Goal: Information Seeking & Learning: Learn about a topic

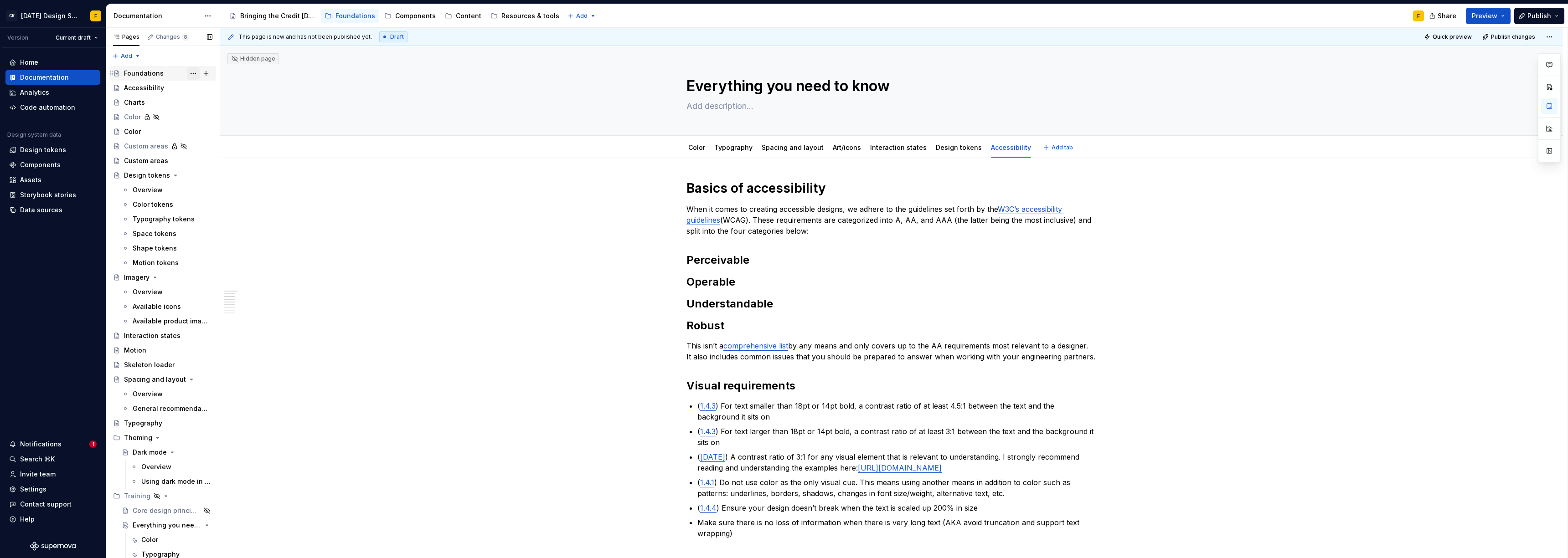
type textarea "*"
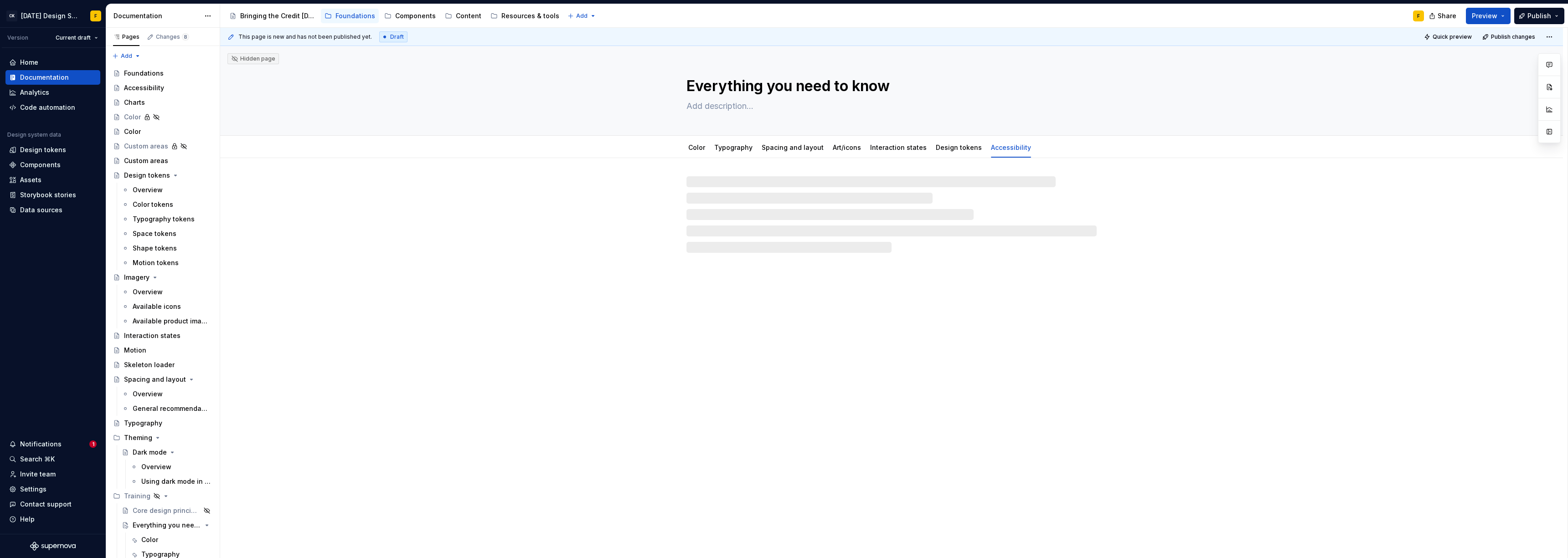
type textarea "*"
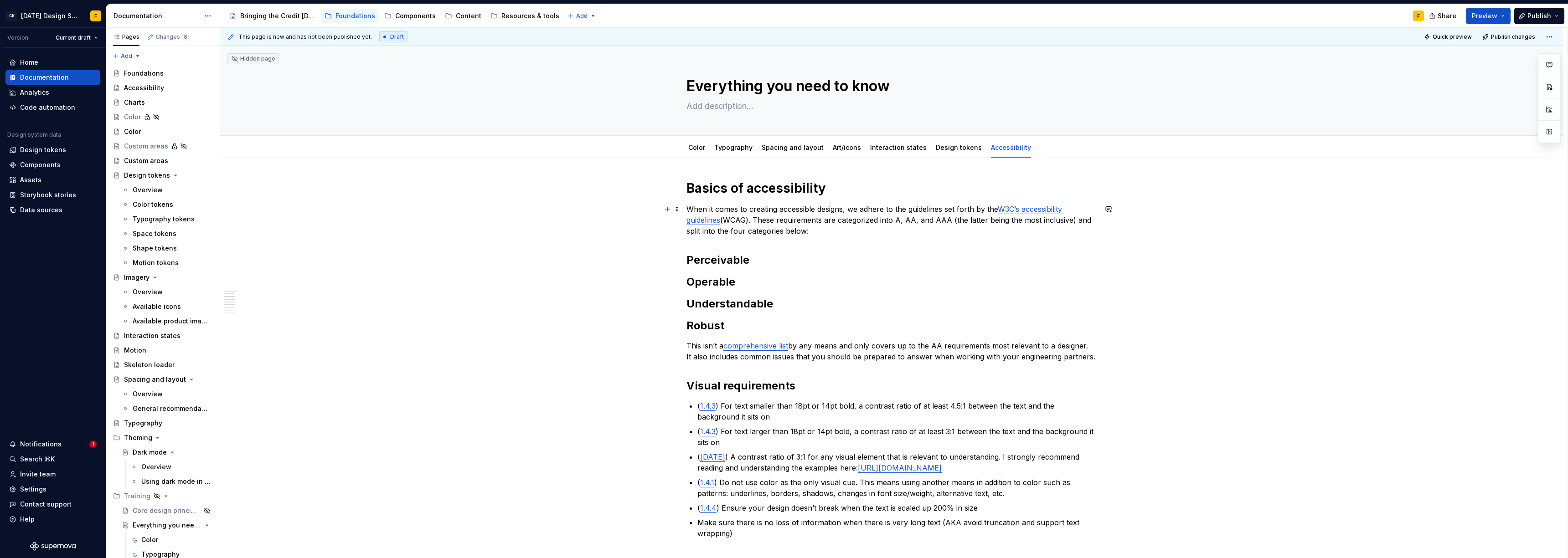
click at [925, 209] on p "When it comes to creating accessible designs, we adhere to the guidelines set f…" at bounding box center [892, 220] width 410 height 33
click at [928, 211] on p "When it comes to creating accessible designs, we adhere to the guidelines set f…" at bounding box center [892, 220] width 410 height 33
drag, startPoint x: 987, startPoint y: 208, endPoint x: 910, endPoint y: 209, distance: 77.0
click at [910, 209] on p "When it comes to creating accessible designs, we adhere to the guidelines set f…" at bounding box center [892, 220] width 410 height 33
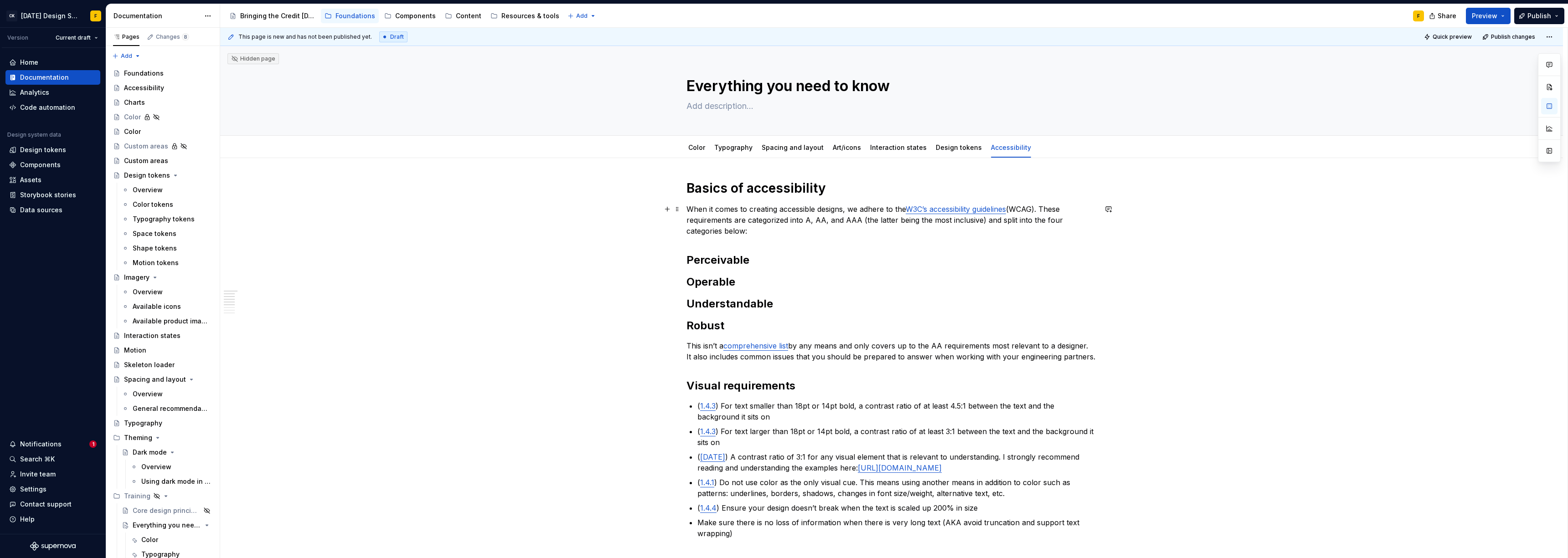
click at [708, 224] on p "When it comes to creating accessible designs, we adhere to the W3C’s accessibil…" at bounding box center [892, 220] width 410 height 33
click at [771, 266] on h2 "Perceivable" at bounding box center [892, 260] width 410 height 15
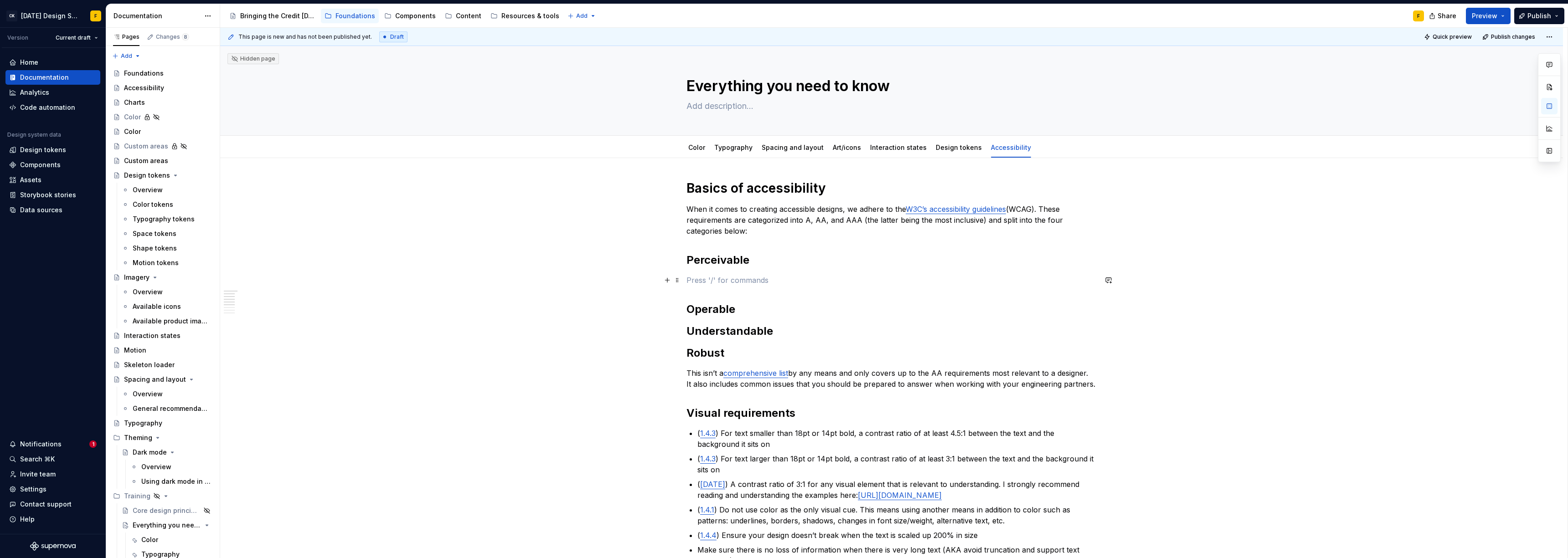
click at [735, 284] on p at bounding box center [892, 281] width 410 height 11
click at [1065, 281] on p "The perceivable requirement means that any information that is presented to the…" at bounding box center [892, 281] width 410 height 11
drag, startPoint x: 830, startPoint y: 281, endPoint x: 685, endPoint y: 279, distance: 145.0
click at [940, 285] on p "Any information that is presented to the user, must be done in a way" at bounding box center [892, 281] width 410 height 11
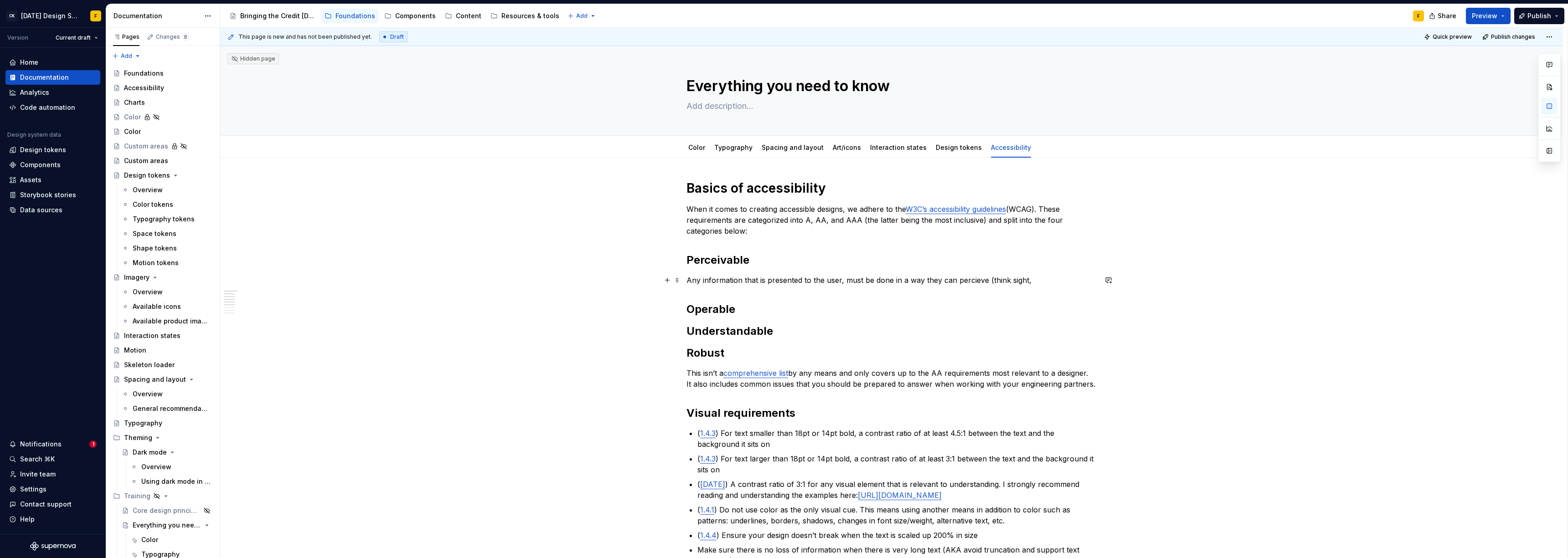
click at [1013, 281] on p "Any information that is presented to the user, must be done in a way they can p…" at bounding box center [892, 281] width 410 height 11
click at [1017, 279] on p "Any information that is presented to the user, must be done in a way they can p…" at bounding box center [892, 281] width 410 height 11
click at [841, 281] on p "Any information that is presented to the user, must be done in a way they can p…" at bounding box center [892, 281] width 410 height 11
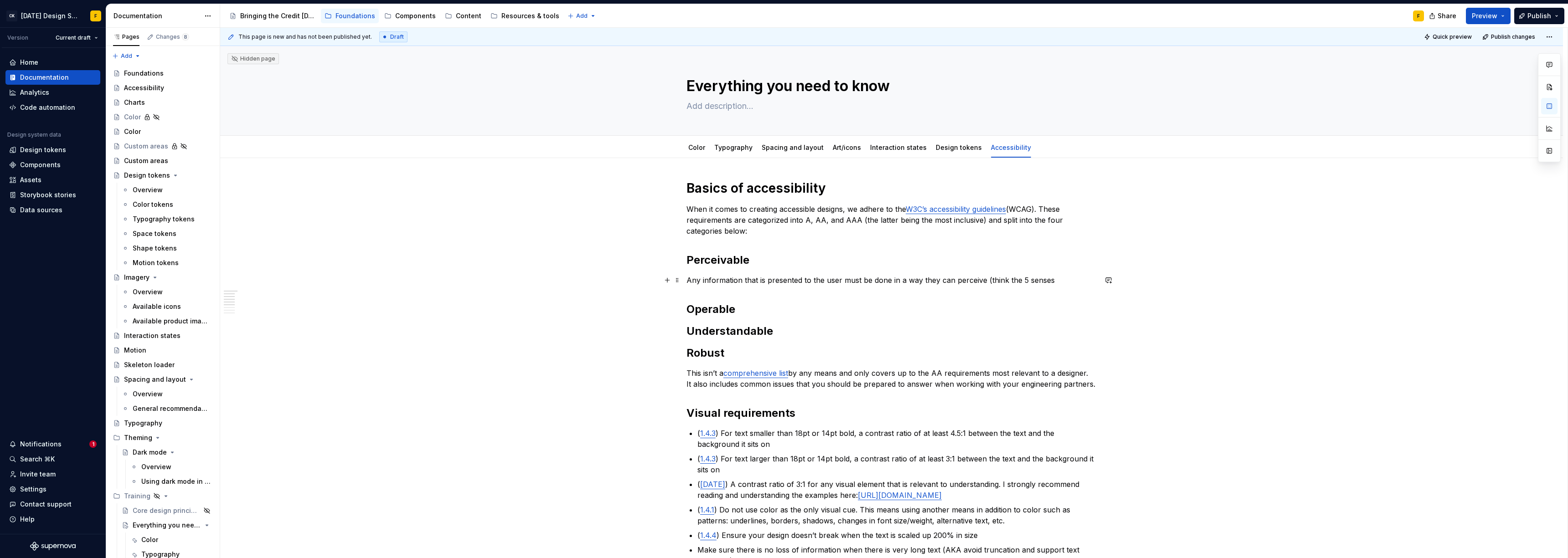
click at [1066, 282] on p "Any information that is presented to the user must be done in a way they can pe…" at bounding box center [892, 281] width 410 height 11
click at [1026, 282] on p "Any information that is presented to the user must be done in a way they can pe…" at bounding box center [892, 281] width 410 height 11
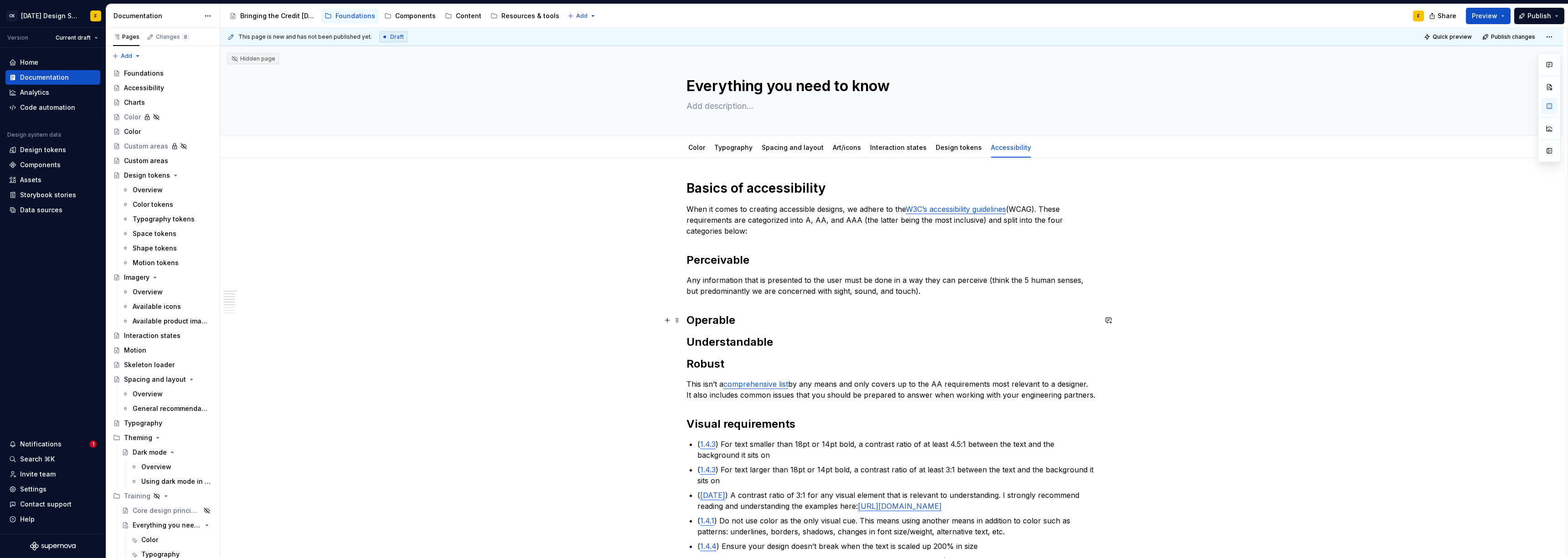
click at [738, 324] on h2 "Operable" at bounding box center [892, 320] width 410 height 15
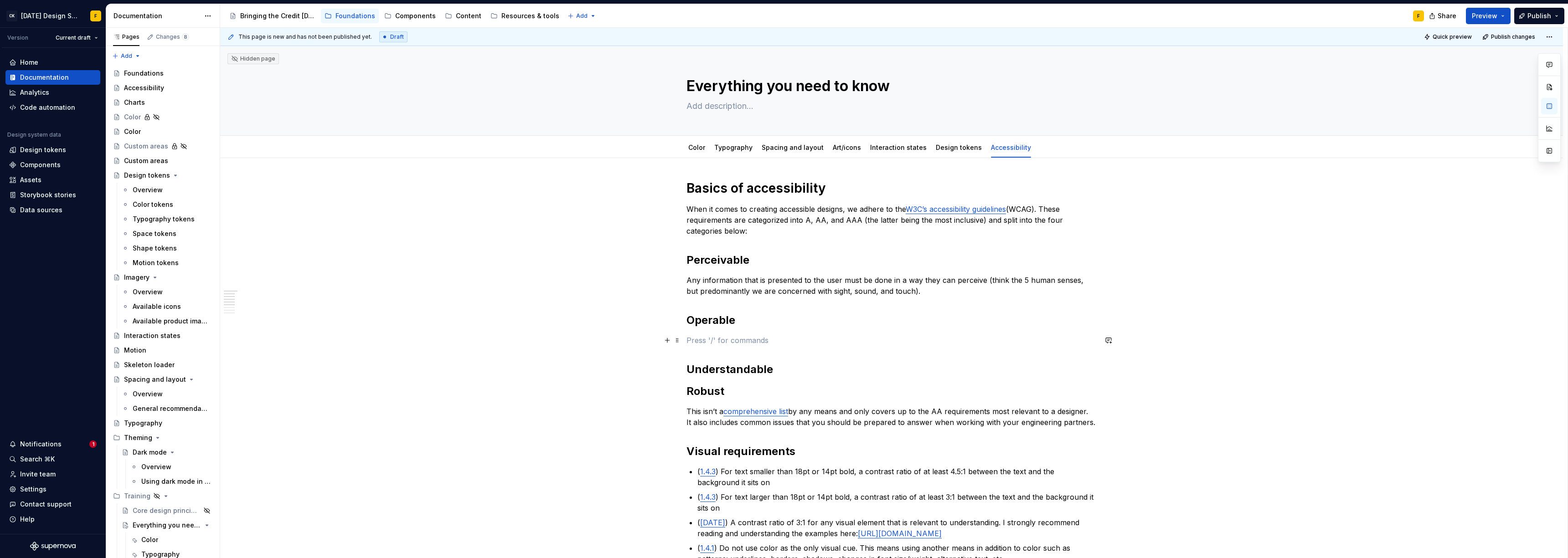
click at [716, 341] on p at bounding box center [892, 340] width 410 height 11
click at [903, 341] on p "Any user interface that is presented to the user, must be usable" at bounding box center [892, 340] width 410 height 11
click at [982, 279] on p "Any information that is presented to the user must be done in a way they can pe…" at bounding box center [892, 286] width 410 height 22
click at [907, 345] on p "Any user interface that is presented to the user, must be usable." at bounding box center [892, 340] width 410 height 11
click at [784, 371] on h2 "Understandable" at bounding box center [892, 369] width 410 height 15
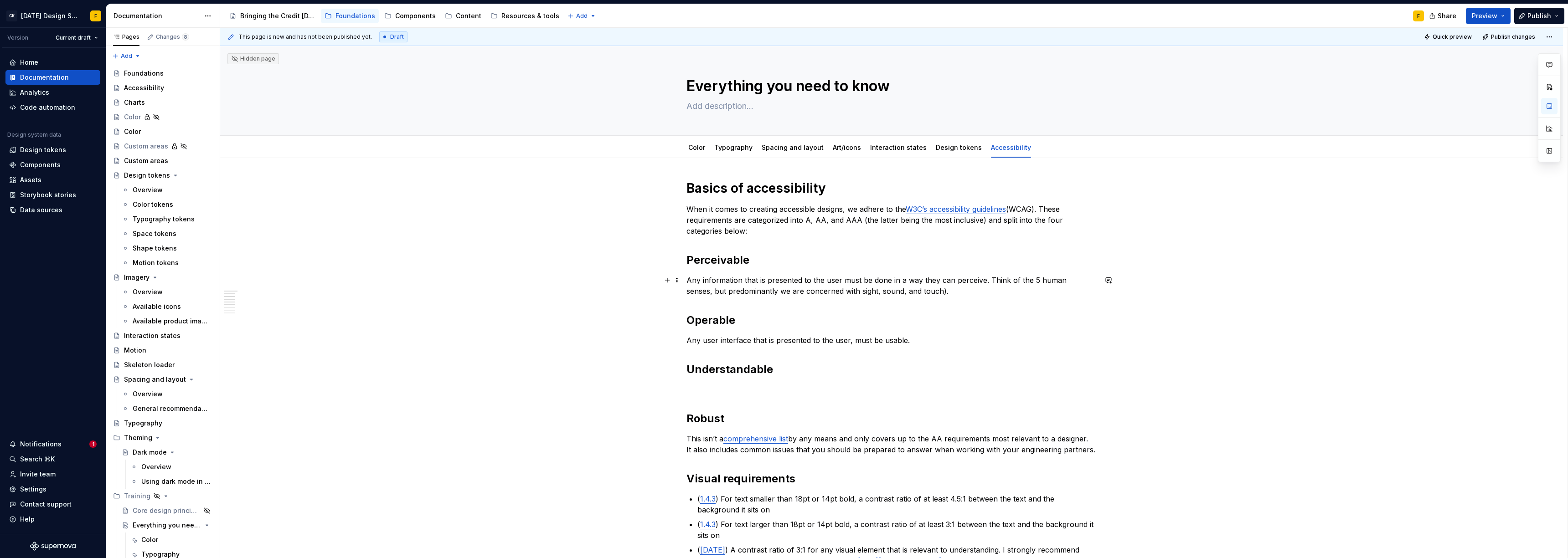
click at [987, 281] on p "Any information that is presented to the user must be done in a way they can pe…" at bounding box center [892, 286] width 410 height 22
drag, startPoint x: 988, startPoint y: 279, endPoint x: 808, endPoint y: 285, distance: 180.1
click at [808, 285] on p "Any information that is presented to the user must be done in a way they can pe…" at bounding box center [892, 286] width 410 height 22
click at [716, 288] on p "Any information that is presented to the user must be done in a way they can pe…" at bounding box center [892, 286] width 410 height 22
click at [712, 291] on p "Any information that is presented to the user must be done in a way they can pe…" at bounding box center [892, 286] width 410 height 22
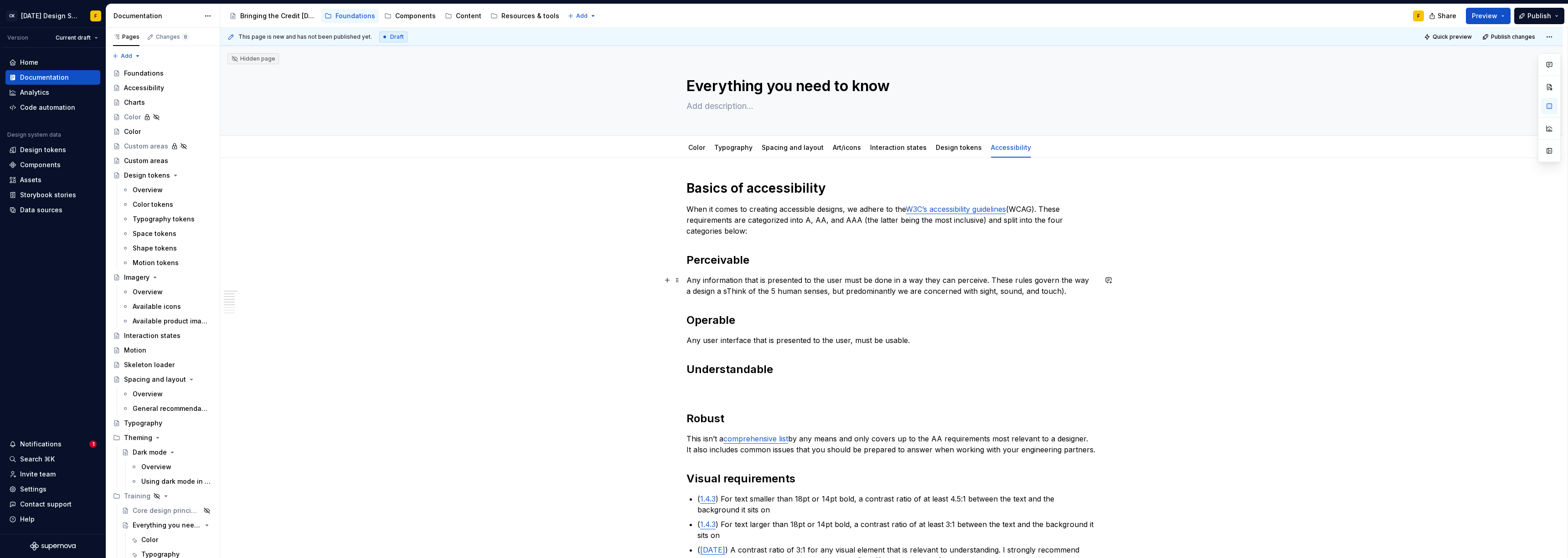
click at [1028, 282] on p "Any information that is presented to the user must be done in a way they can pe…" at bounding box center [892, 286] width 410 height 22
drag, startPoint x: 747, startPoint y: 290, endPoint x: 1087, endPoint y: 290, distance: 340.0
click at [1087, 290] on p "Any information that is presented to the user must be done in a way they can pe…" at bounding box center [892, 286] width 410 height 22
drag, startPoint x: 786, startPoint y: 291, endPoint x: 794, endPoint y: 291, distance: 8.0
click at [794, 291] on p "Any information that is presented to the user must be done in a way they can pe…" at bounding box center [892, 286] width 410 height 22
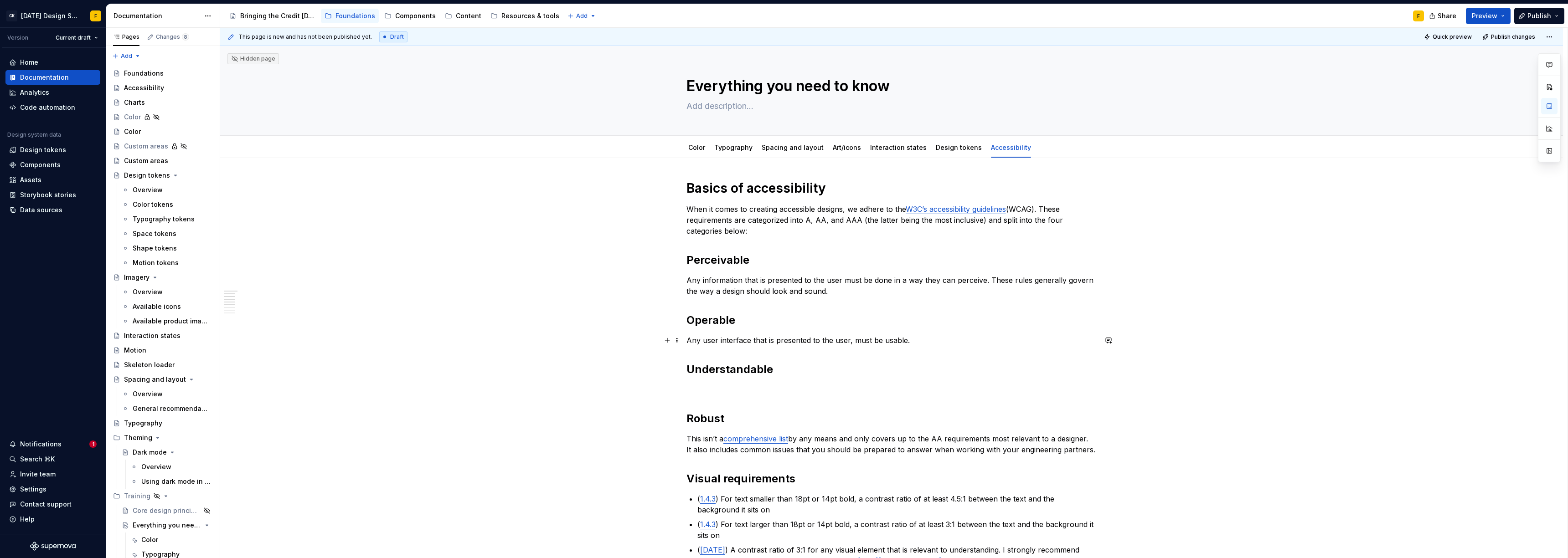
click at [919, 338] on p "Any user interface that is presented to the user, must be usable." at bounding box center [892, 340] width 410 height 11
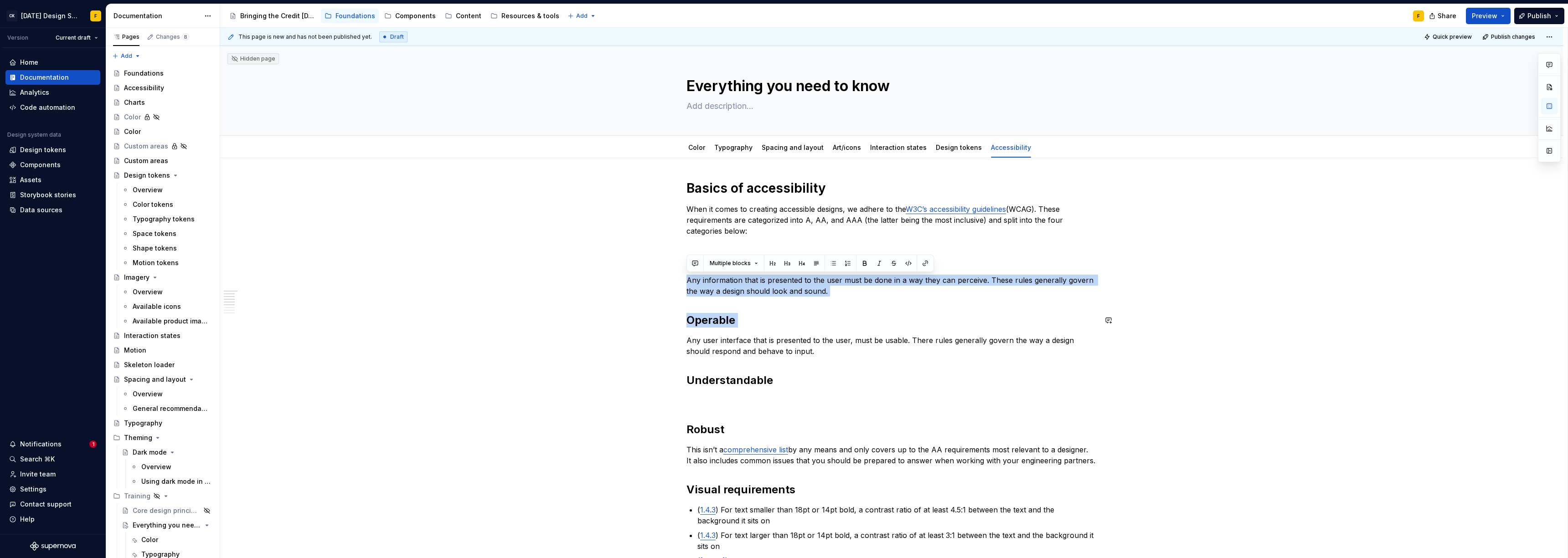
drag, startPoint x: 703, startPoint y: 281, endPoint x: 902, endPoint y: 330, distance: 204.9
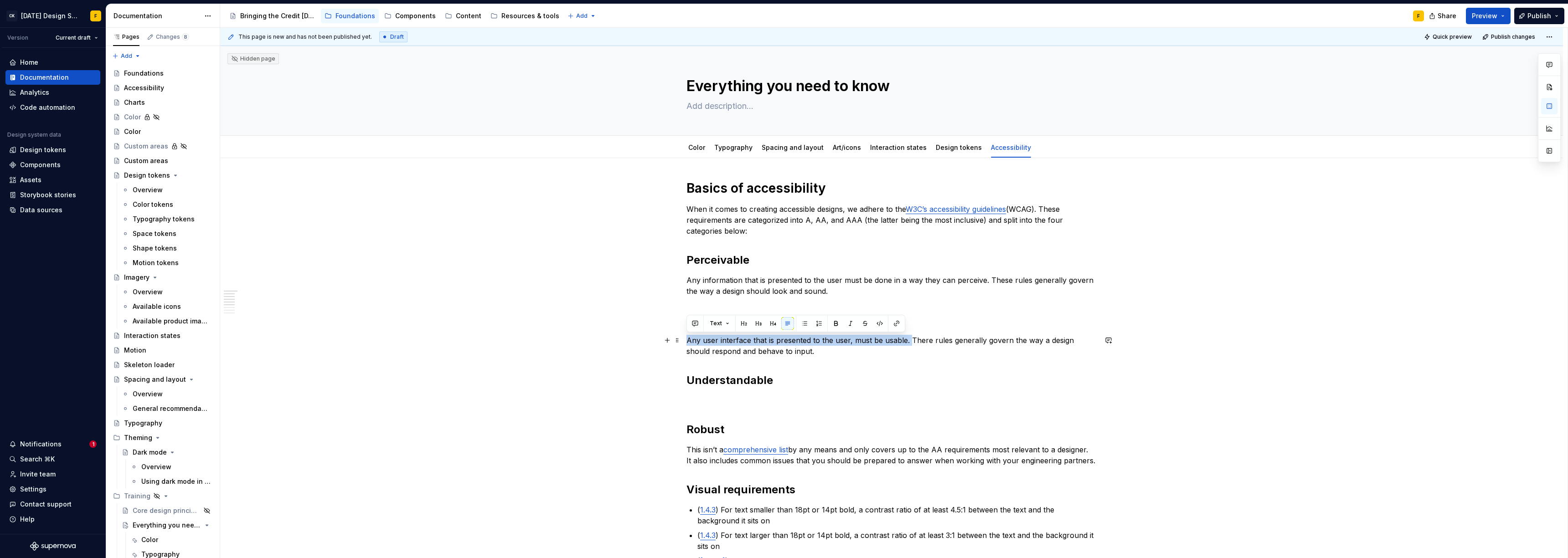
drag, startPoint x: 908, startPoint y: 340, endPoint x: 684, endPoint y: 340, distance: 224.0
copy p "Any user interface that is presented to the user, must be usable."
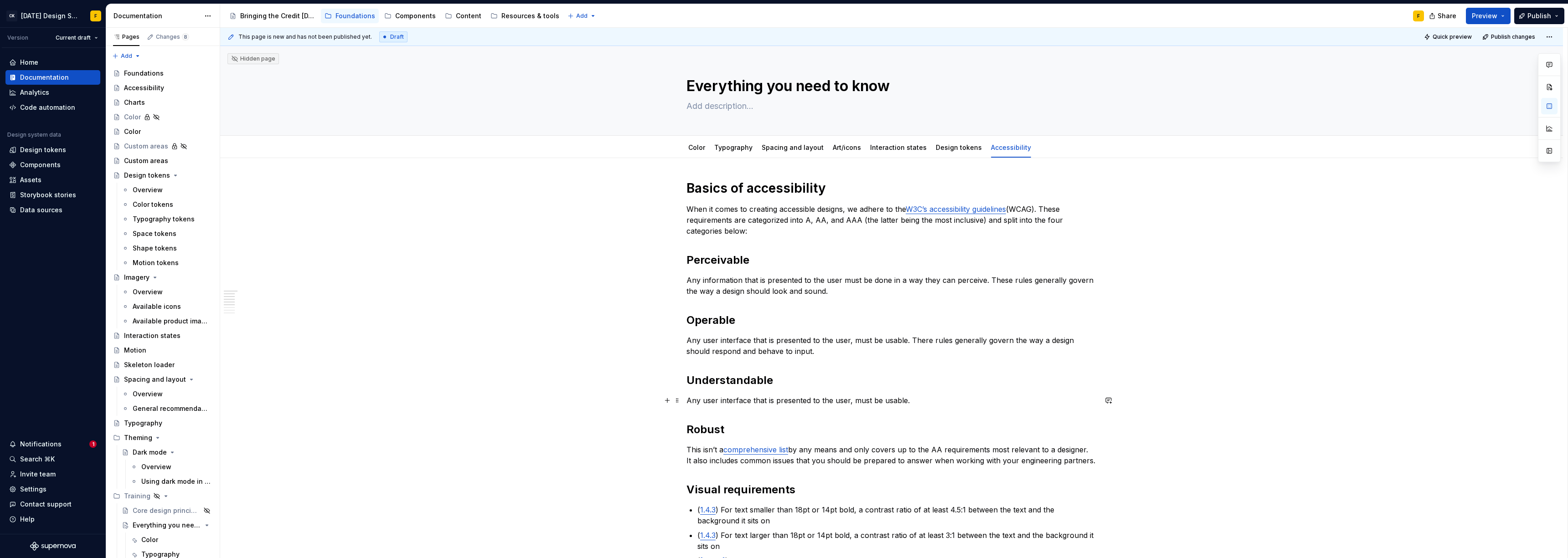
click at [891, 400] on p "Any user interface that is presented to the user, must be usable." at bounding box center [892, 400] width 410 height 11
click at [924, 338] on p "Any user interface that is presented to the user, must be usable. There rules g…" at bounding box center [892, 346] width 410 height 22
drag, startPoint x: 910, startPoint y: 340, endPoint x: 909, endPoint y: 347, distance: 7.1
click at [909, 347] on p "Any user interface that is presented to the user, must be usable. These rules g…" at bounding box center [892, 346] width 410 height 22
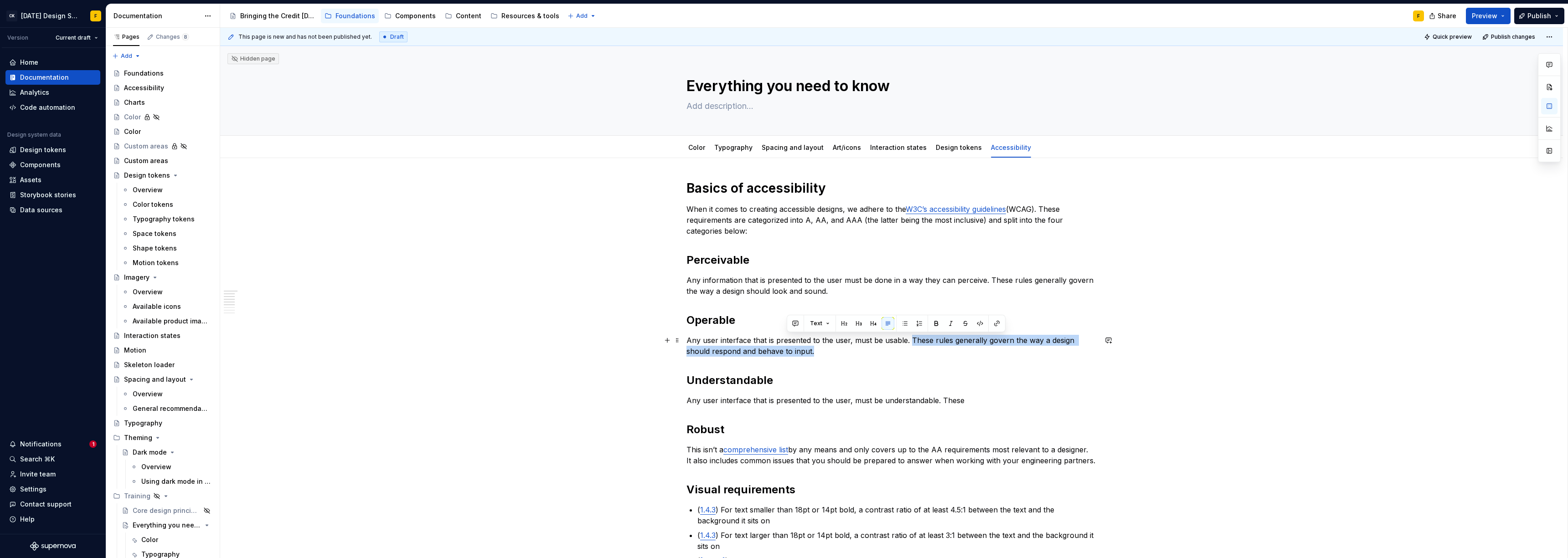
click at [967, 338] on p "Any user interface that is presented to the user, must be usable. These rules g…" at bounding box center [892, 346] width 410 height 22
drag, startPoint x: 911, startPoint y: 341, endPoint x: 816, endPoint y: 351, distance: 95.5
click at [816, 351] on p "Any user interface that is presented to the user, must be usable. These rules g…" at bounding box center [892, 346] width 410 height 22
copy p "These rules generally govern the way a design should respond and behave to inpu…"
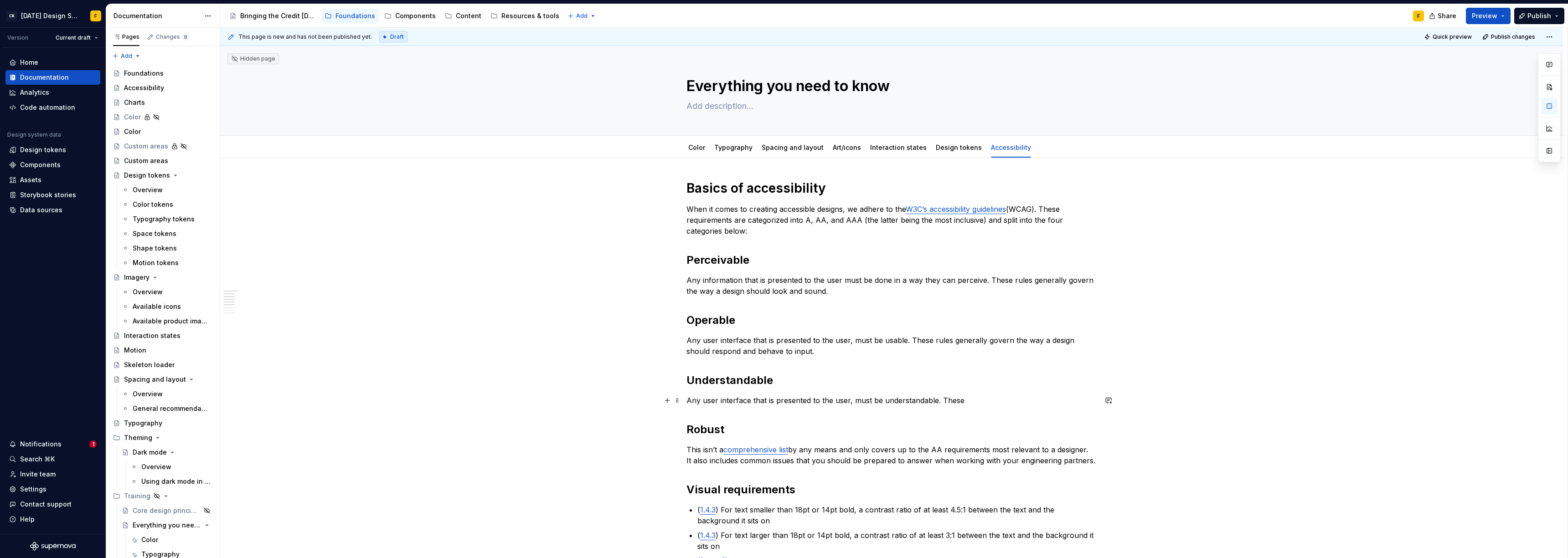
click at [945, 398] on p "Any user interface that is presented to the user, must be understandable. These" at bounding box center [892, 400] width 410 height 11
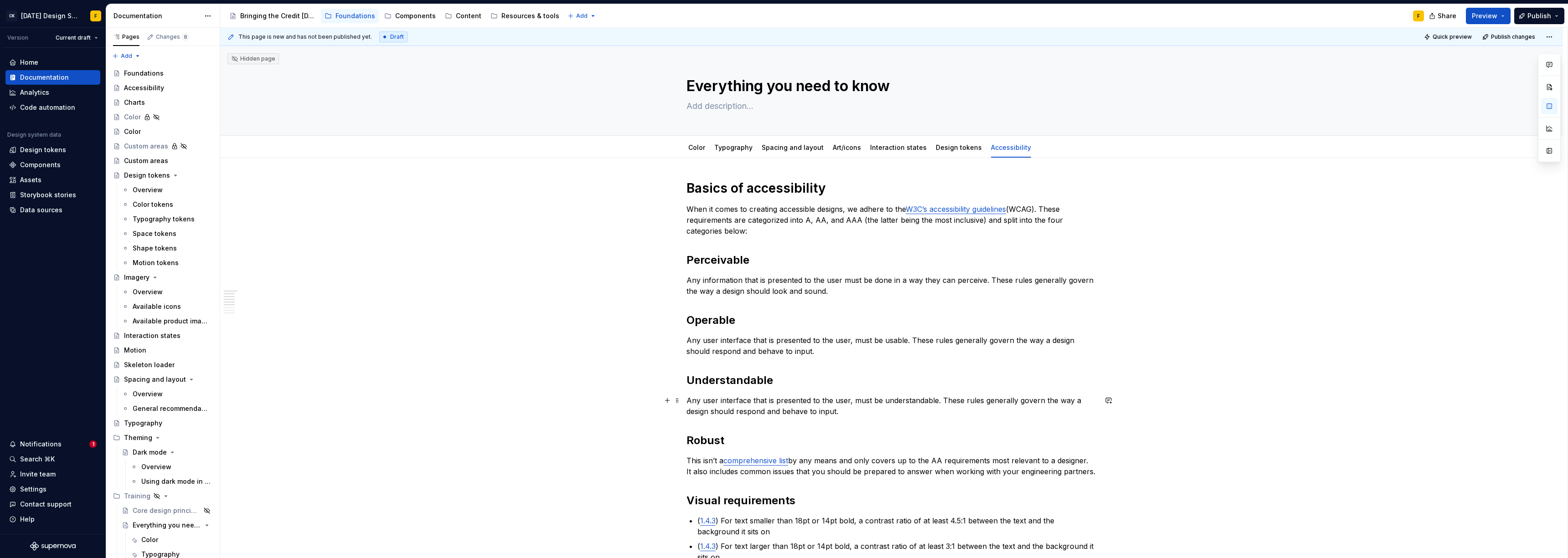
click at [687, 414] on p "Any user interface that is presented to the user, must be understandable. These…" at bounding box center [892, 406] width 410 height 22
drag, startPoint x: 729, startPoint y: 411, endPoint x: 687, endPoint y: 413, distance: 42.0
click at [687, 413] on p "Any user interface that is presented to the user, must be understandable. These…" at bounding box center [892, 406] width 410 height 22
click at [821, 409] on p "Any user interface that is presented to the user, must be understandable. These…" at bounding box center [892, 406] width 410 height 22
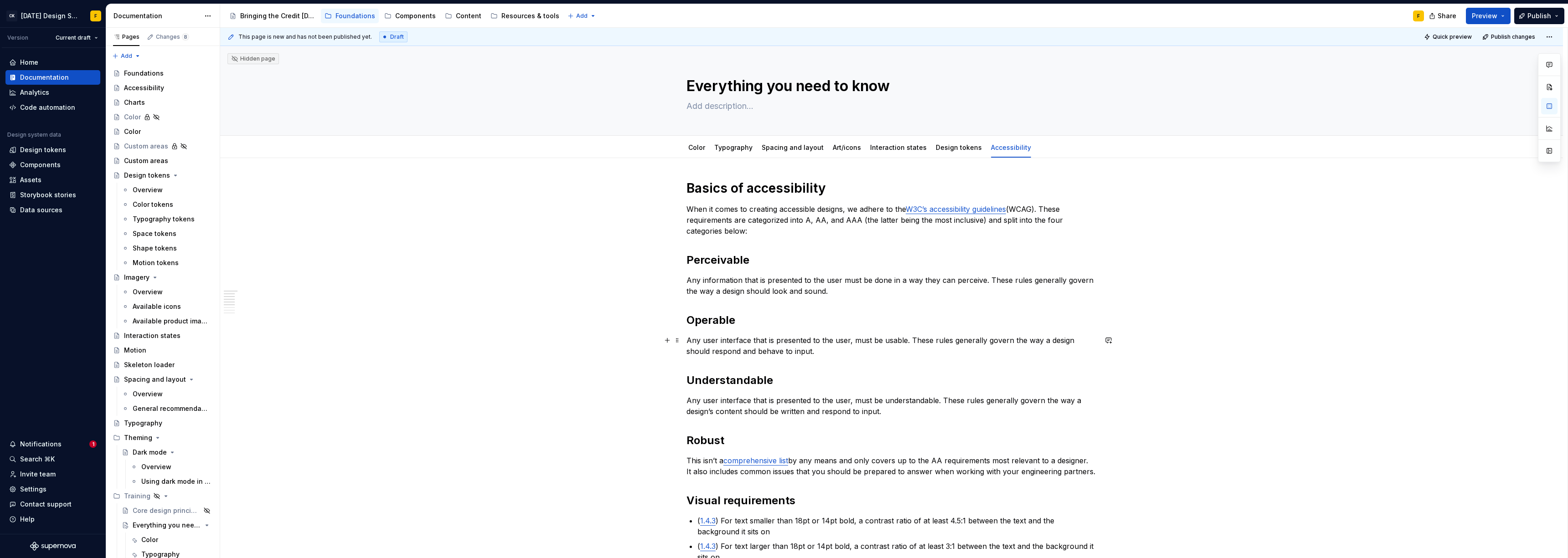
click at [1096, 341] on p "Any user interface that is presented to the user, must be usable. These rules g…" at bounding box center [892, 346] width 410 height 22
drag, startPoint x: 732, startPoint y: 350, endPoint x: 687, endPoint y: 352, distance: 45.0
click at [687, 352] on p "Any user interface that is presented to the user, must be usable. These rules g…" at bounding box center [892, 346] width 410 height 22
click at [1024, 341] on p "Any user interface that is presented to the user, must be usable. These rules g…" at bounding box center [892, 346] width 410 height 22
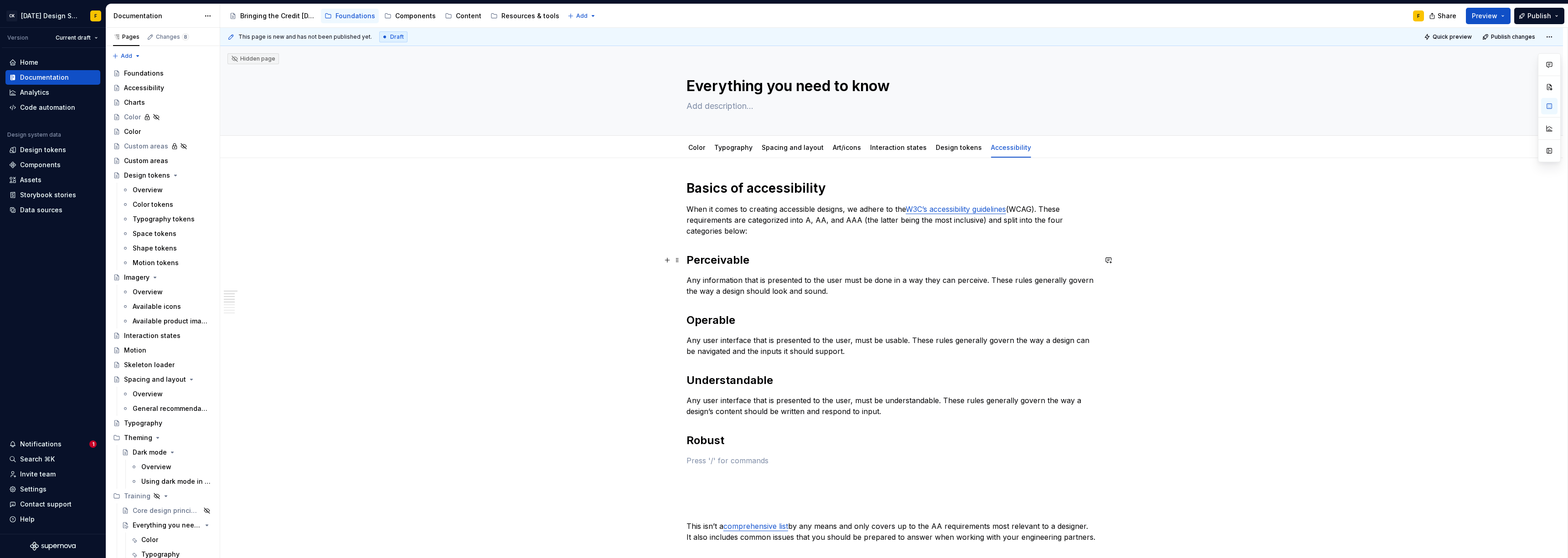
click at [729, 255] on h2 "Perceivable" at bounding box center [892, 260] width 410 height 15
click at [709, 436] on h2 "Robust" at bounding box center [892, 441] width 410 height 15
click at [705, 457] on p at bounding box center [892, 461] width 410 height 11
drag, startPoint x: 687, startPoint y: 399, endPoint x: 937, endPoint y: 402, distance: 250.0
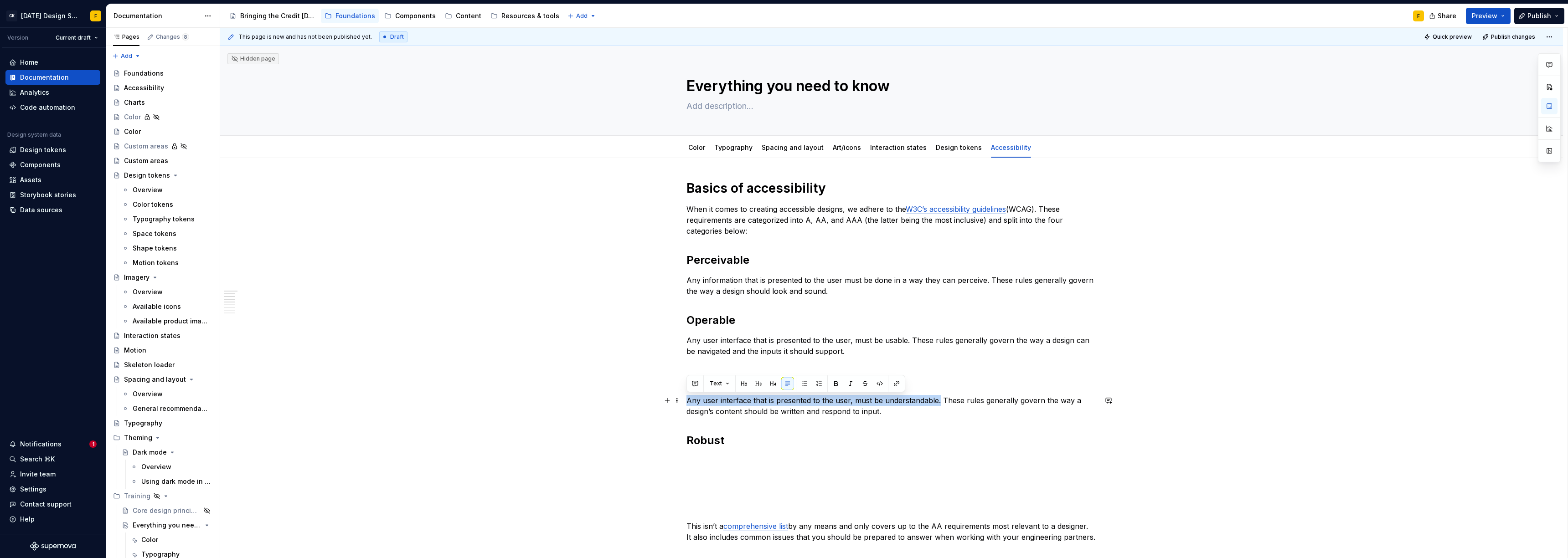
click at [937, 402] on p "Any user interface that is presented to the user, must be understandable. These…" at bounding box center [892, 406] width 410 height 22
copy p "Any user interface that is presented to the user, must be understandable."
click at [701, 455] on p at bounding box center [892, 461] width 410 height 11
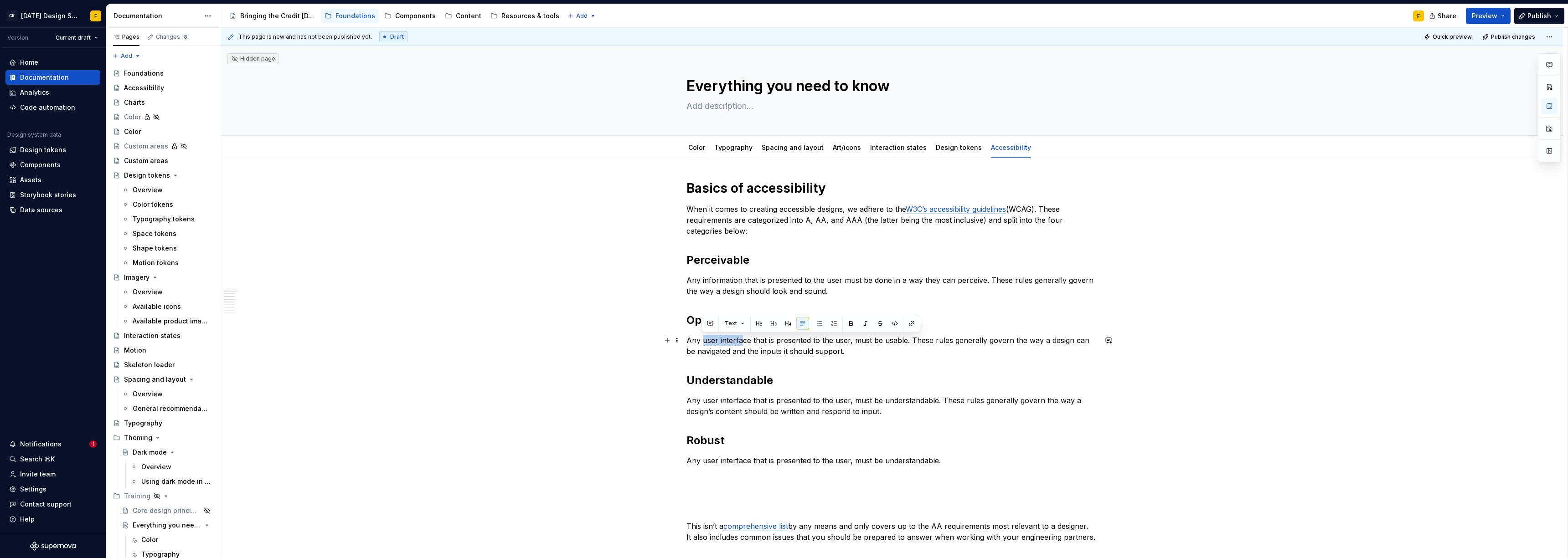
drag, startPoint x: 701, startPoint y: 341, endPoint x: 741, endPoint y: 341, distance: 40.0
click at [741, 341] on p "Any user interface that is presented to the user, must be usable. These rules g…" at bounding box center [892, 346] width 410 height 22
drag, startPoint x: 699, startPoint y: 398, endPoint x: 749, endPoint y: 399, distance: 50.0
click at [749, 399] on p "Any user interface that is presented to the user, must be understandable. These…" at bounding box center [892, 406] width 410 height 22
drag, startPoint x: 702, startPoint y: 462, endPoint x: 748, endPoint y: 462, distance: 46.0
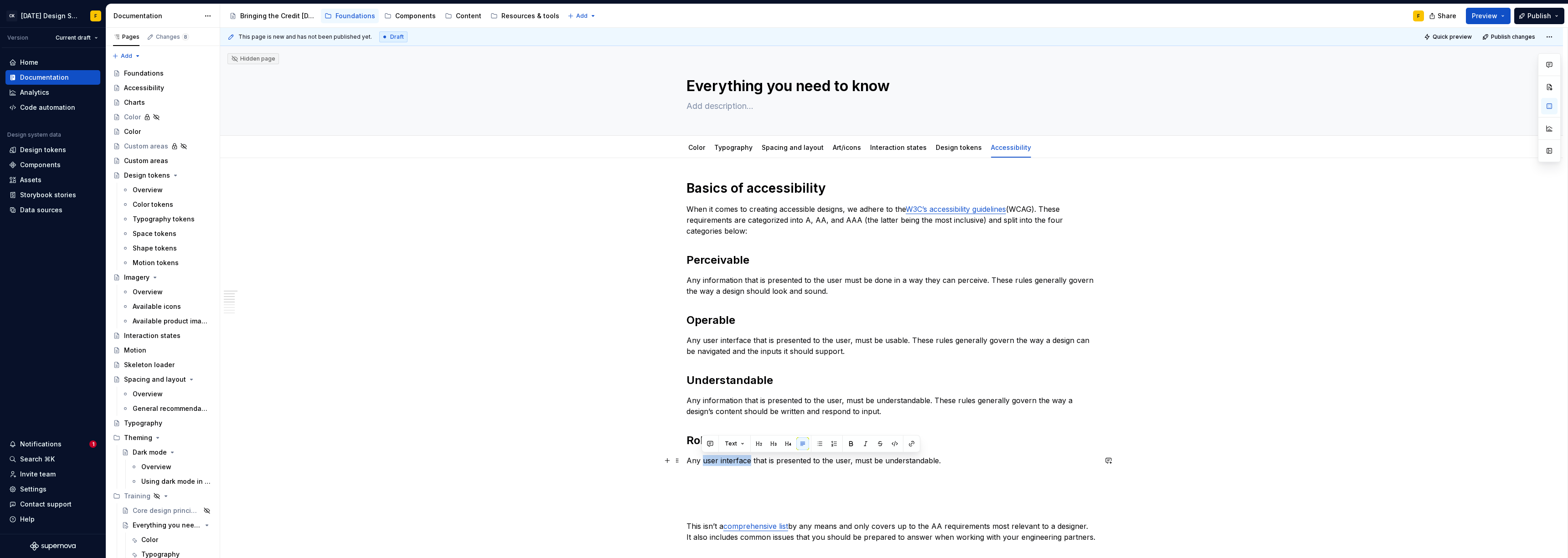
click at [748, 462] on p "Any user interface that is presented to the user, must be understandable." at bounding box center [892, 461] width 410 height 11
drag, startPoint x: 861, startPoint y: 460, endPoint x: 950, endPoint y: 459, distance: 89.0
click at [950, 459] on p "Any information that is presented to the user, must be understandable." at bounding box center [892, 461] width 410 height 11
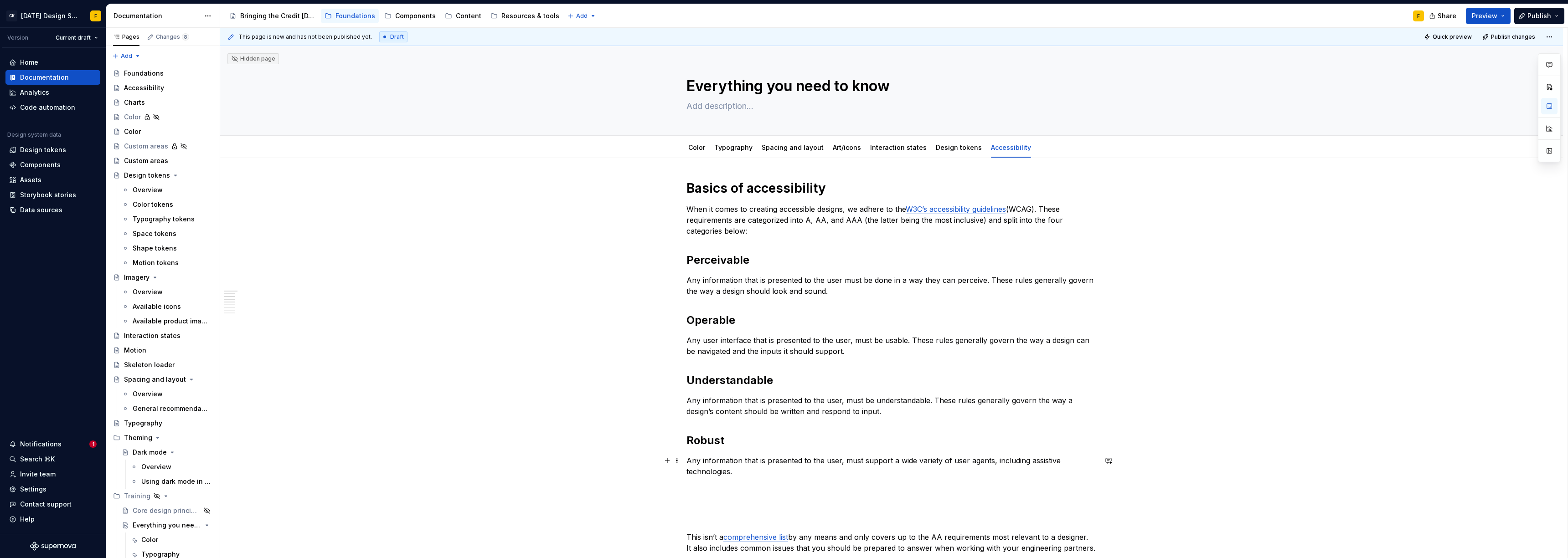
drag, startPoint x: 992, startPoint y: 462, endPoint x: 1001, endPoint y: 464, distance: 9.2
click at [992, 462] on p "Any information that is presented to the user, must support a wide variety of u…" at bounding box center [892, 466] width 410 height 22
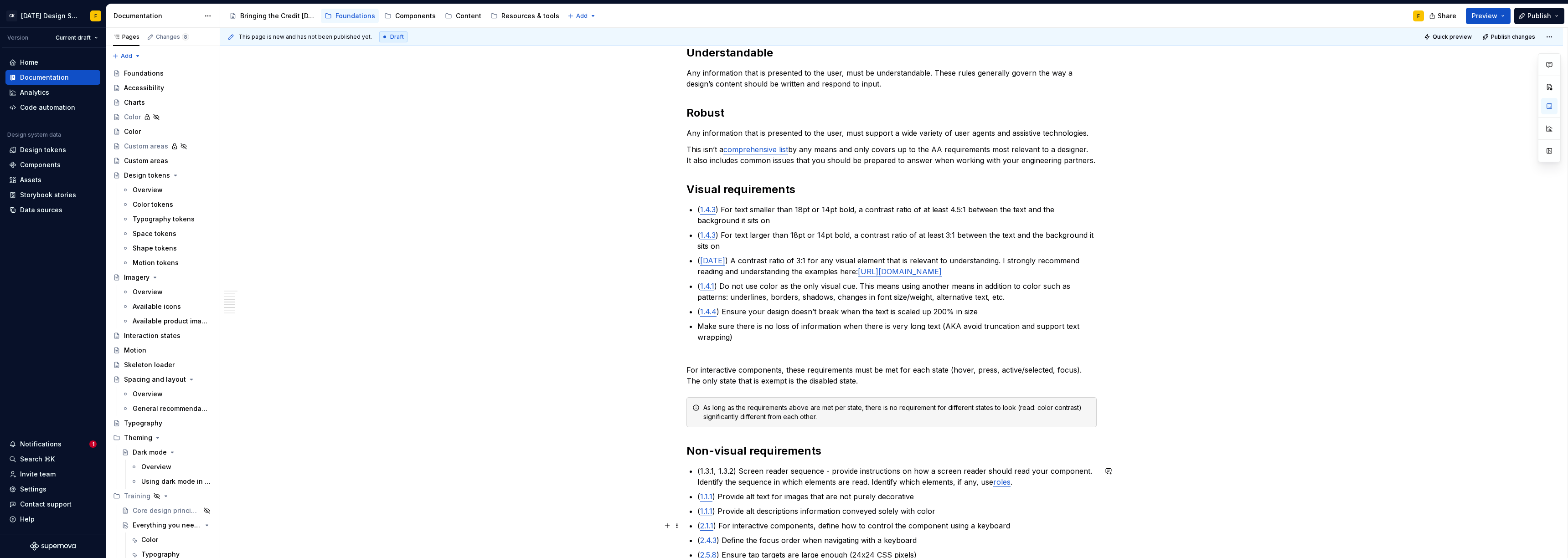
scroll to position [154, 0]
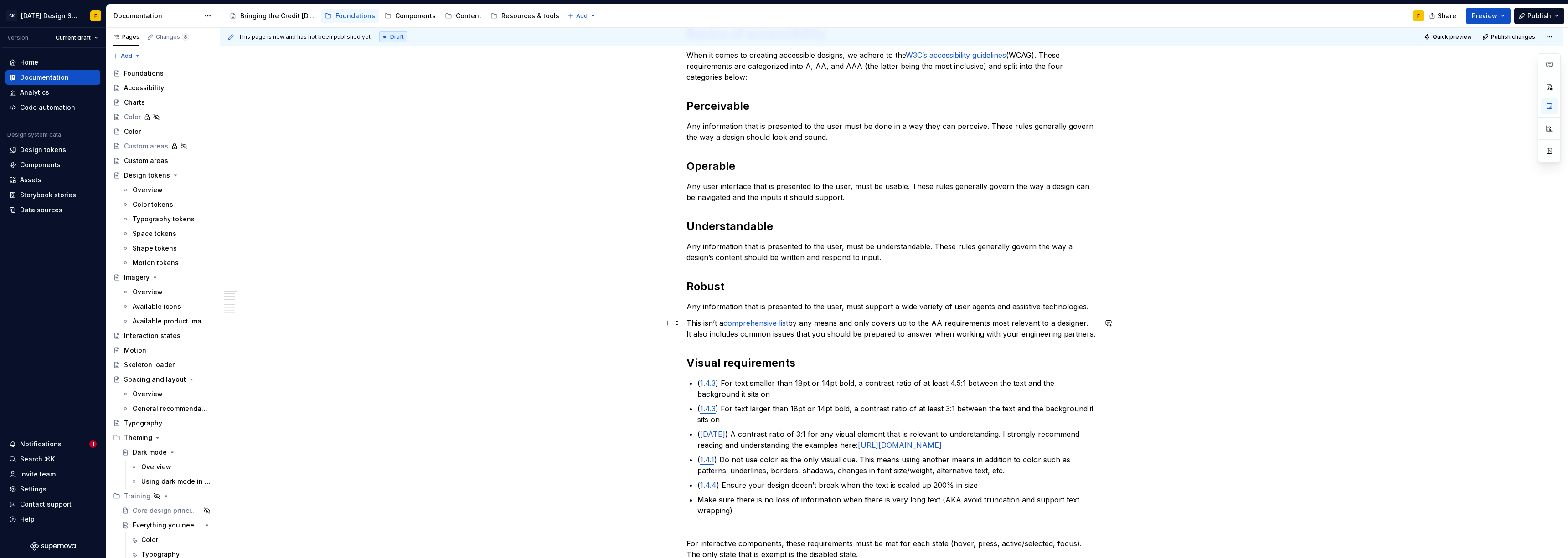
click at [687, 322] on p "This isn’t a comprehensive list by any means and only covers up to the AA requi…" at bounding box center [892, 329] width 410 height 22
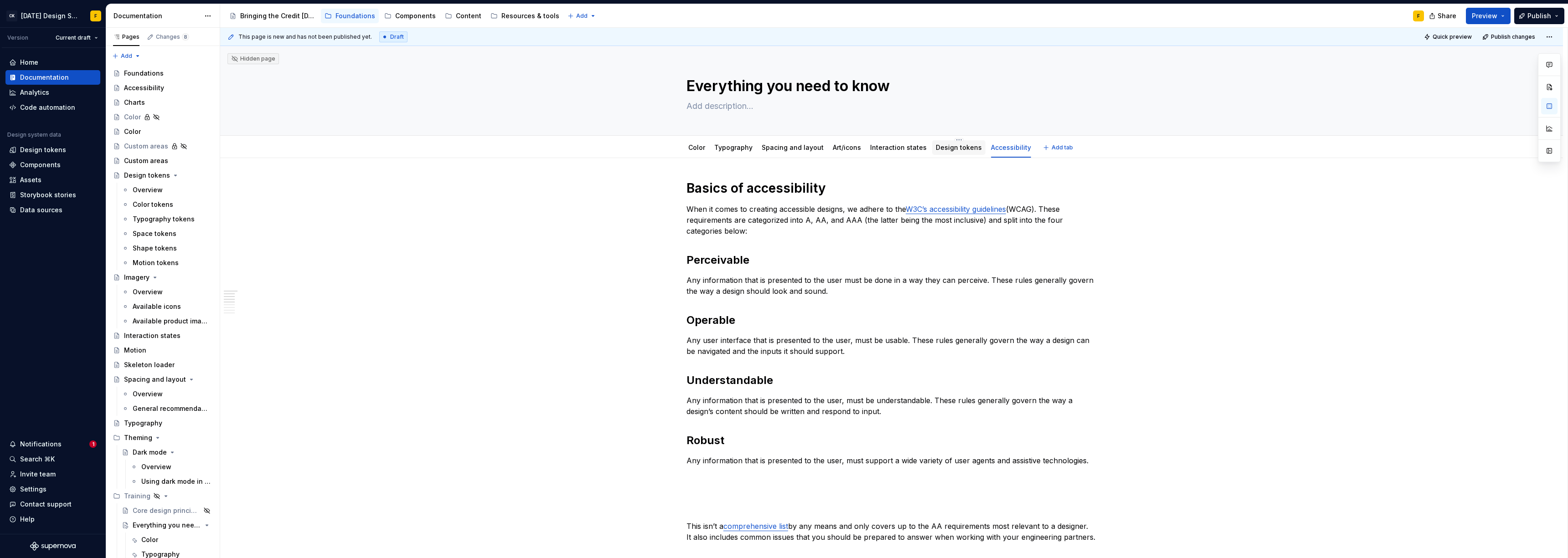
click at [948, 150] on link "Design tokens" at bounding box center [959, 147] width 46 height 8
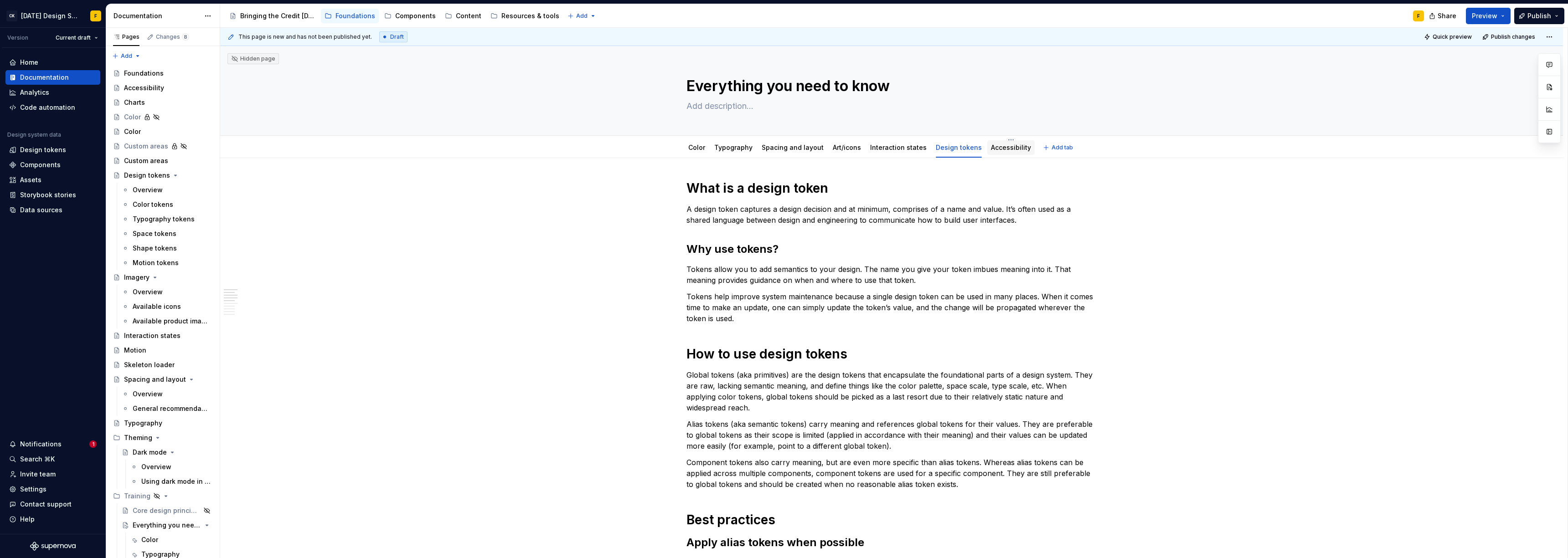
click at [1003, 152] on div "Accessibility" at bounding box center [1011, 148] width 40 height 11
click at [995, 152] on div "Accessibility" at bounding box center [1011, 148] width 40 height 11
click at [996, 149] on link "Accessibility" at bounding box center [1011, 147] width 40 height 8
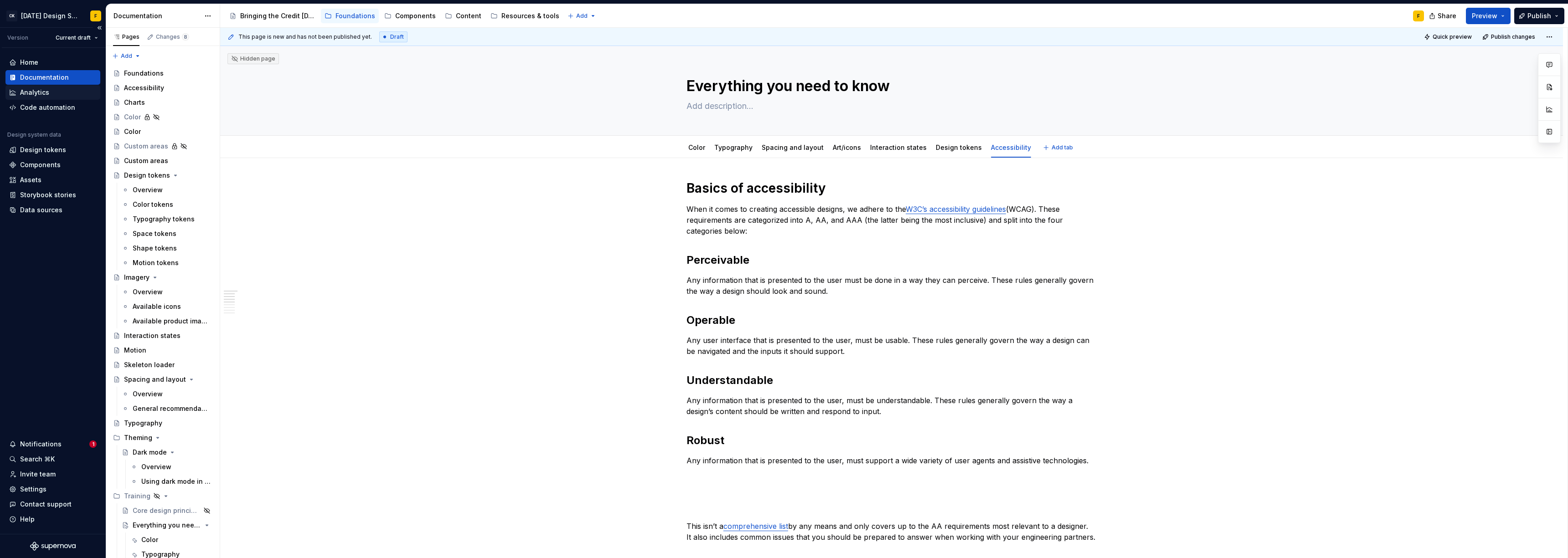
type textarea "*"
click at [728, 476] on p at bounding box center [892, 477] width 410 height 11
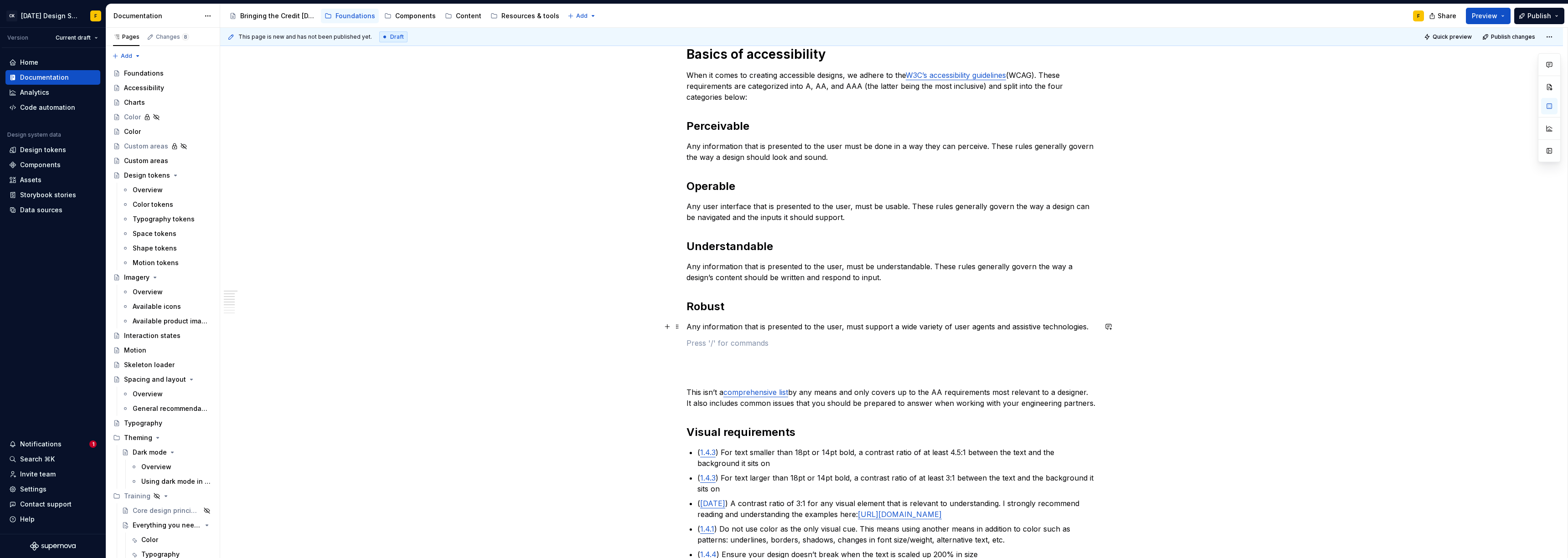
scroll to position [54, 0]
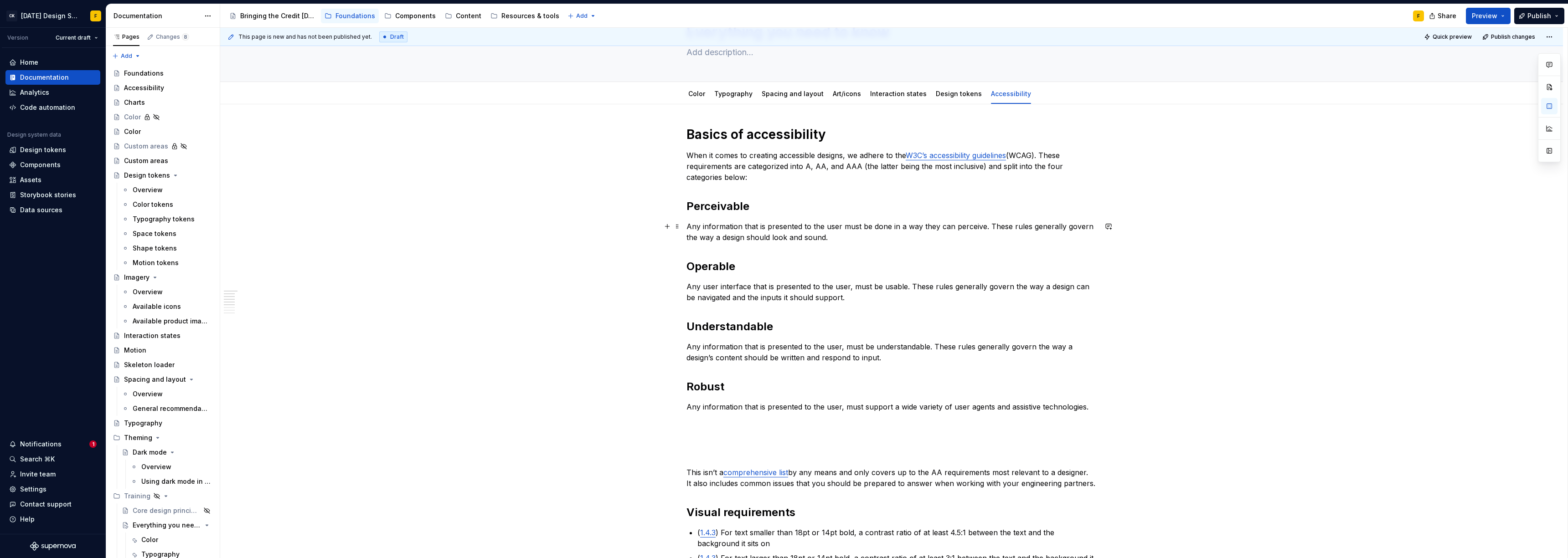
click at [688, 228] on p "Any information that is presented to the user must be done in a way they can pe…" at bounding box center [892, 232] width 410 height 22
click at [743, 206] on h2 "Perceivable" at bounding box center [892, 206] width 410 height 15
click at [740, 187] on button "Heading 2" at bounding box center [727, 187] width 43 height 13
click at [739, 222] on div "Text" at bounding box center [738, 221] width 13 height 9
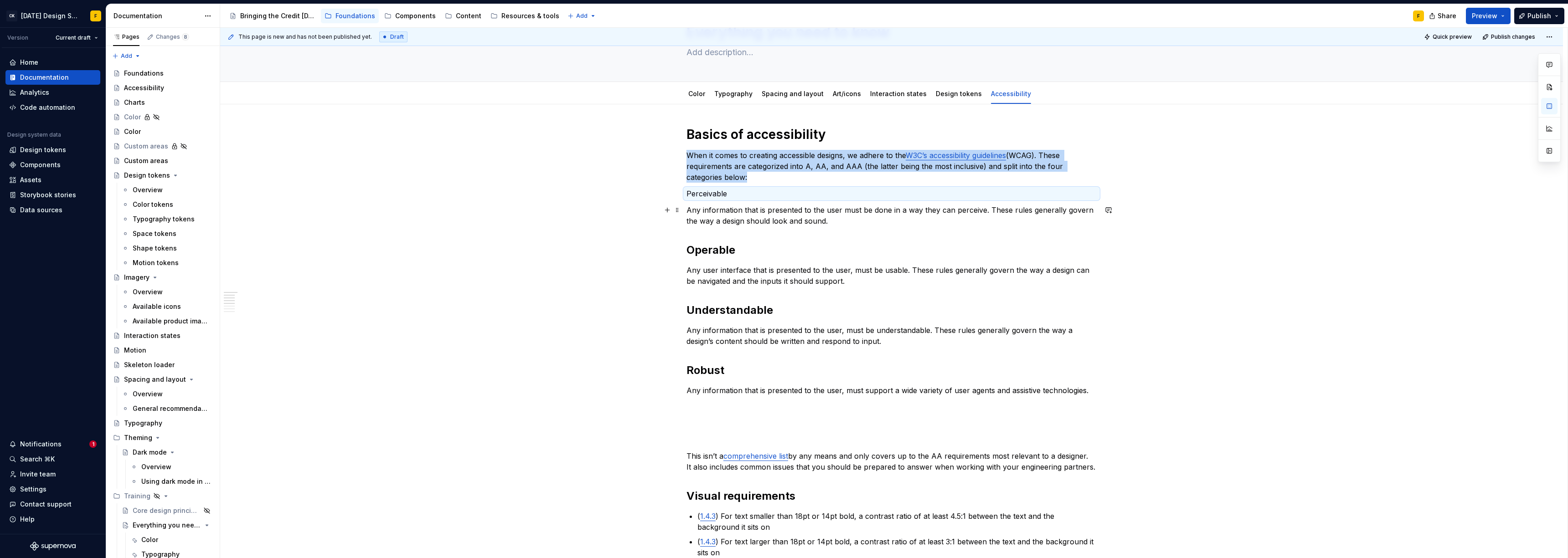
click at [687, 211] on p "Any information that is presented to the user must be done in a way they can pe…" at bounding box center [892, 215] width 410 height 22
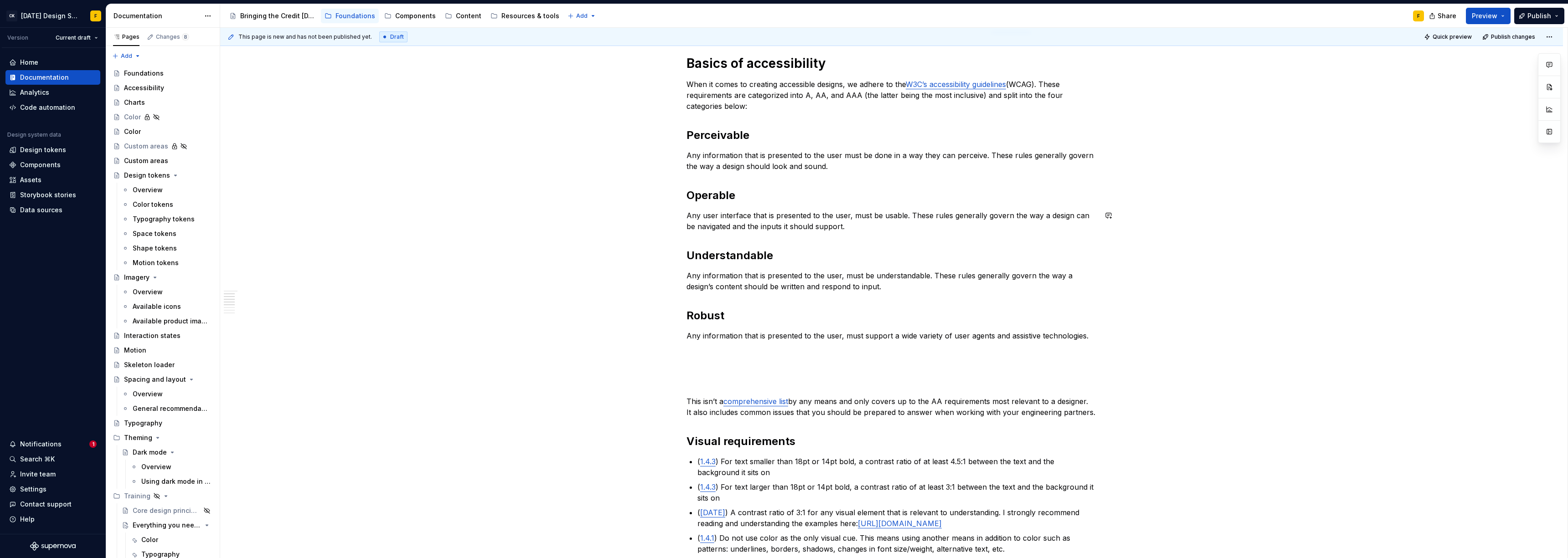
scroll to position [223, 0]
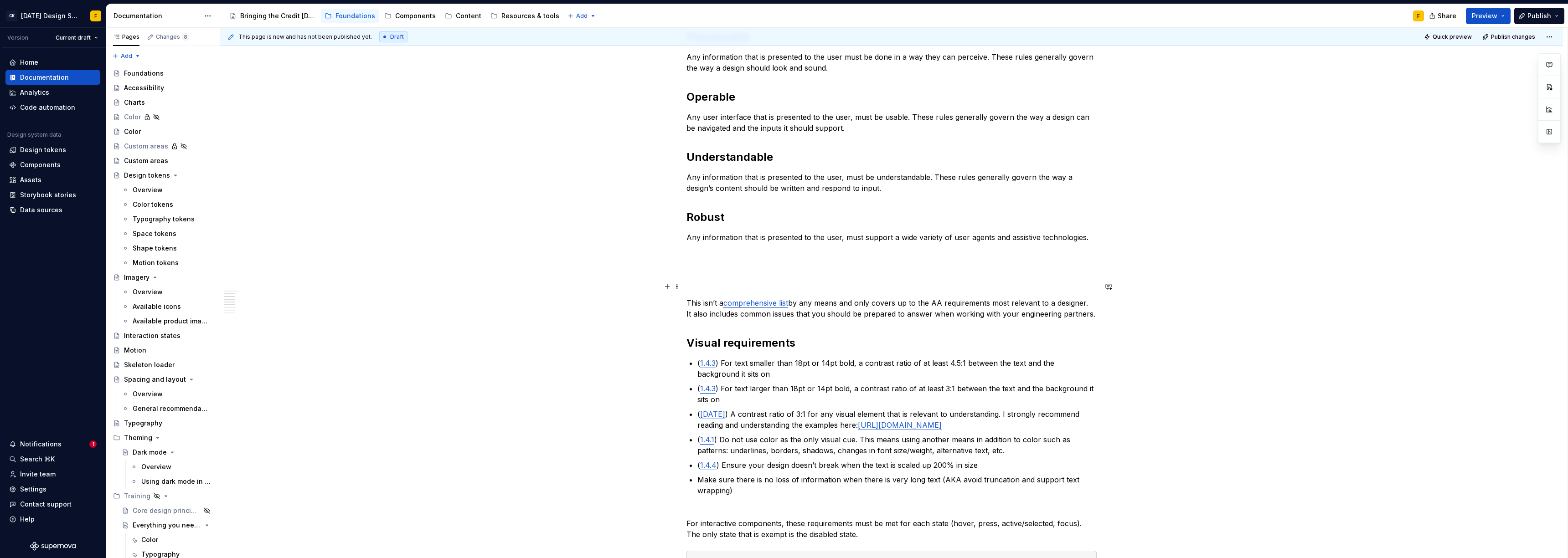
click at [724, 282] on p at bounding box center [892, 287] width 410 height 11
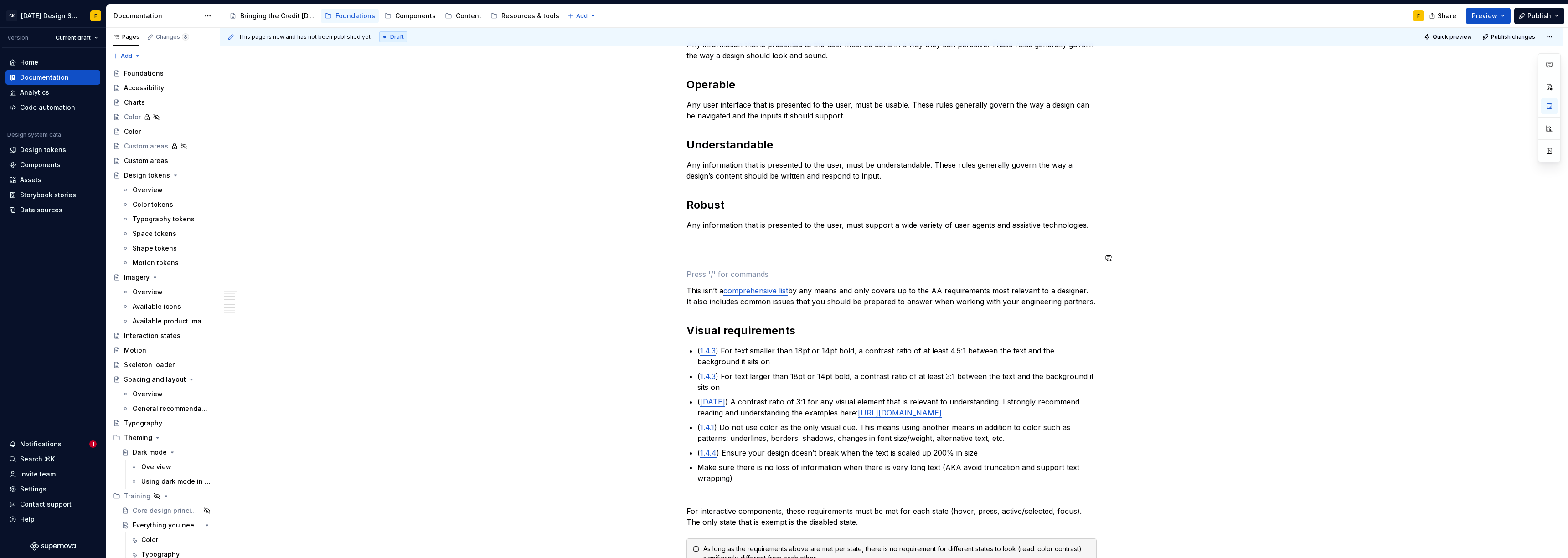
scroll to position [225, 0]
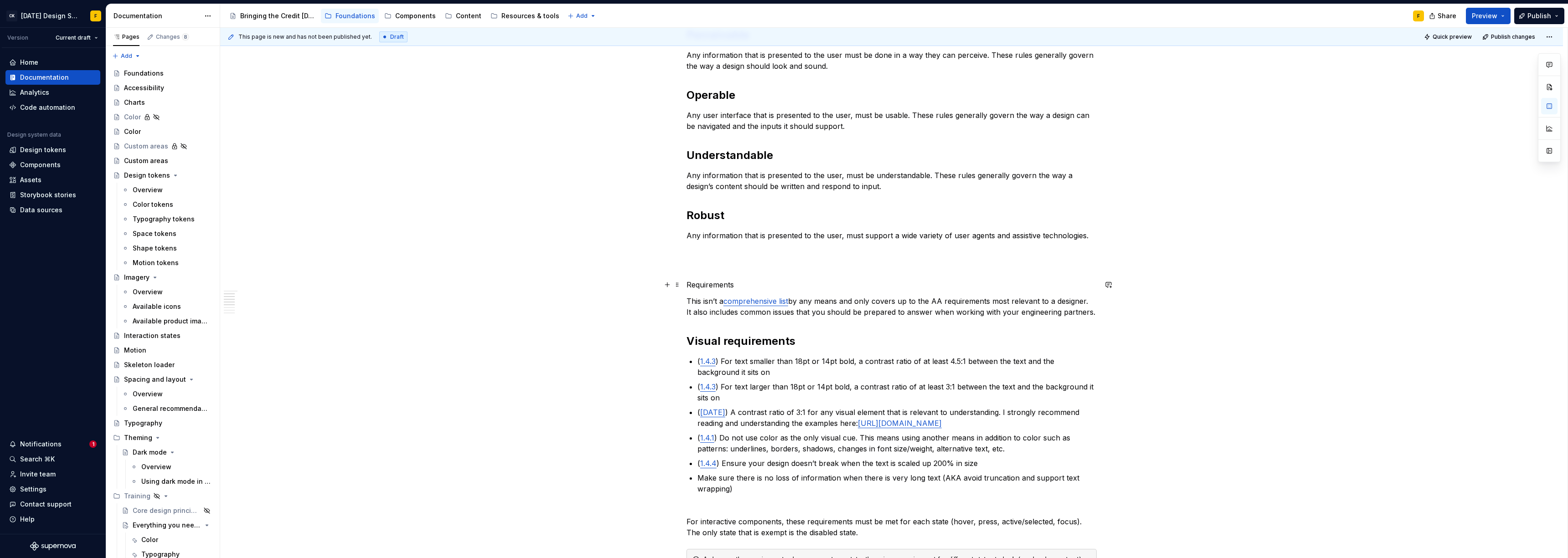
click at [725, 285] on p "Requirements" at bounding box center [892, 285] width 410 height 11
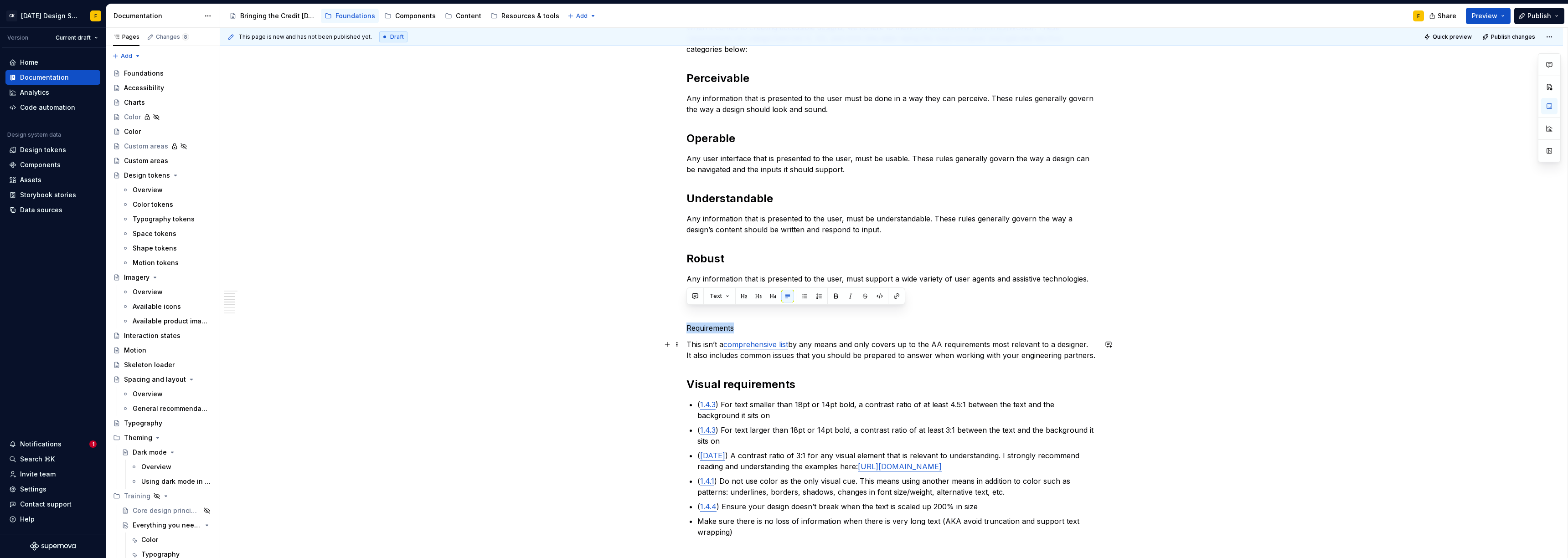
scroll to position [180, 0]
click at [713, 332] on p "Requirements" at bounding box center [892, 330] width 410 height 11
drag, startPoint x: 778, startPoint y: 327, endPoint x: 668, endPoint y: 329, distance: 110.0
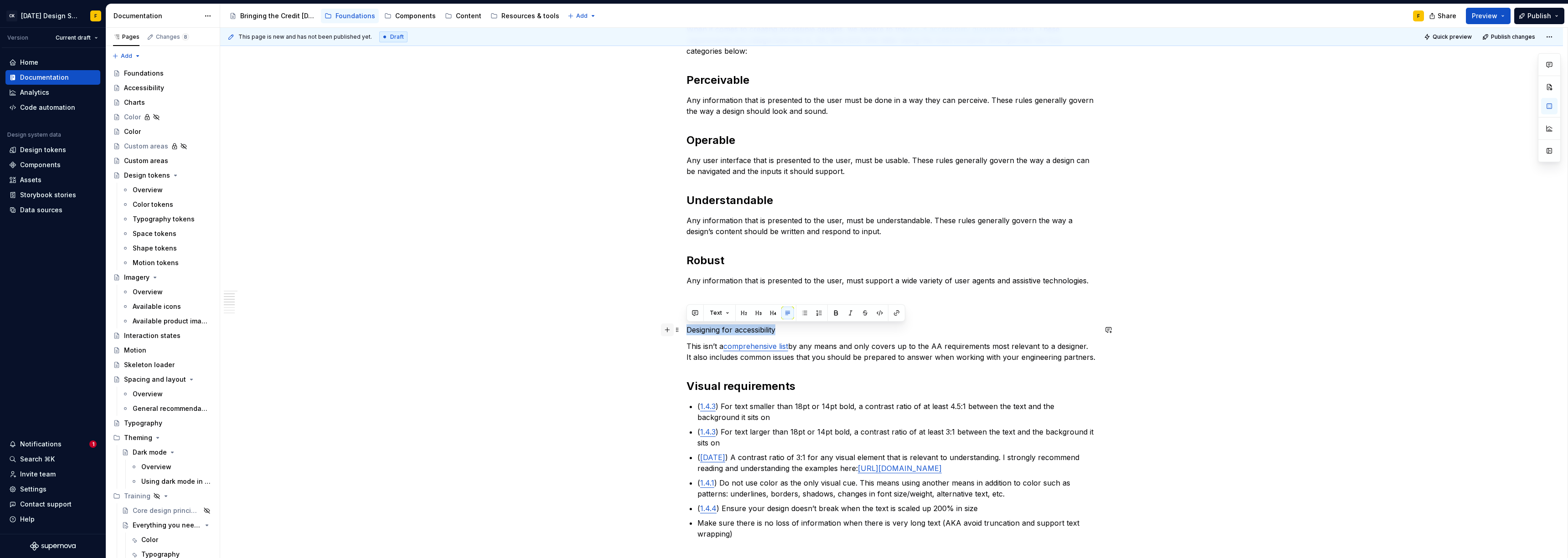
click at [687, 329] on div "Basics of accessibility When it comes to creating accessible designs, we adhere…" at bounding box center [892, 477] width 410 height 954
click at [720, 311] on span "Text" at bounding box center [716, 313] width 12 height 7
click at [734, 362] on div "Heading 1" at bounding box center [747, 362] width 32 height 9
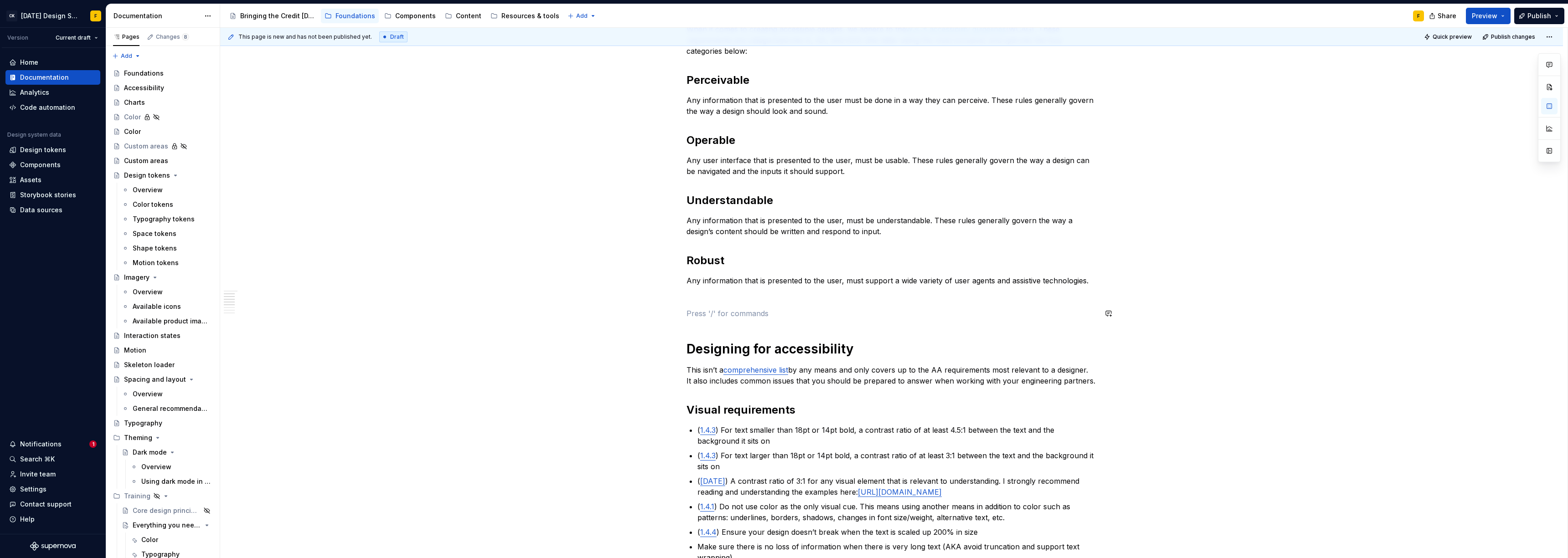
click at [723, 305] on div "Basics of accessibility When it comes to creating accessible designs, we adhere…" at bounding box center [892, 483] width 410 height 967
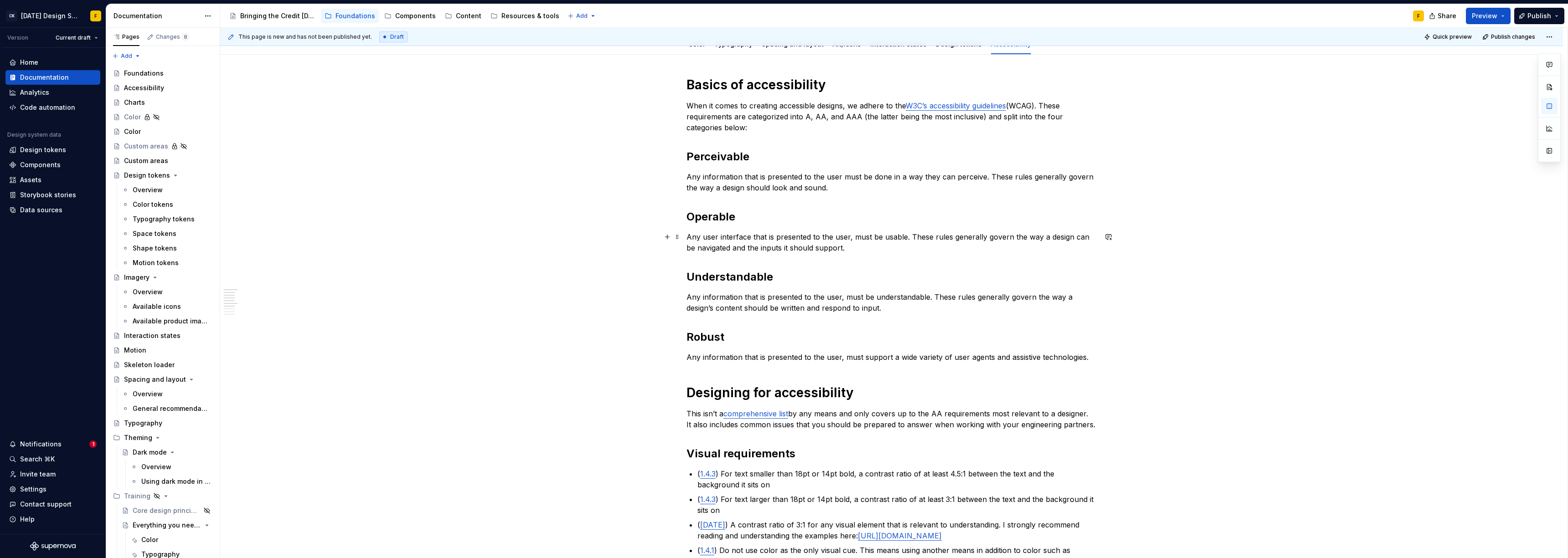
scroll to position [105, 0]
drag, startPoint x: 701, startPoint y: 410, endPoint x: 725, endPoint y: 417, distance: 25.0
click at [702, 410] on p "This isn’t a comprehensive list by any means and only covers up to the AA requi…" at bounding box center [892, 417] width 410 height 22
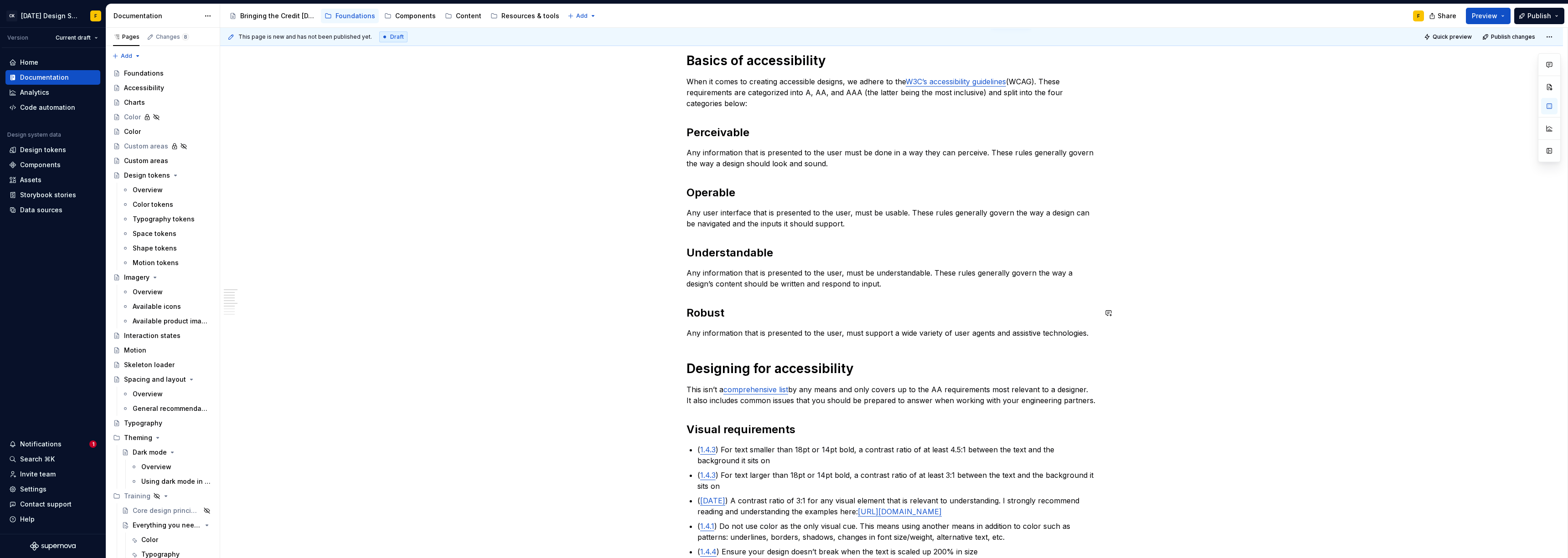
scroll to position [167, 0]
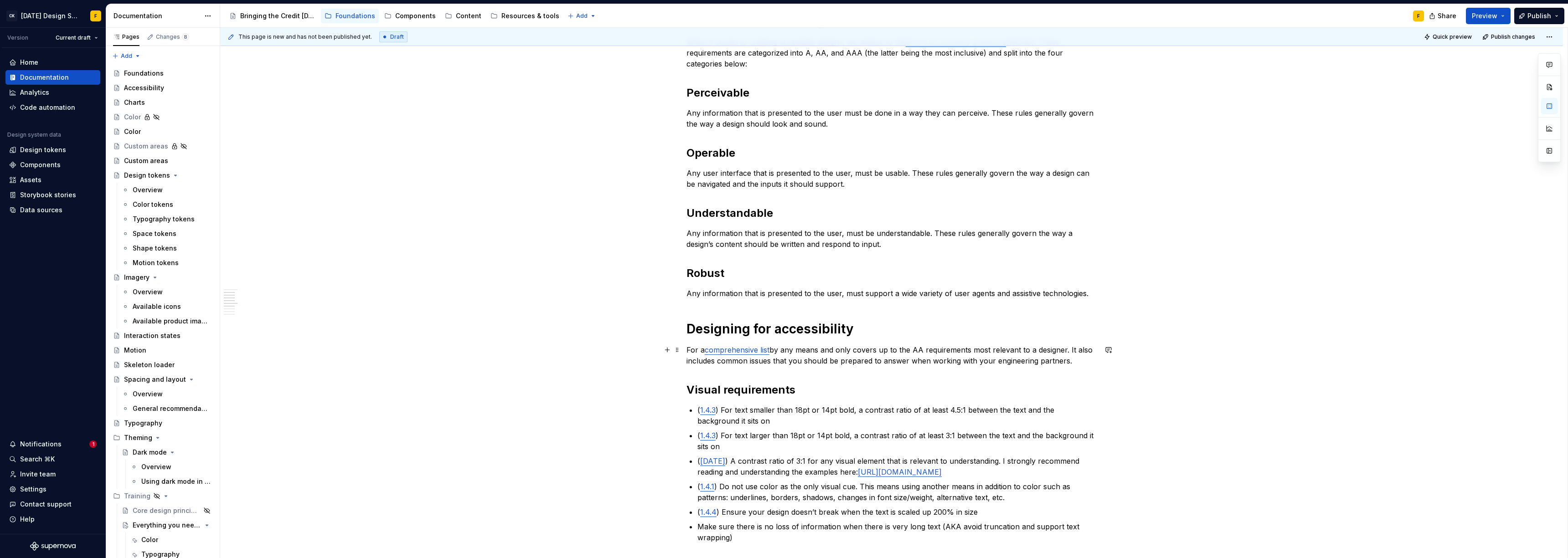
click at [688, 350] on p "For a comprehensive list by any means and only covers up to the AA requirements…" at bounding box center [892, 355] width 410 height 22
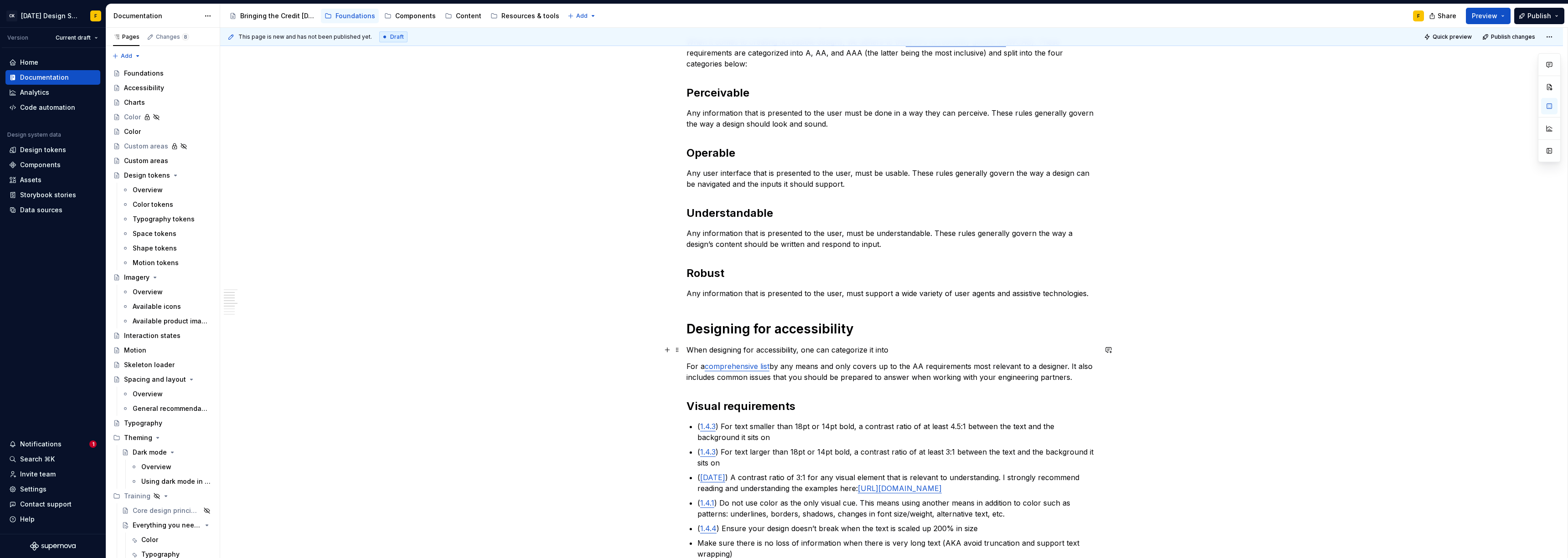
click at [805, 350] on p "When designing for accessibility, one can categorize it into" at bounding box center [892, 350] width 410 height 11
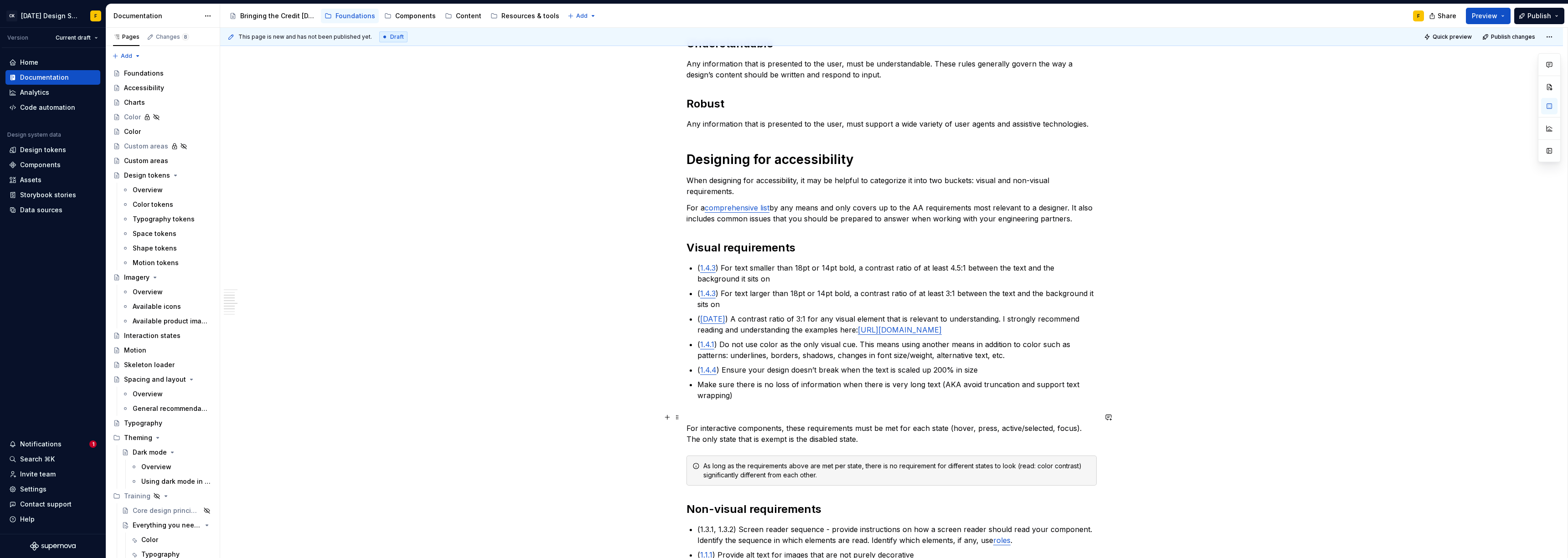
scroll to position [296, 0]
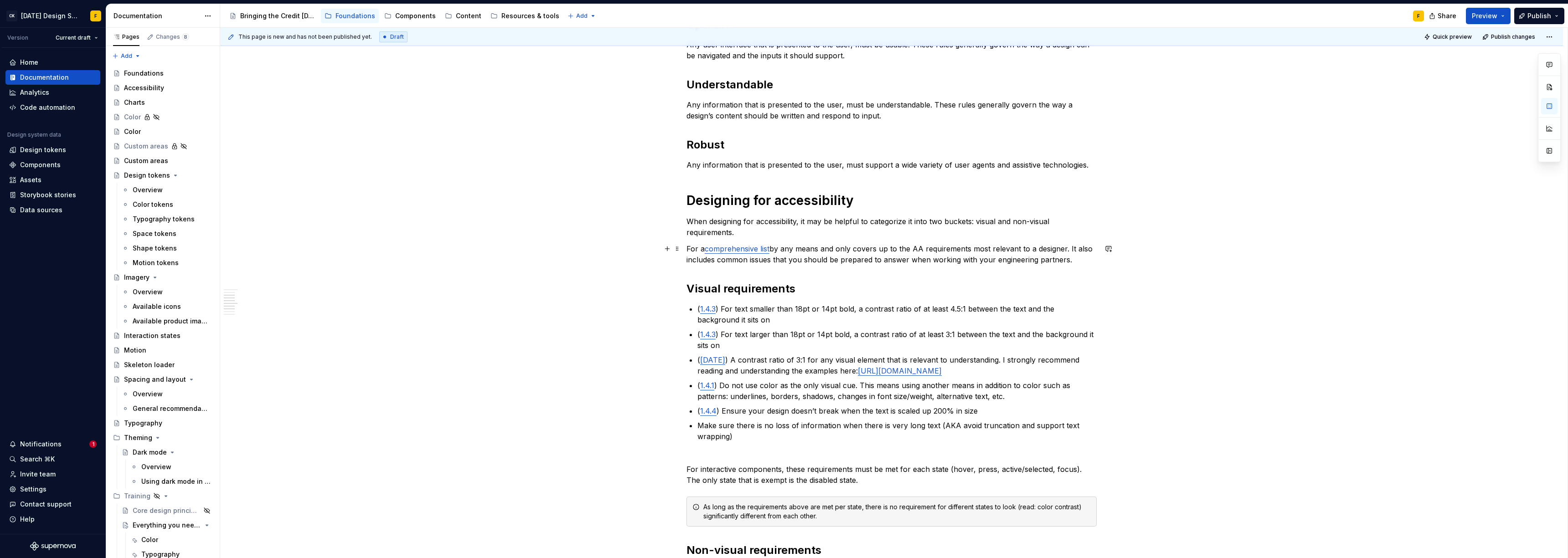
click at [687, 251] on p "For a comprehensive list by any means and only covers up to the AA requirements…" at bounding box center [892, 254] width 410 height 22
click at [741, 252] on link "comprehensive list" at bounding box center [737, 248] width 65 height 9
click at [710, 311] on link "1.4.3" at bounding box center [707, 309] width 15 height 9
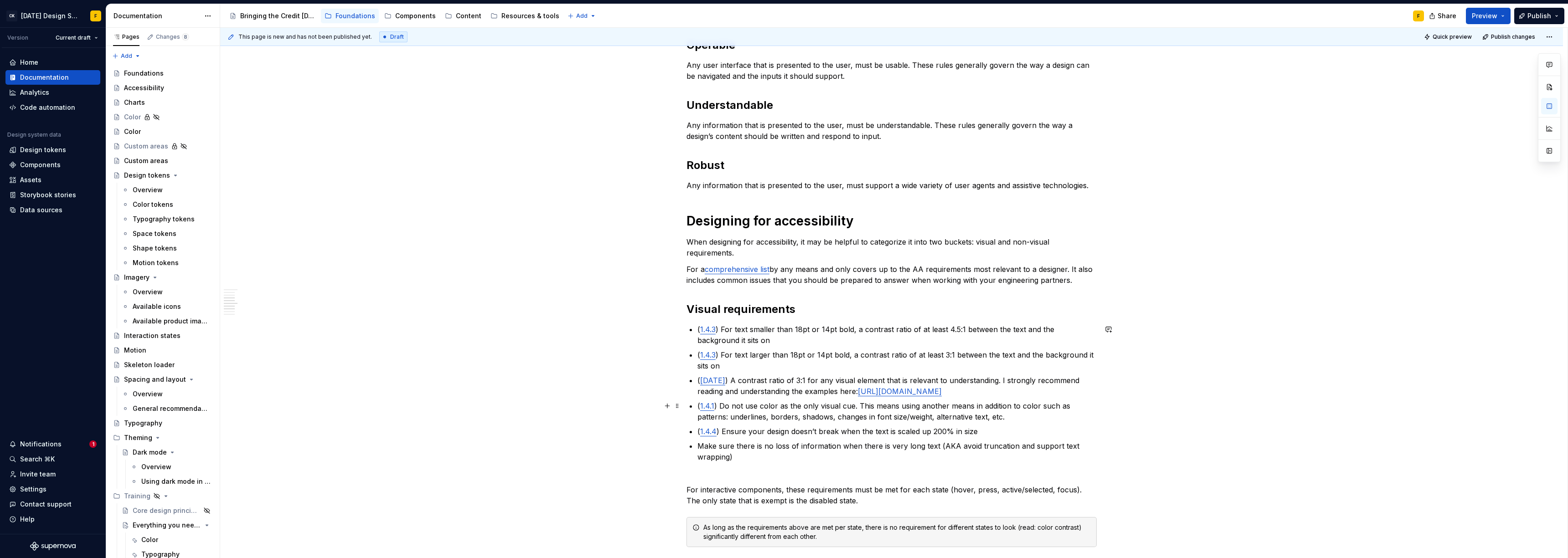
scroll to position [231, 0]
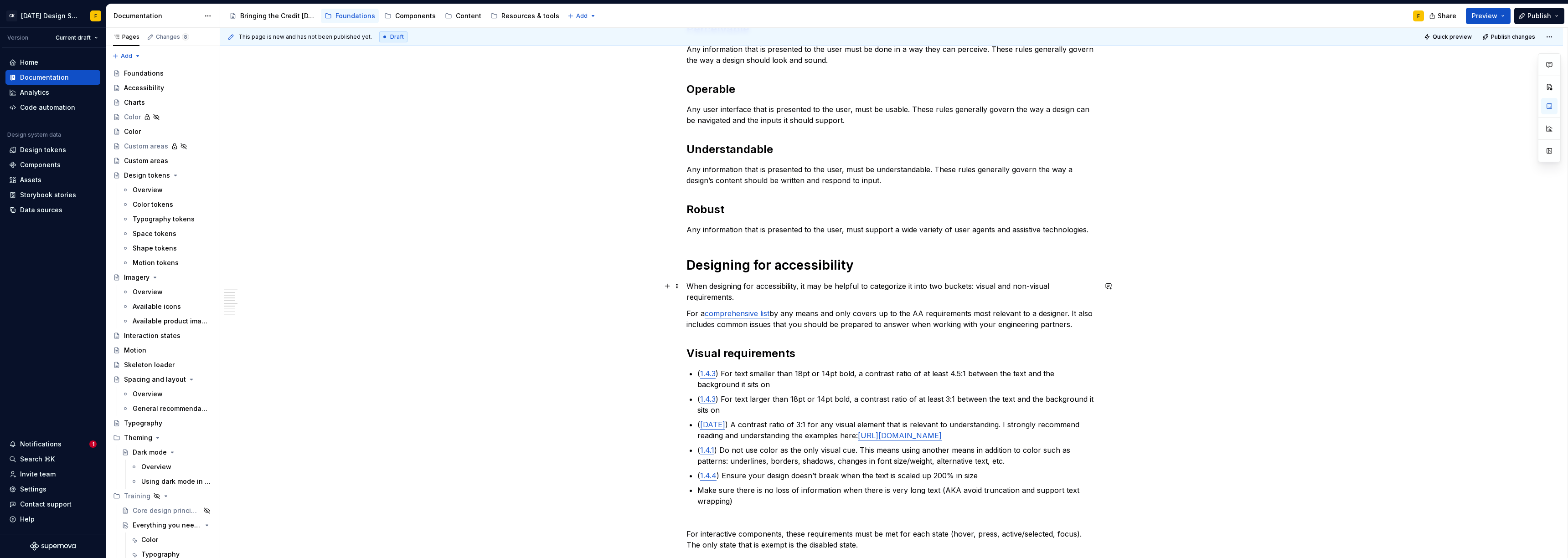
click at [760, 301] on p "When designing for accessibility, it may be helpful to categorize it into two b…" at bounding box center [892, 291] width 410 height 22
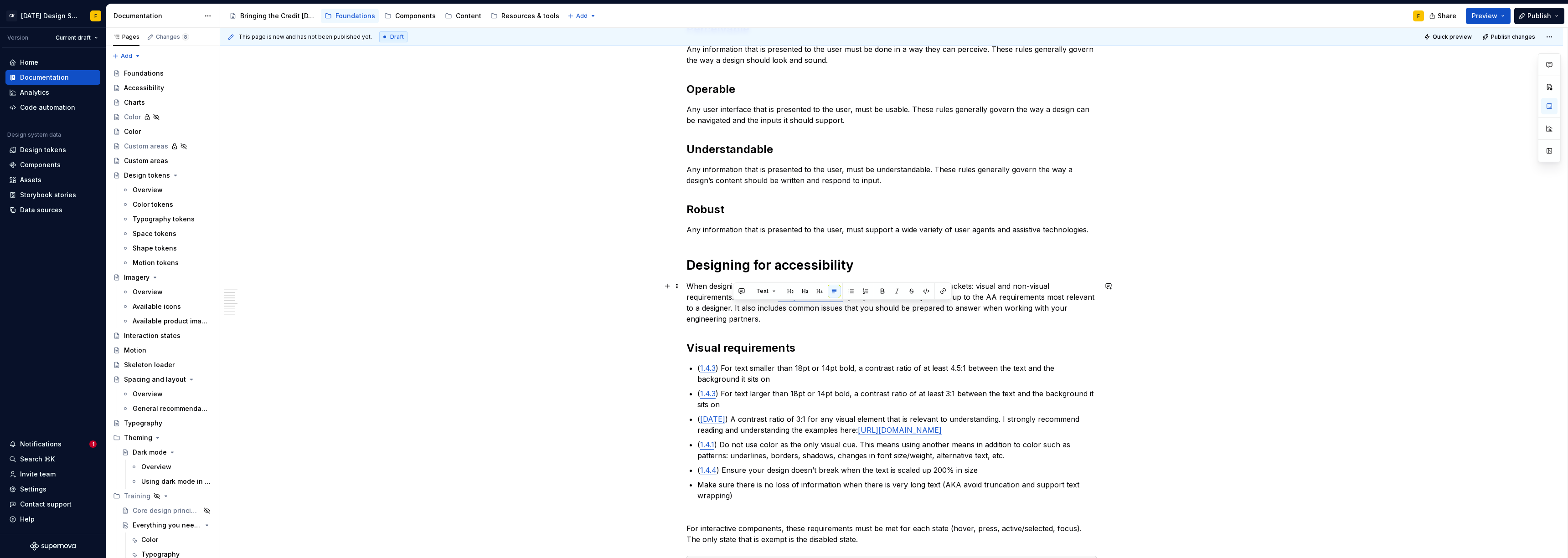
drag, startPoint x: 732, startPoint y: 308, endPoint x: 774, endPoint y: 316, distance: 42.8
click at [774, 316] on p "When designing for accessibility, it may be helpful to categorize it into two b…" at bounding box center [892, 302] width 410 height 44
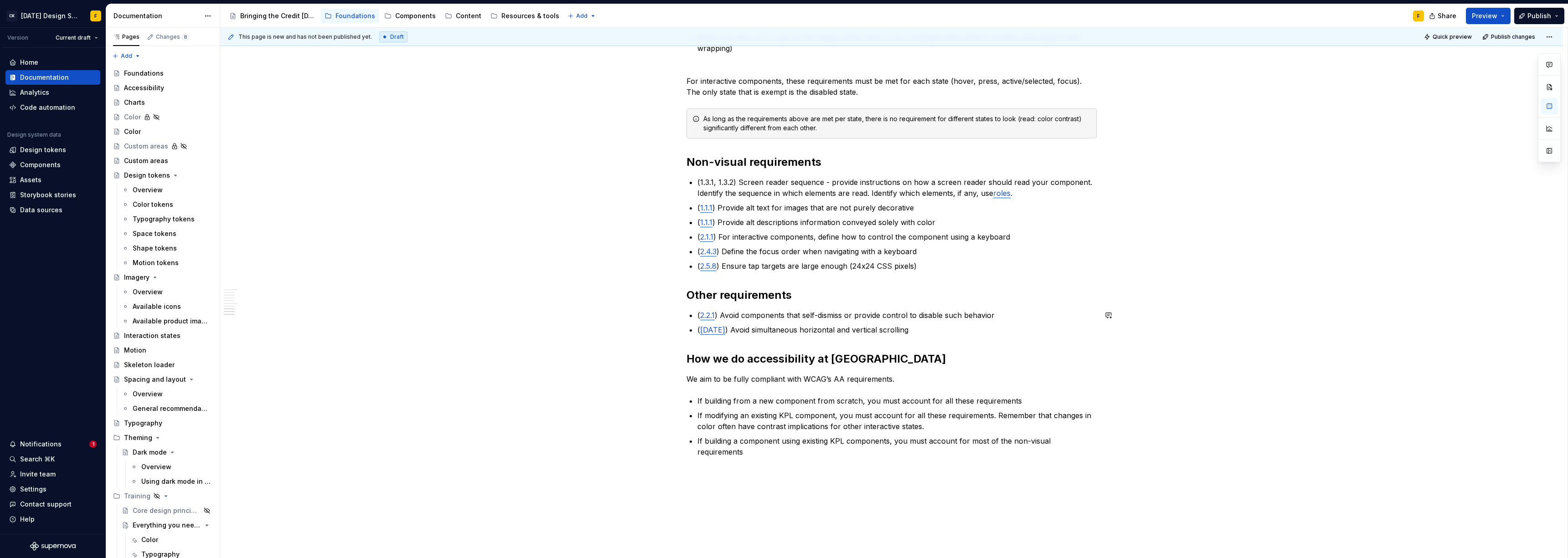
scroll to position [520, 0]
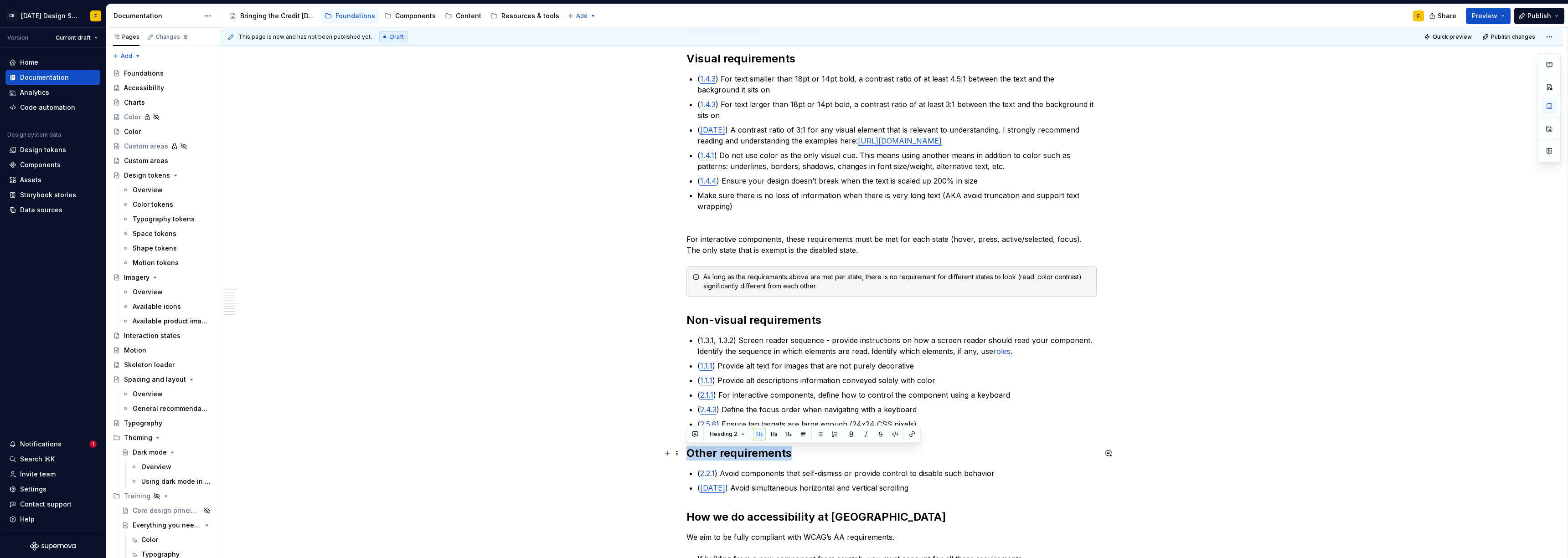
drag, startPoint x: 807, startPoint y: 452, endPoint x: 684, endPoint y: 455, distance: 123.0
click at [684, 455] on div "Basics of accessibility When it comes to creating accessible designs, we adhere…" at bounding box center [892, 216] width 1343 height 1157
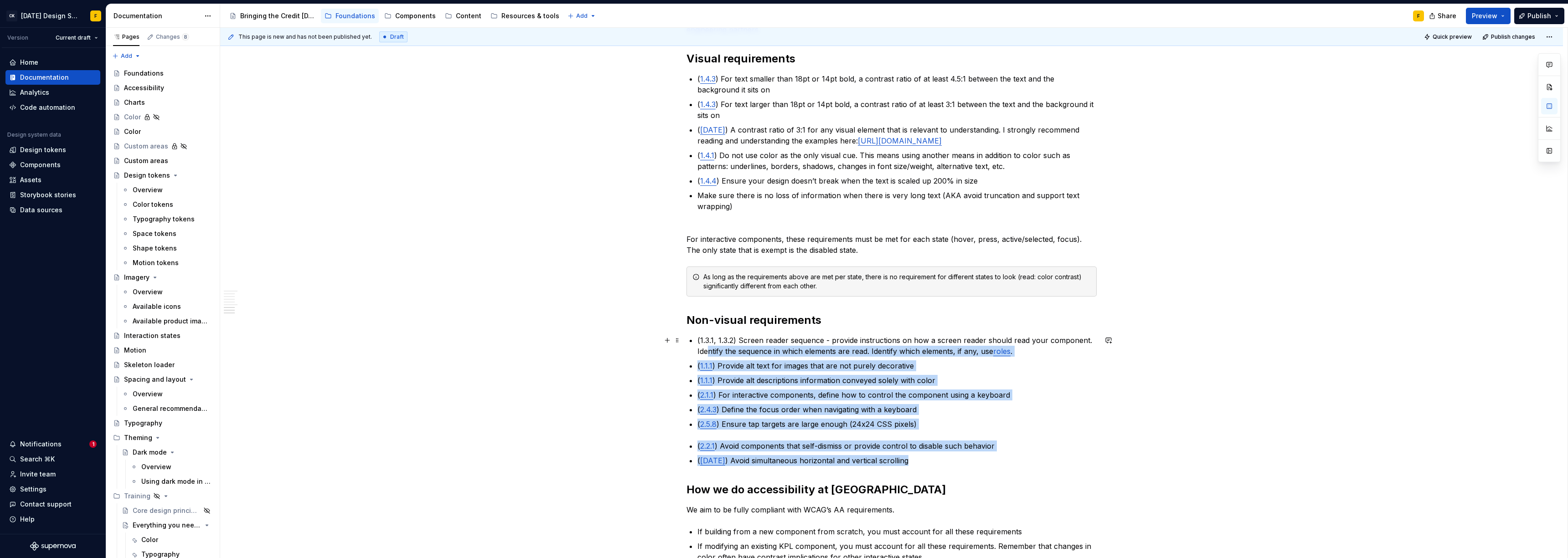
drag, startPoint x: 908, startPoint y: 462, endPoint x: 707, endPoint y: 346, distance: 232.1
click at [707, 346] on div "Basics of accessibility When it comes to creating accessible designs, we adhere…" at bounding box center [892, 124] width 410 height 929
click at [698, 451] on li "( 2.2.1 ) Avoid components that self-dismiss or provide control to disable such…" at bounding box center [897, 446] width 399 height 11
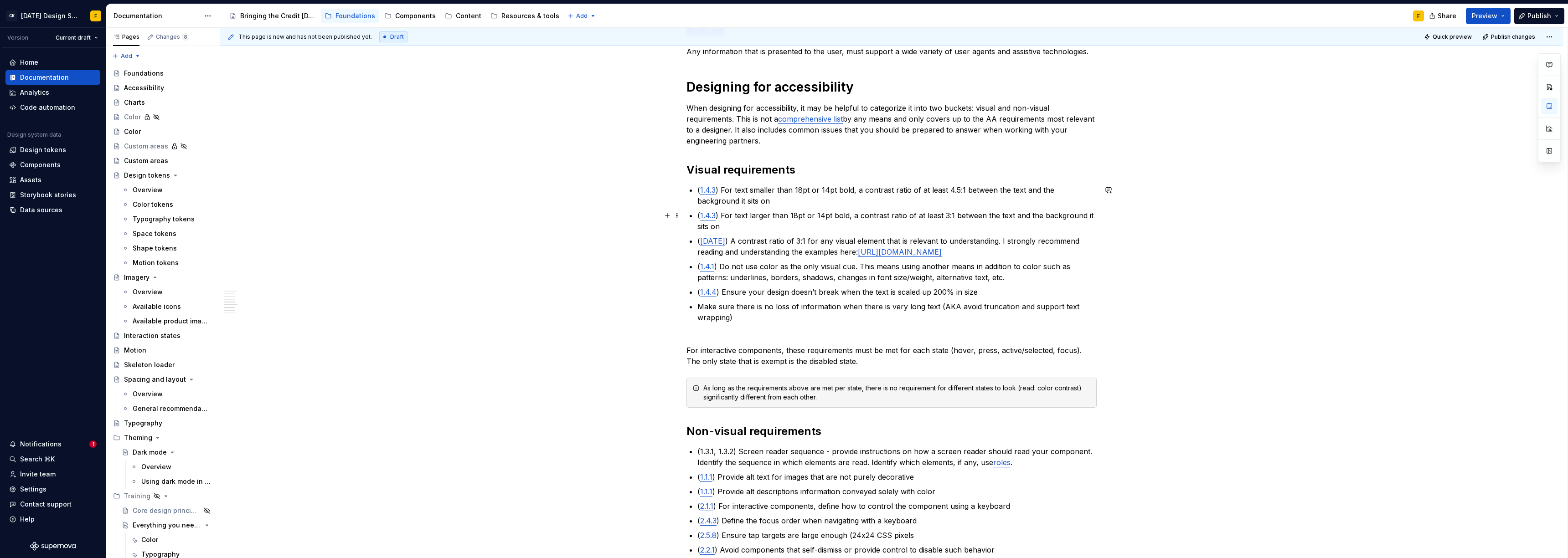
scroll to position [396, 0]
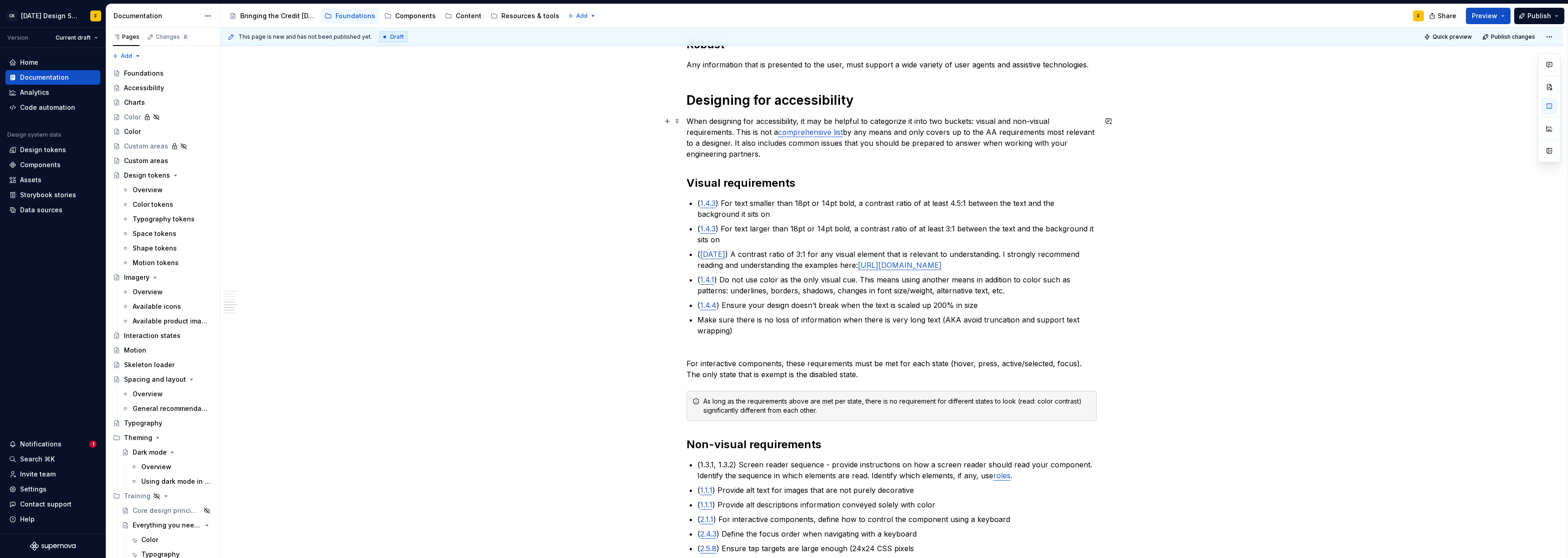
click at [736, 130] on p "When designing for accessibility, it may be helpful to categorize it into two b…" at bounding box center [892, 138] width 410 height 44
drag, startPoint x: 1068, startPoint y: 133, endPoint x: 918, endPoint y: 144, distance: 150.4
click at [918, 144] on p "When designing for accessibility, it may be helpful to categorize it into two b…" at bounding box center [892, 138] width 410 height 44
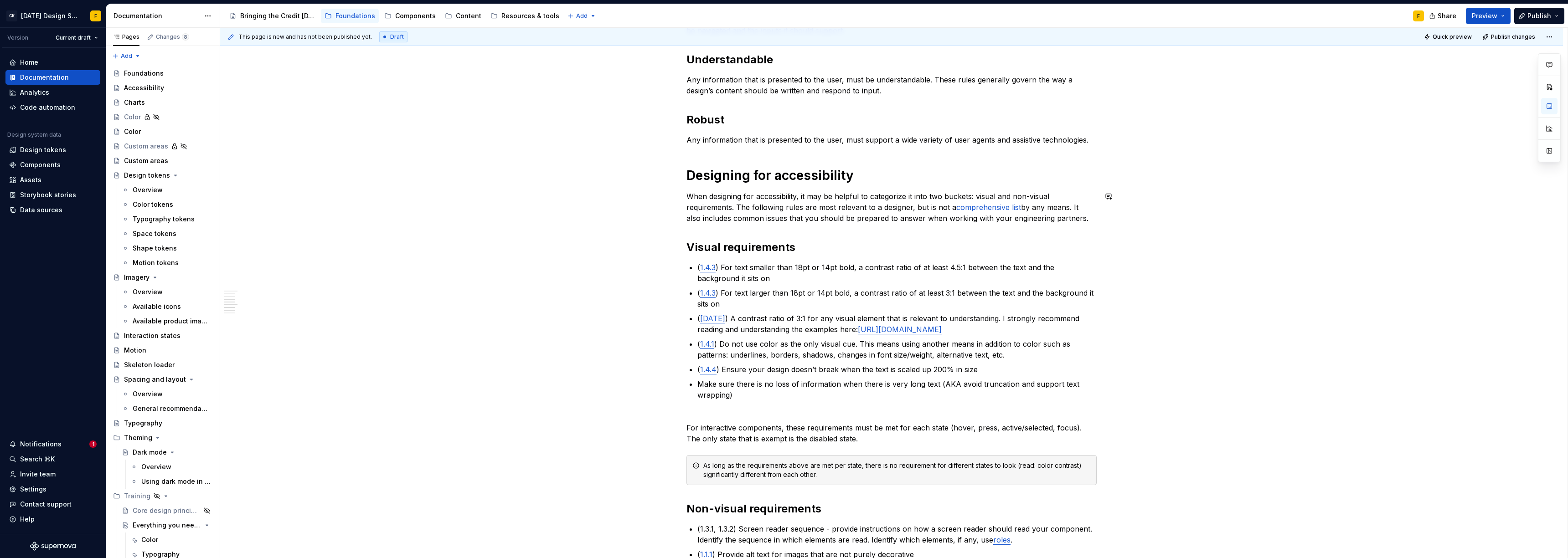
scroll to position [240, 0]
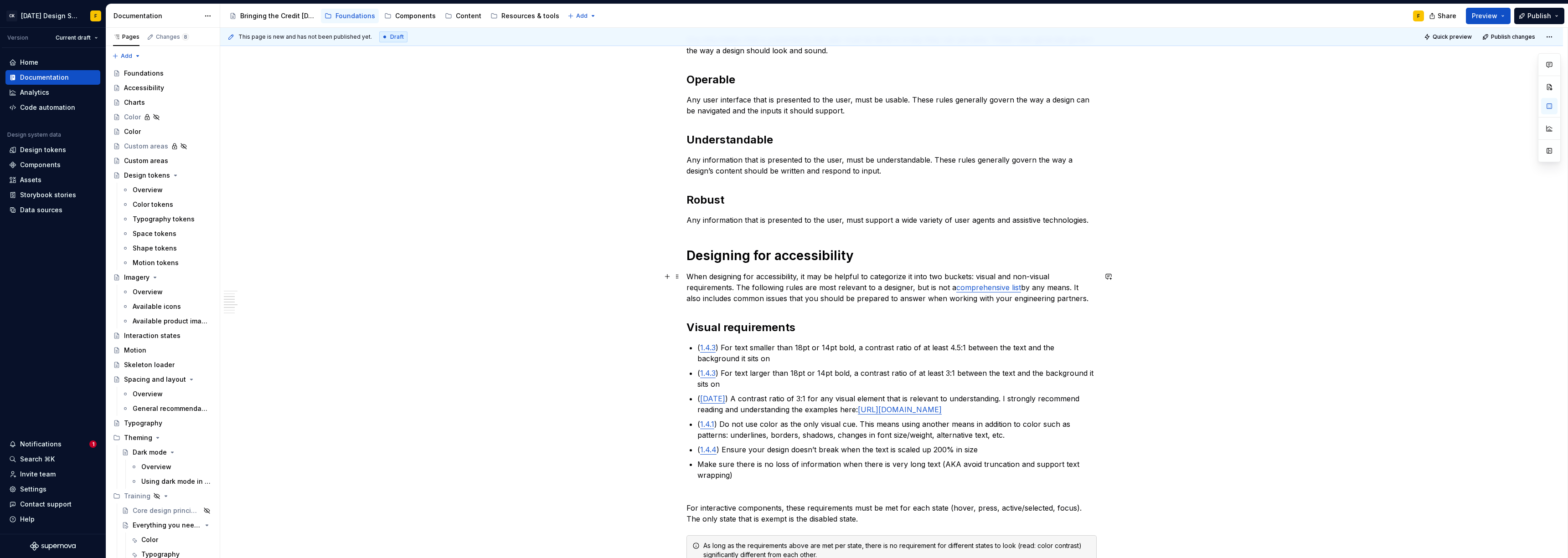
click at [797, 288] on p "When designing for accessibility, it may be helpful to categorize it into two b…" at bounding box center [892, 288] width 410 height 33
click at [822, 329] on h2 "Visual requirements" at bounding box center [892, 327] width 410 height 15
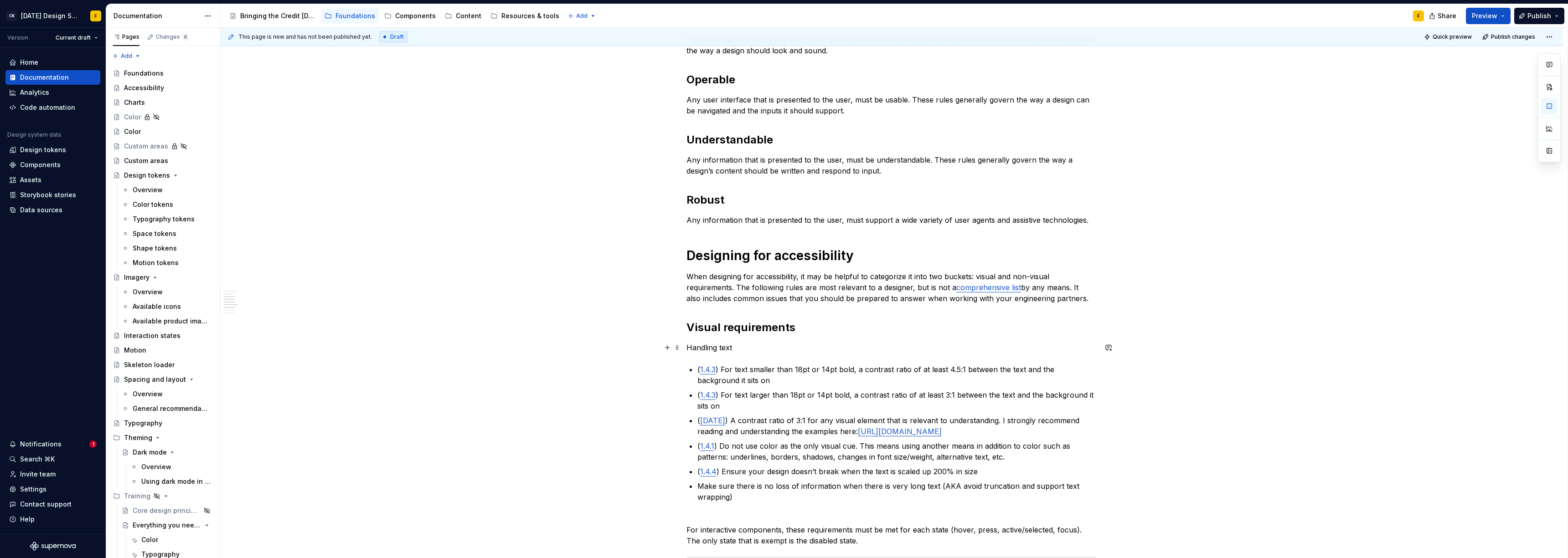
click at [700, 347] on p "Handling text" at bounding box center [892, 347] width 410 height 11
click at [791, 284] on p "When designing for accessibility, it may be helpful to categorize it into two b…" at bounding box center [892, 288] width 410 height 33
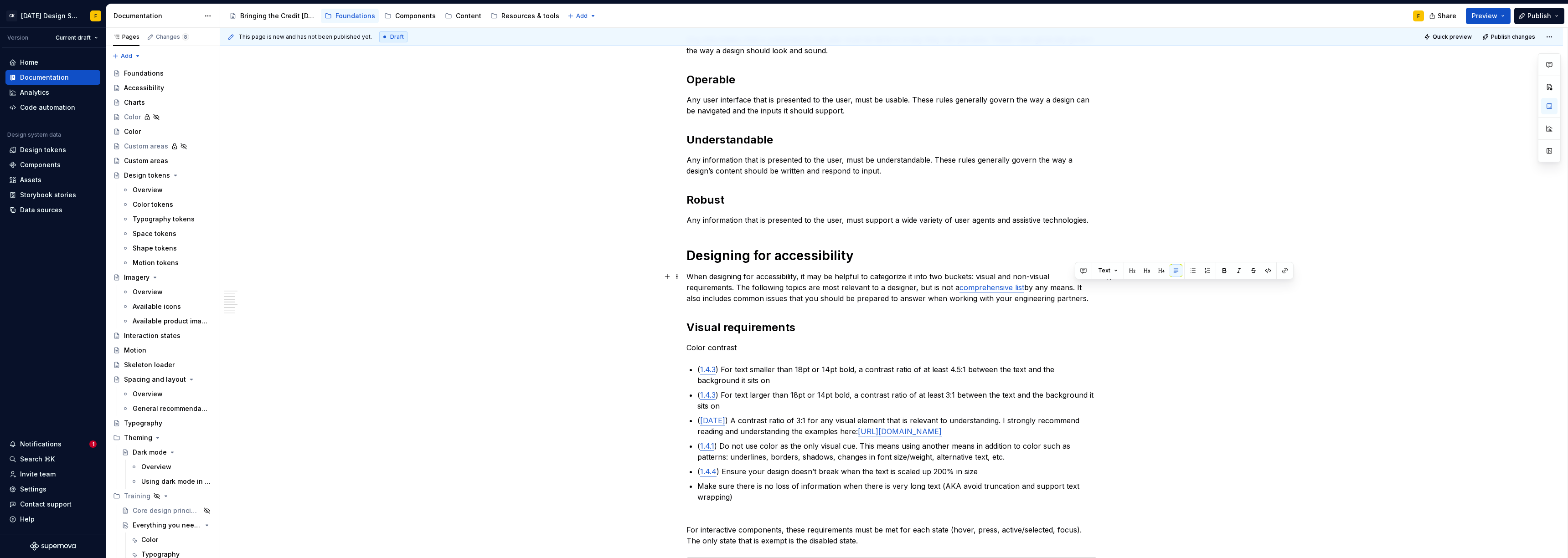
drag, startPoint x: 1074, startPoint y: 290, endPoint x: 1083, endPoint y: 298, distance: 12.0
click at [1083, 298] on p "When designing for accessibility, it may be helpful to categorize it into two b…" at bounding box center [892, 288] width 410 height 33
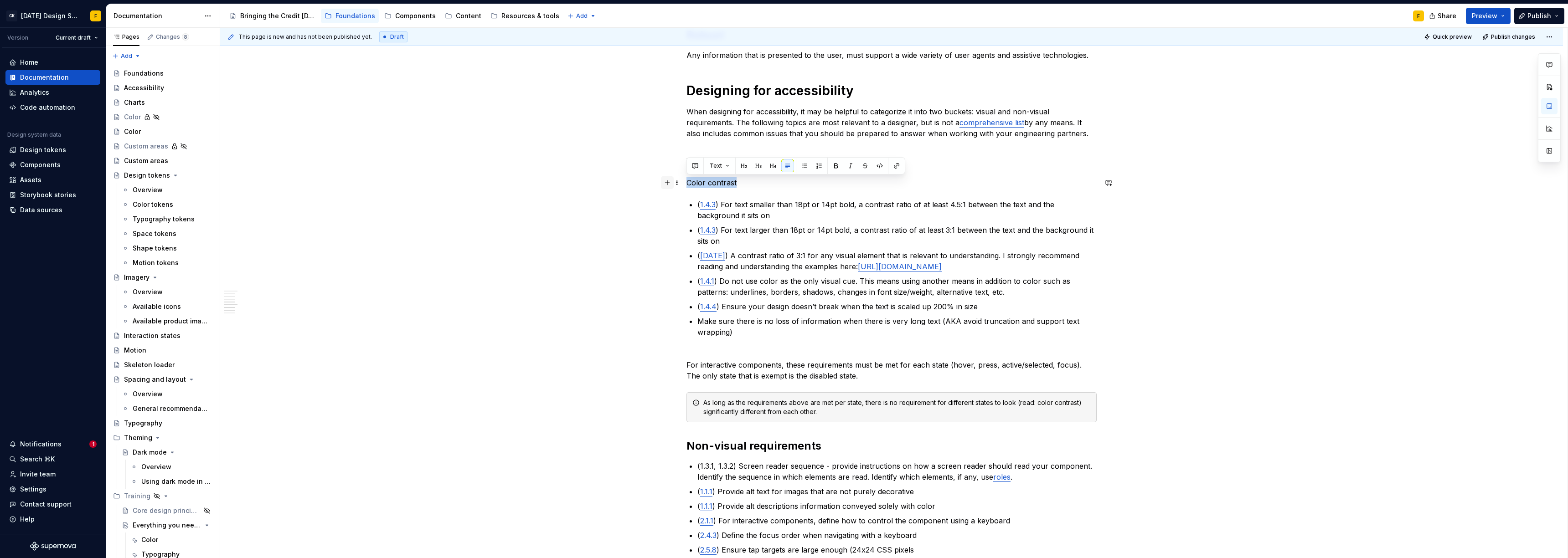
drag, startPoint x: 741, startPoint y: 183, endPoint x: 663, endPoint y: 188, distance: 78.2
click at [687, 188] on div "Basics of accessibility When it comes to creating accessible designs, we adhere…" at bounding box center [892, 246] width 410 height 943
click at [730, 124] on p "When designing for accessibility, it may be helpful to categorize it into two b…" at bounding box center [892, 122] width 410 height 33
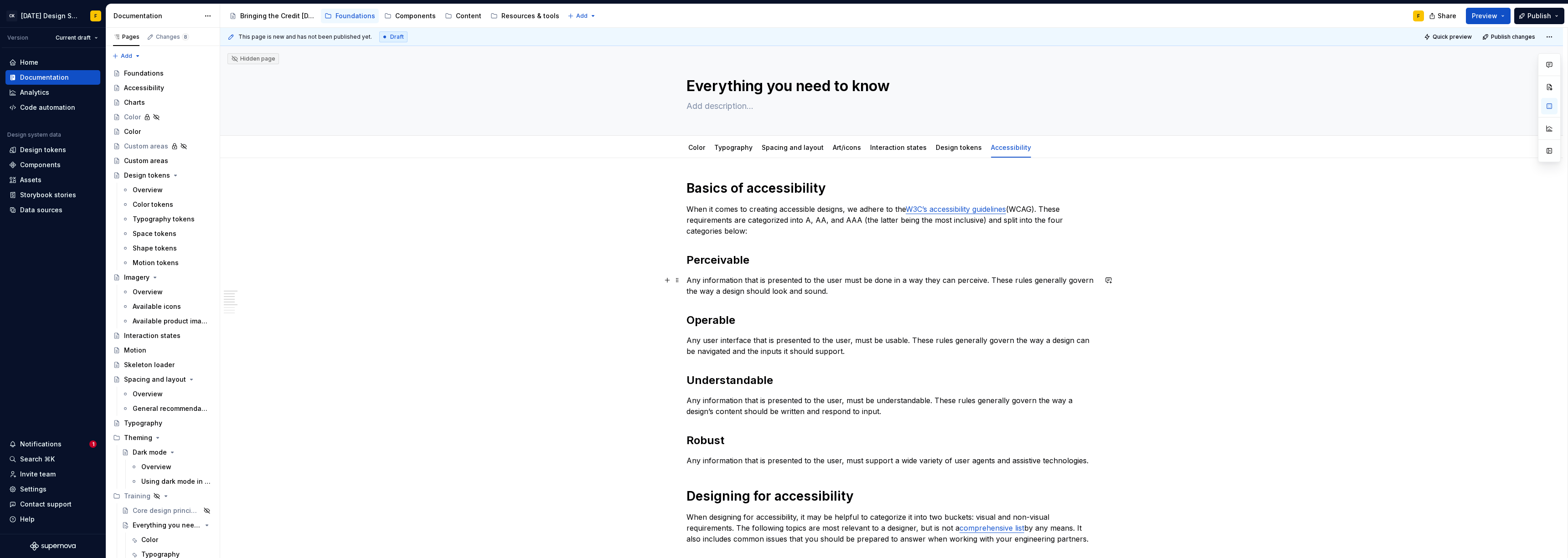
scroll to position [286, 0]
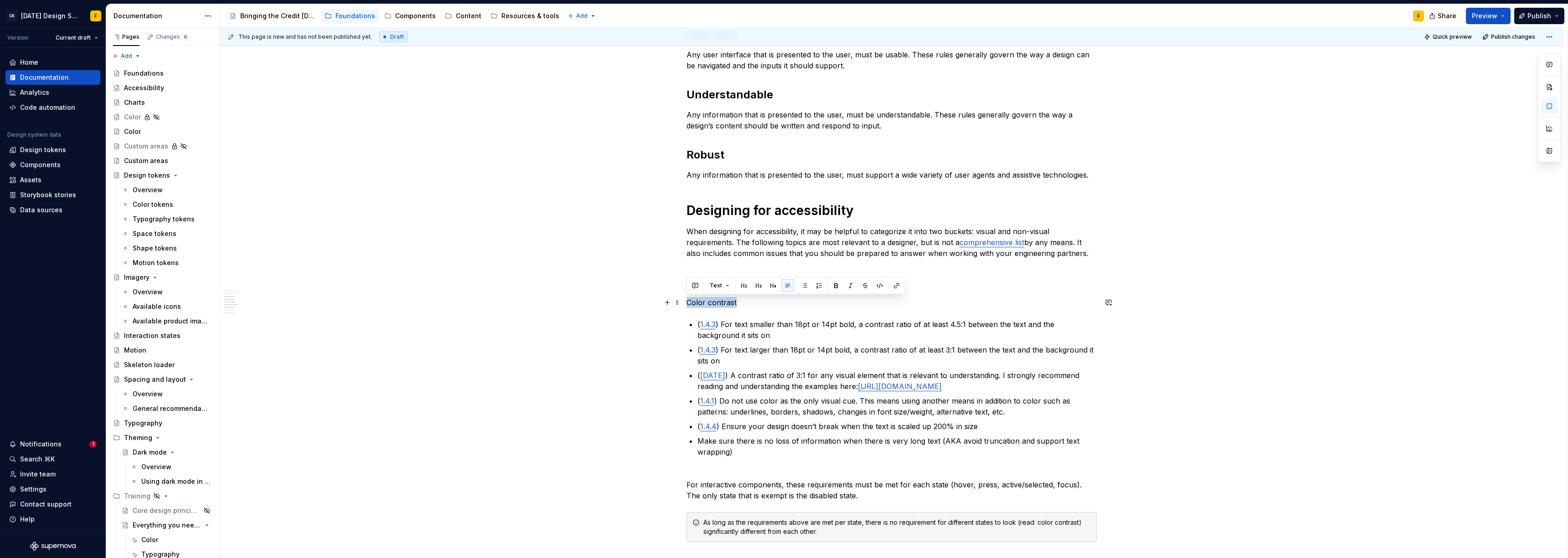
drag, startPoint x: 740, startPoint y: 304, endPoint x: 685, endPoint y: 300, distance: 55.1
click at [684, 301] on div "Basics of accessibility When it comes to creating accessible designs, we adhere…" at bounding box center [892, 439] width 1343 height 1133
click at [744, 284] on button "button" at bounding box center [744, 285] width 13 height 13
click at [734, 322] on p "( 1.4.3 ) For text smaller than 18pt or 14pt bold, a contrast ratio of at least…" at bounding box center [897, 330] width 399 height 22
click at [739, 286] on h2 "Visual requirements" at bounding box center [892, 282] width 410 height 15
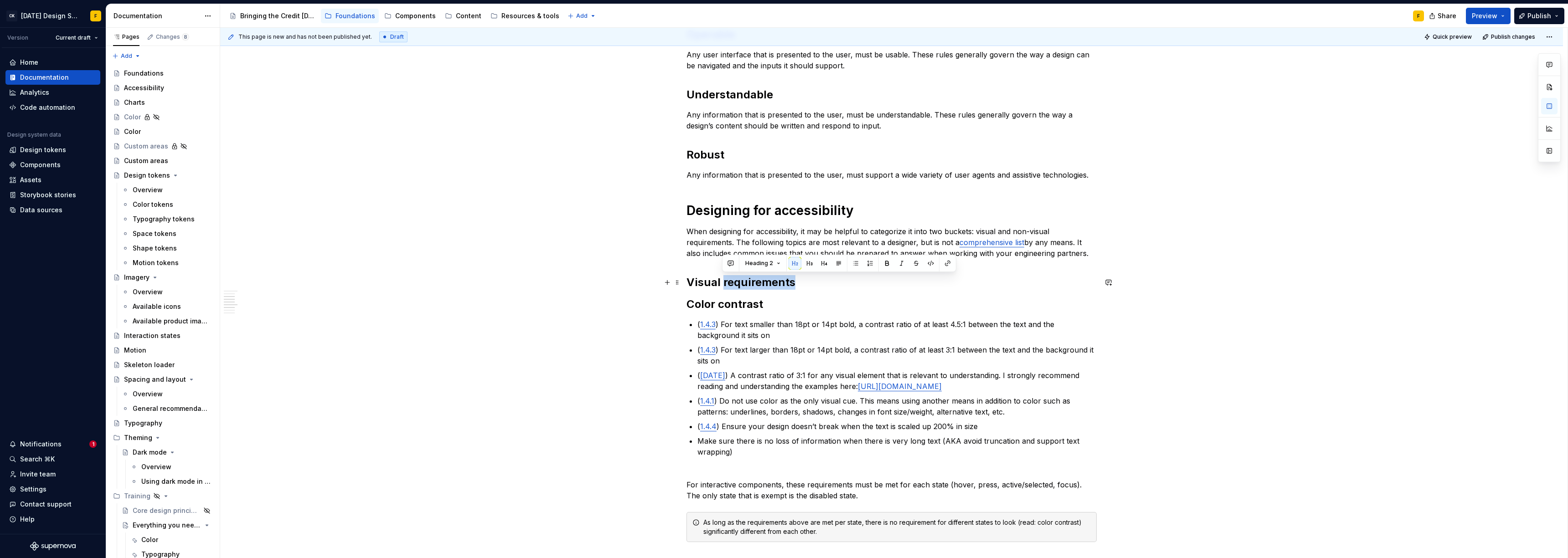
click at [739, 286] on h2 "Visual requirements" at bounding box center [892, 282] width 410 height 15
click at [745, 299] on h2 "Color contrast" at bounding box center [892, 304] width 410 height 15
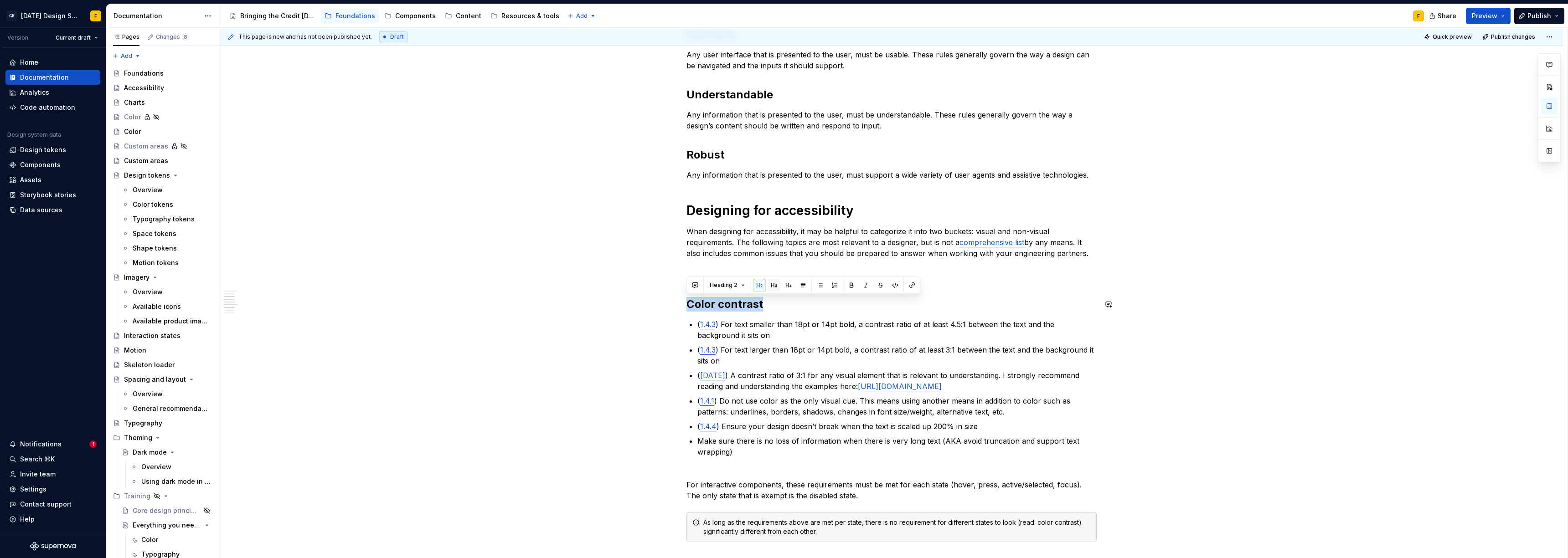
click at [772, 286] on button "button" at bounding box center [774, 285] width 13 height 13
click at [743, 326] on p "( 1.4.3 ) For text smaller than 18pt or 14pt bold, a contrast ratio of at least…" at bounding box center [897, 328] width 399 height 22
click at [751, 304] on h3 "Color contrast" at bounding box center [892, 303] width 410 height 13
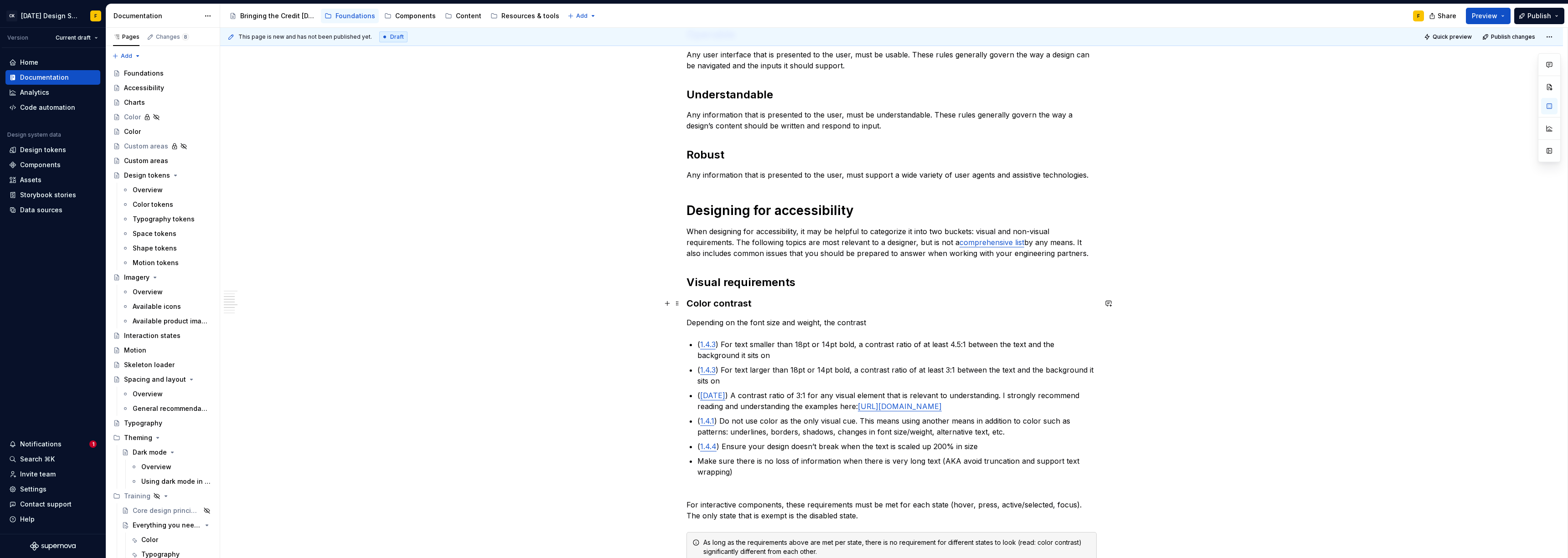
click at [695, 301] on h3 "Color contrast" at bounding box center [892, 303] width 410 height 13
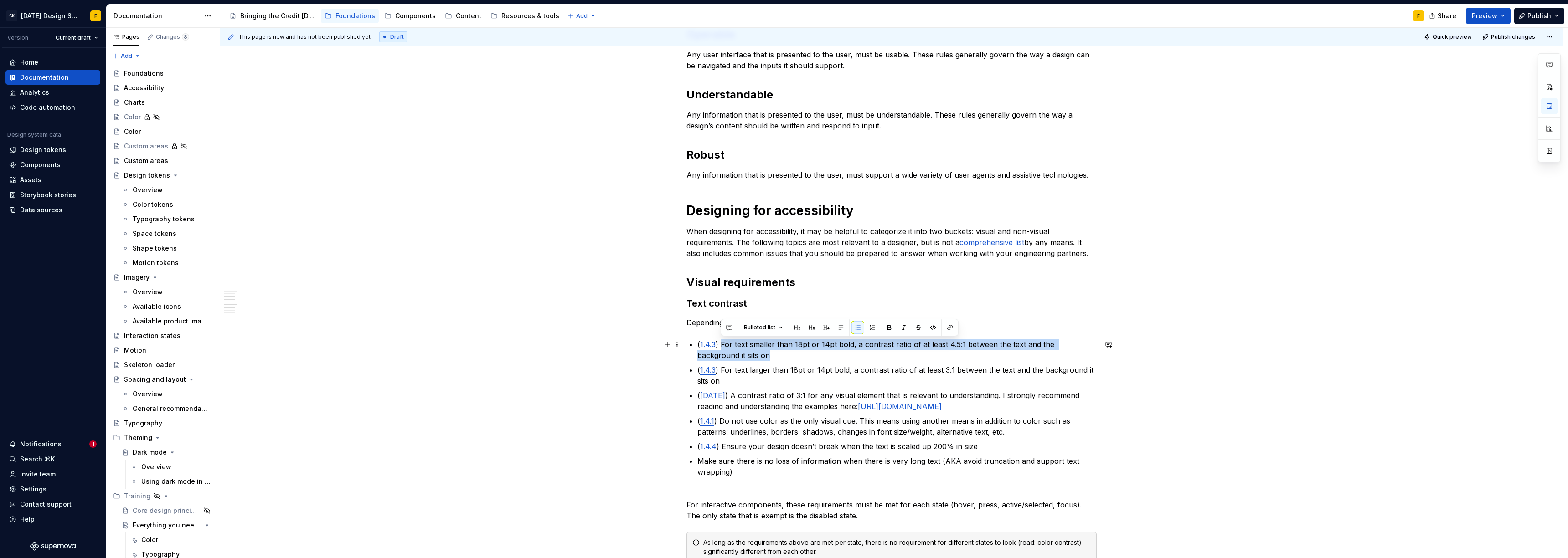
drag, startPoint x: 721, startPoint y: 344, endPoint x: 727, endPoint y: 356, distance: 13.4
click at [727, 356] on p "( 1.4.3 ) For text smaller than 18pt or 14pt bold, a contrast ratio of at least…" at bounding box center [897, 350] width 399 height 22
click at [728, 357] on p "( 1.4.3 ) For text smaller than 18pt or 14pt bold, a contrast ratio of at least…" at bounding box center [897, 350] width 399 height 22
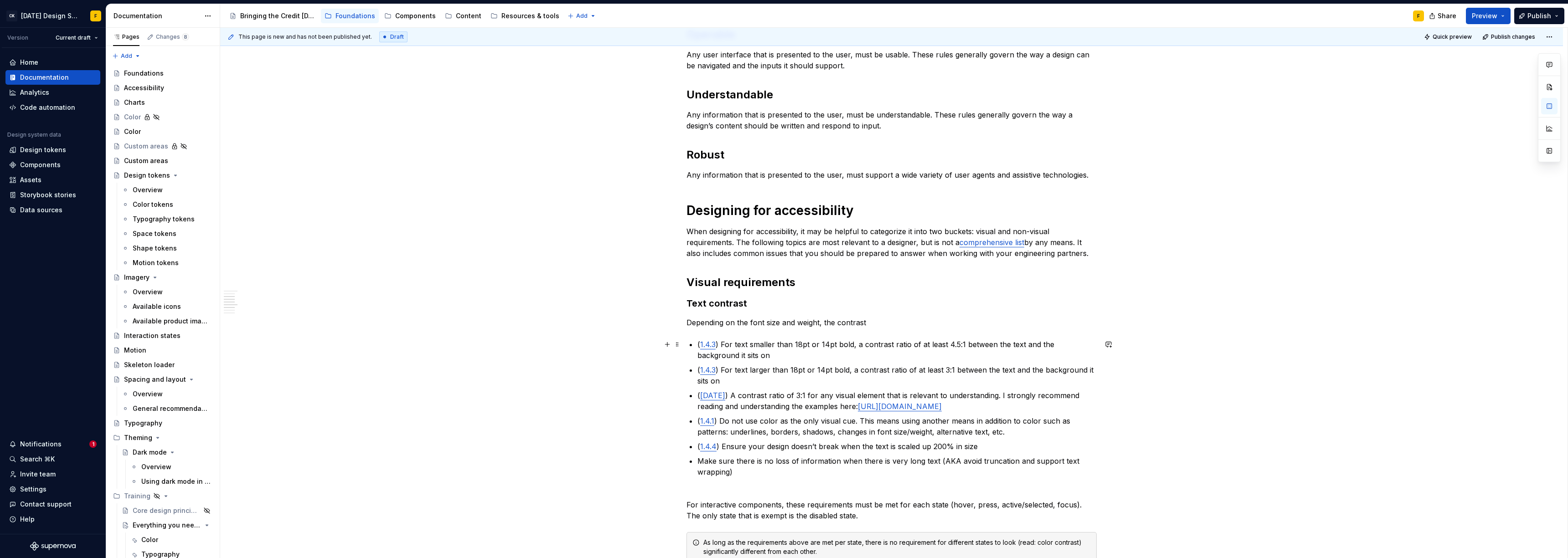
click at [722, 344] on p "( 1.4.3 ) For text smaller than 18pt or 14pt bold, a contrast ratio of at least…" at bounding box center [897, 350] width 399 height 22
click at [894, 320] on p "Depending on the font size and weight, the contrast" at bounding box center [892, 323] width 410 height 11
drag, startPoint x: 719, startPoint y: 344, endPoint x: 698, endPoint y: 342, distance: 21.1
click at [698, 342] on p "( 1.4.3 ) For text smaller than 18pt or 14pt bold, a contrast ratio of at least…" at bounding box center [897, 350] width 399 height 22
click at [1097, 322] on div "Basics of accessibility When it comes to creating accessible designs, we adhere…" at bounding box center [892, 448] width 1343 height 1153
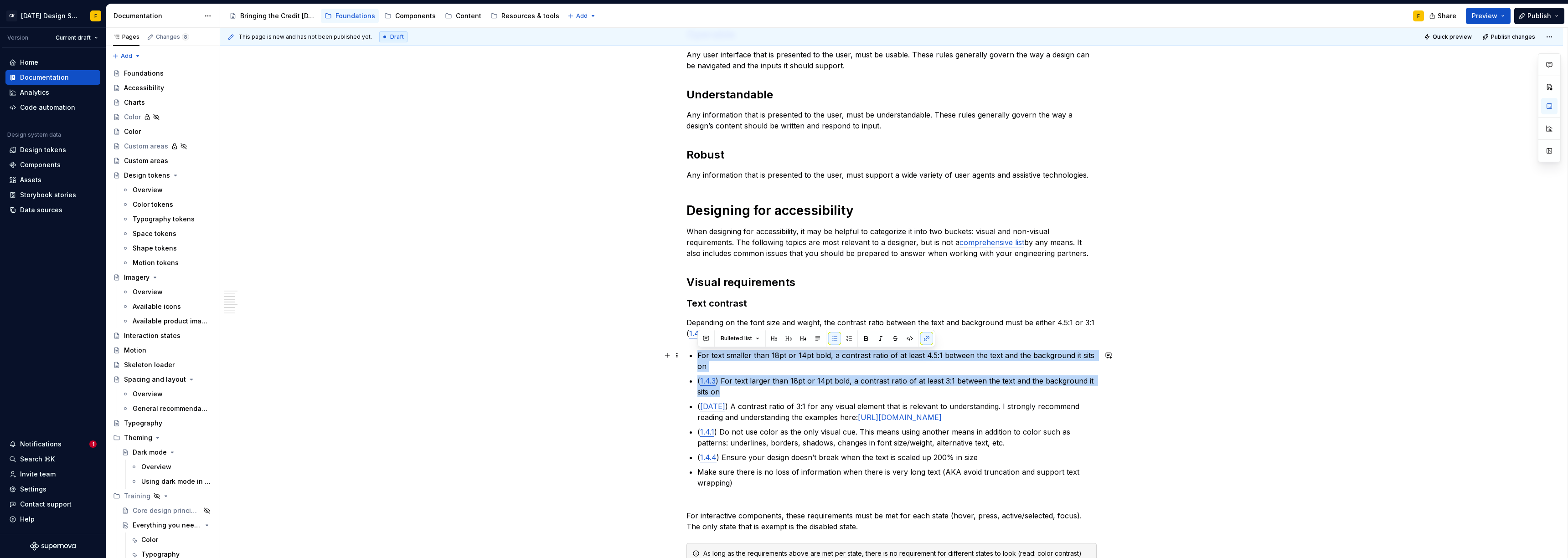
drag, startPoint x: 732, startPoint y: 392, endPoint x: 695, endPoint y: 356, distance: 51.6
click at [695, 356] on div "Basics of accessibility When it comes to creating accessible designs, we adhere…" at bounding box center [892, 375] width 410 height 963
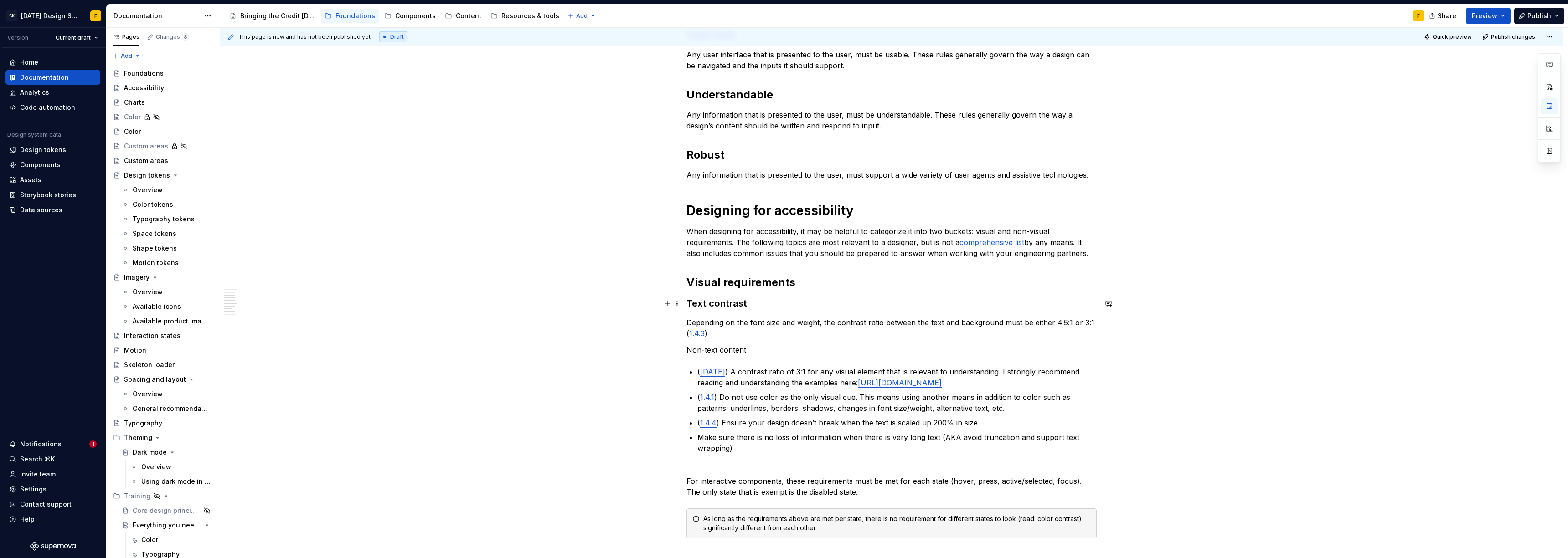
click at [696, 304] on h3 "Text contrast" at bounding box center [892, 303] width 410 height 13
click at [710, 349] on p "Non-text content" at bounding box center [892, 350] width 410 height 11
click at [751, 353] on p "Non-type content" at bounding box center [892, 350] width 410 height 11
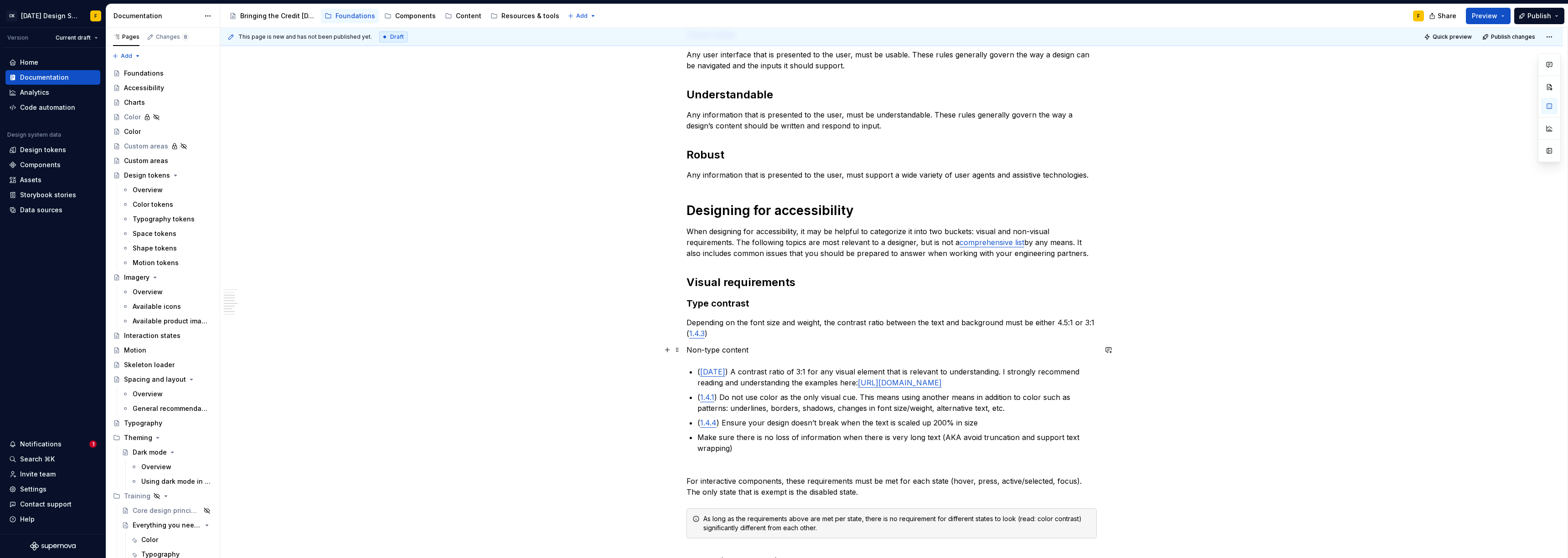
click at [737, 352] on p "Non-type content" at bounding box center [892, 350] width 410 height 11
drag, startPoint x: 754, startPoint y: 350, endPoint x: 683, endPoint y: 346, distance: 71.1
click at [683, 346] on div "Basics of accessibility When it comes to creating accessible designs, we adhere…" at bounding box center [892, 437] width 1343 height 1129
click at [757, 333] on button "button" at bounding box center [758, 333] width 13 height 13
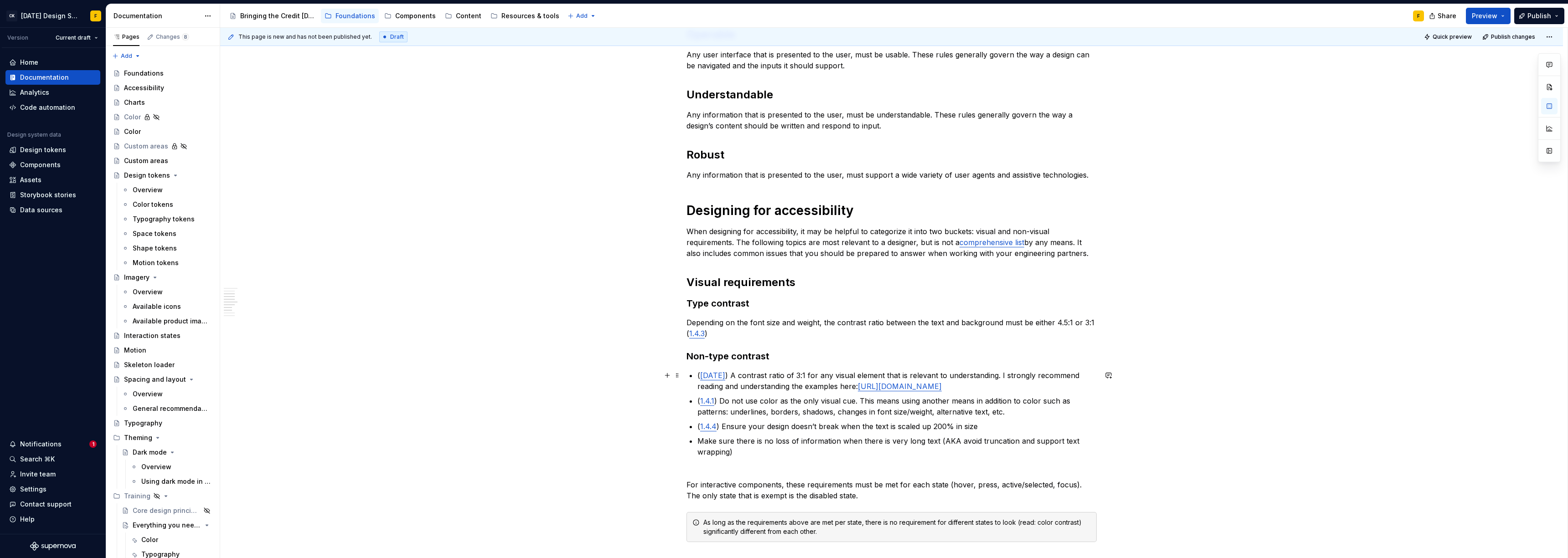
click at [766, 385] on p "( [DATE] ) A contrast ratio of 3:1 for any visual element that is relevant to u…" at bounding box center [897, 381] width 399 height 22
click at [776, 353] on h3 "Non-type contrast" at bounding box center [892, 356] width 410 height 13
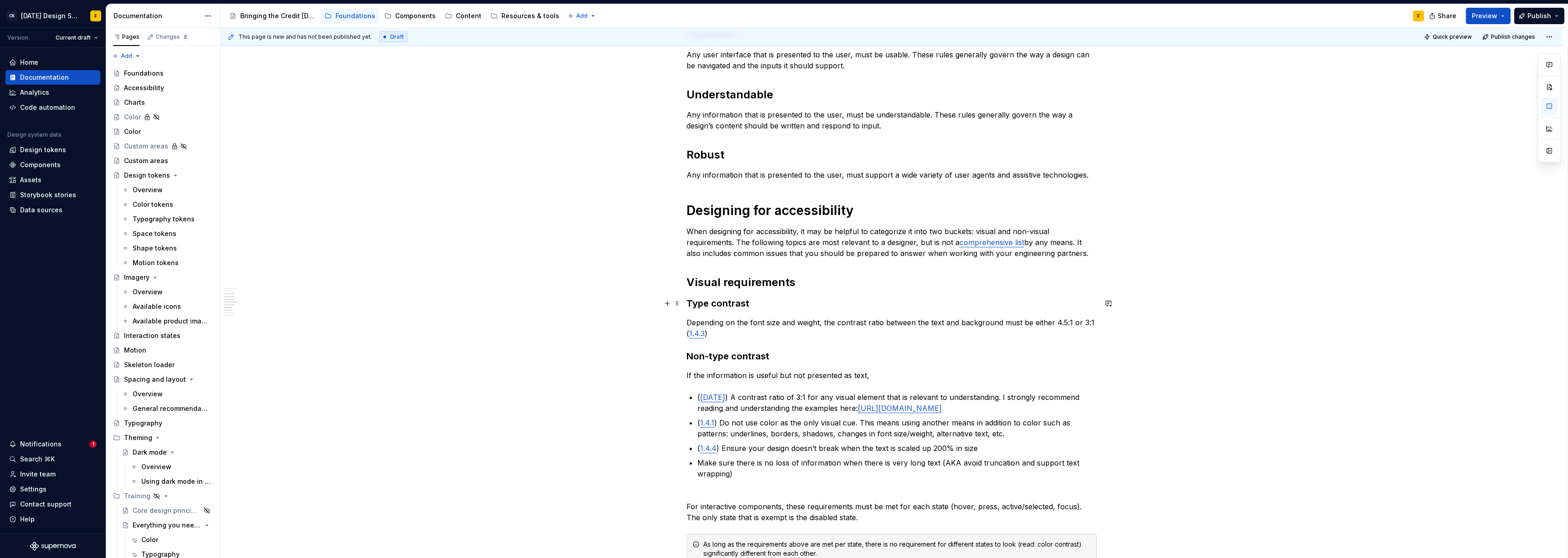
click at [695, 301] on h3 "Type contrast" at bounding box center [892, 303] width 410 height 13
click at [697, 301] on h3 "Type contrast" at bounding box center [892, 303] width 410 height 13
click at [717, 356] on h3 "Non-type contrast" at bounding box center [892, 356] width 410 height 13
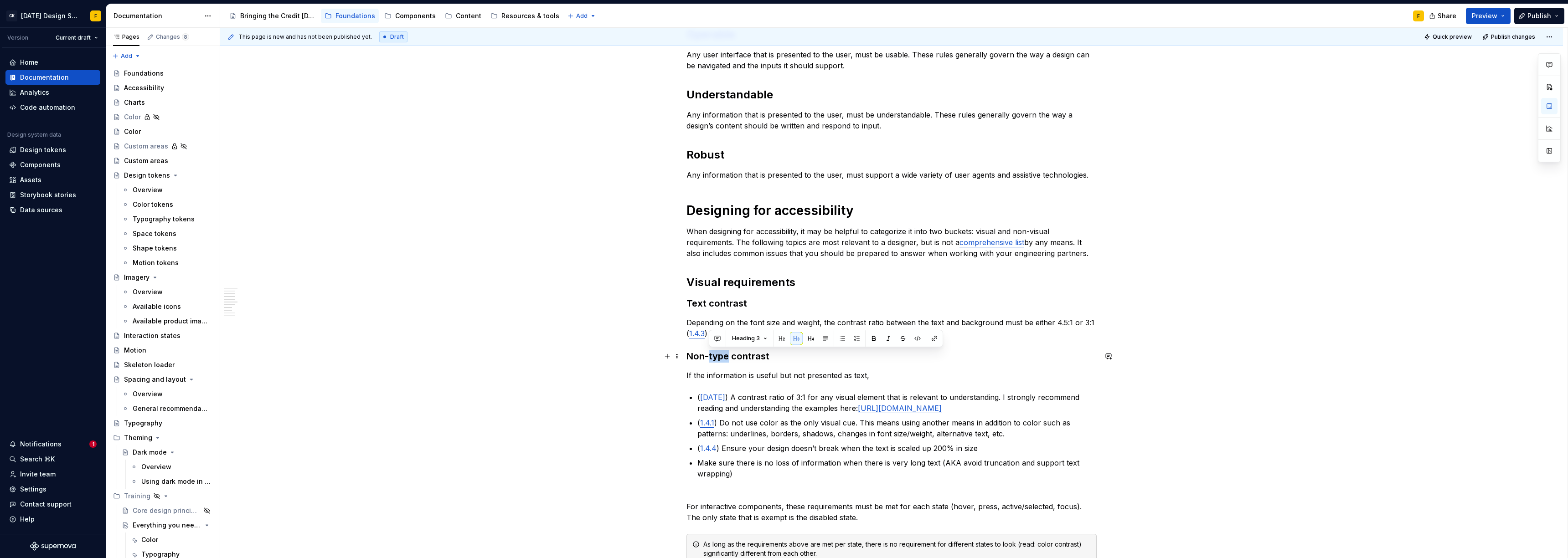
click at [717, 356] on h3 "Non-type contrast" at bounding box center [892, 356] width 410 height 13
click at [894, 371] on p "If the information is useful but not presented as text," at bounding box center [892, 375] width 410 height 11
click at [869, 374] on p "If the information is useful but not presented as text, it must have a contrast…" at bounding box center [892, 375] width 410 height 11
click at [959, 324] on p "Depending on the font size and weight, the contrast ratio between the text and …" at bounding box center [892, 328] width 410 height 22
click at [967, 375] on p "If the information is useful but not presented as text, the contrast ratio betw…" at bounding box center [892, 375] width 410 height 11
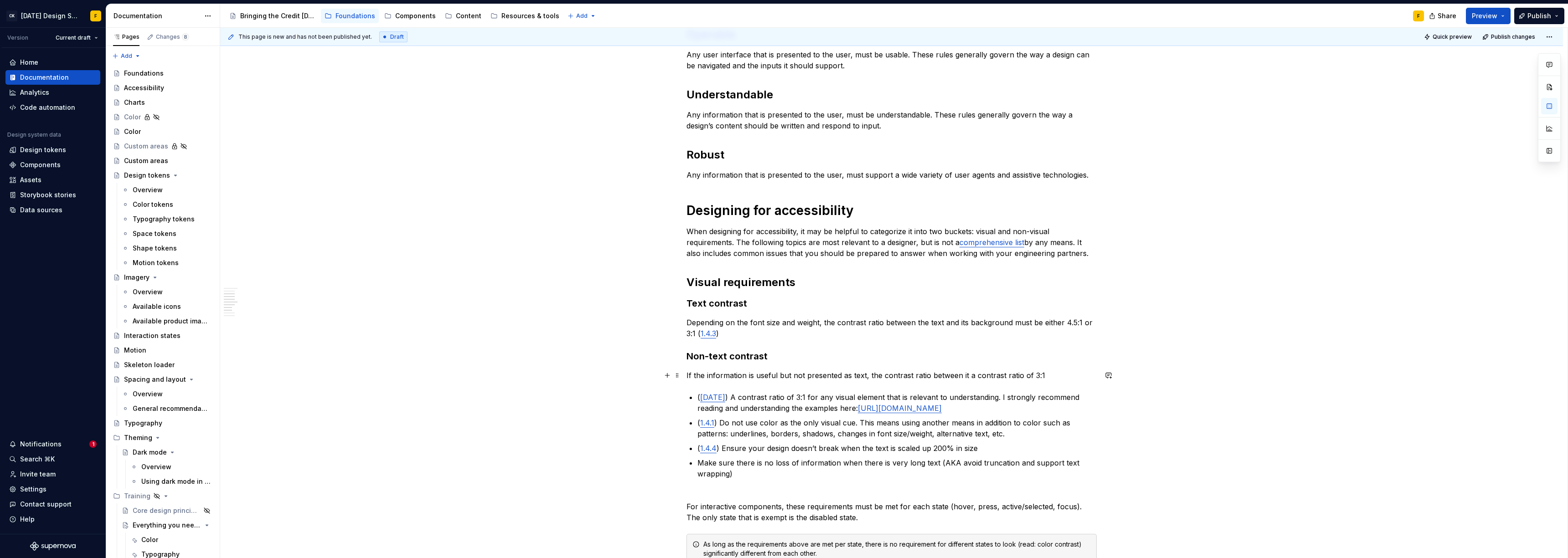
click at [970, 377] on p "If the information is useful but not presented as text, the contrast ratio betw…" at bounding box center [892, 375] width 410 height 11
drag, startPoint x: 719, startPoint y: 396, endPoint x: 694, endPoint y: 396, distance: 25.0
click at [694, 396] on div "Basics of accessibility When it comes to creating accessible designs, we adhere…" at bounding box center [892, 371] width 410 height 954
click at [1075, 375] on p "If the information is useful but not presented as text, the contrast ratio betw…" at bounding box center [892, 375] width 410 height 11
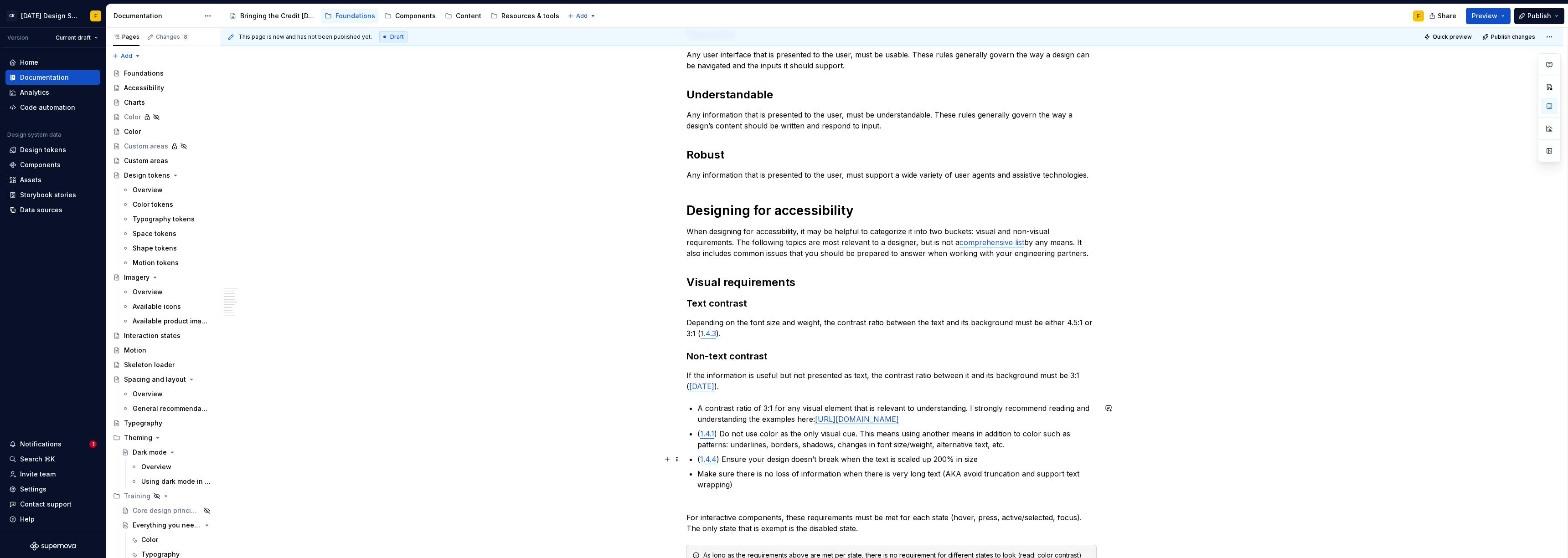
scroll to position [288, 0]
drag, startPoint x: 967, startPoint y: 405, endPoint x: 1076, endPoint y: 415, distance: 109.5
click at [1076, 415] on p "A contrast ratio of 3:1 for any visual element that is relevant to understandin…" at bounding box center [897, 412] width 399 height 22
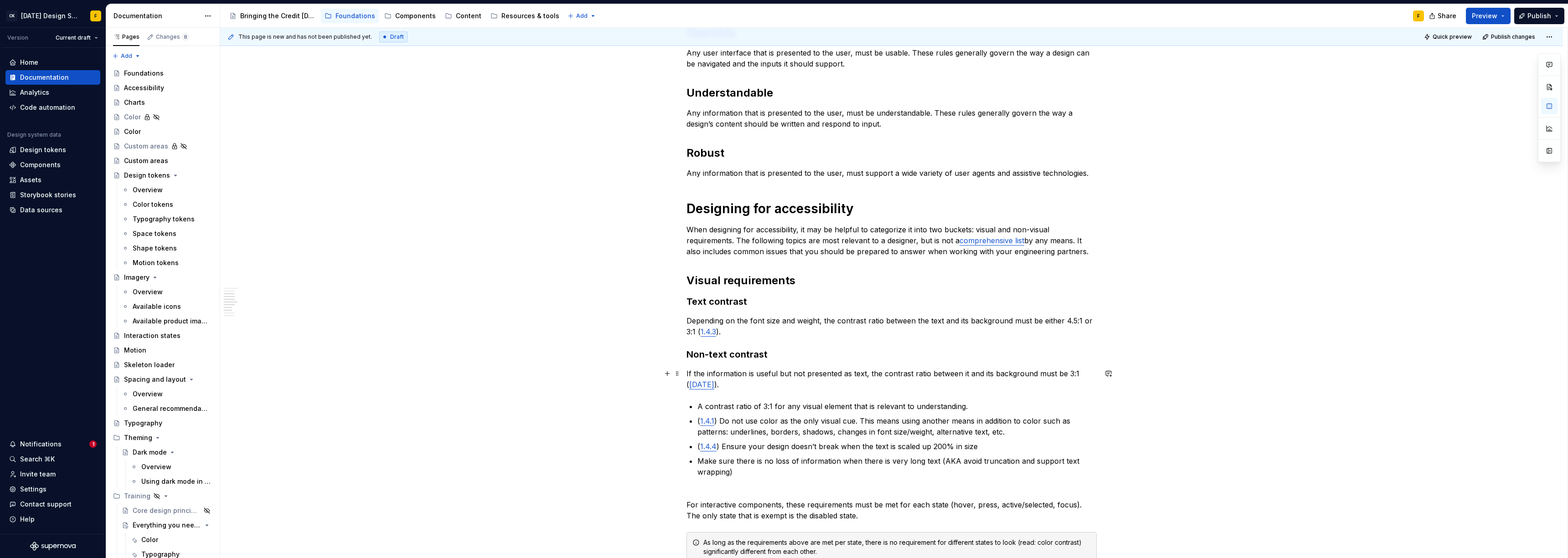
click at [797, 386] on p "If the information is useful but not presented as text, the contrast ratio betw…" at bounding box center [892, 379] width 410 height 22
click at [710, 385] on p "If the information is useful but not presented as text, the contrast ratio betw…" at bounding box center [892, 379] width 410 height 22
drag, startPoint x: 978, startPoint y: 419, endPoint x: 692, endPoint y: 414, distance: 286.0
click at [698, 412] on li "A contrast ratio of 3:1 for any visual element that is relevant to understandin…" at bounding box center [897, 406] width 399 height 11
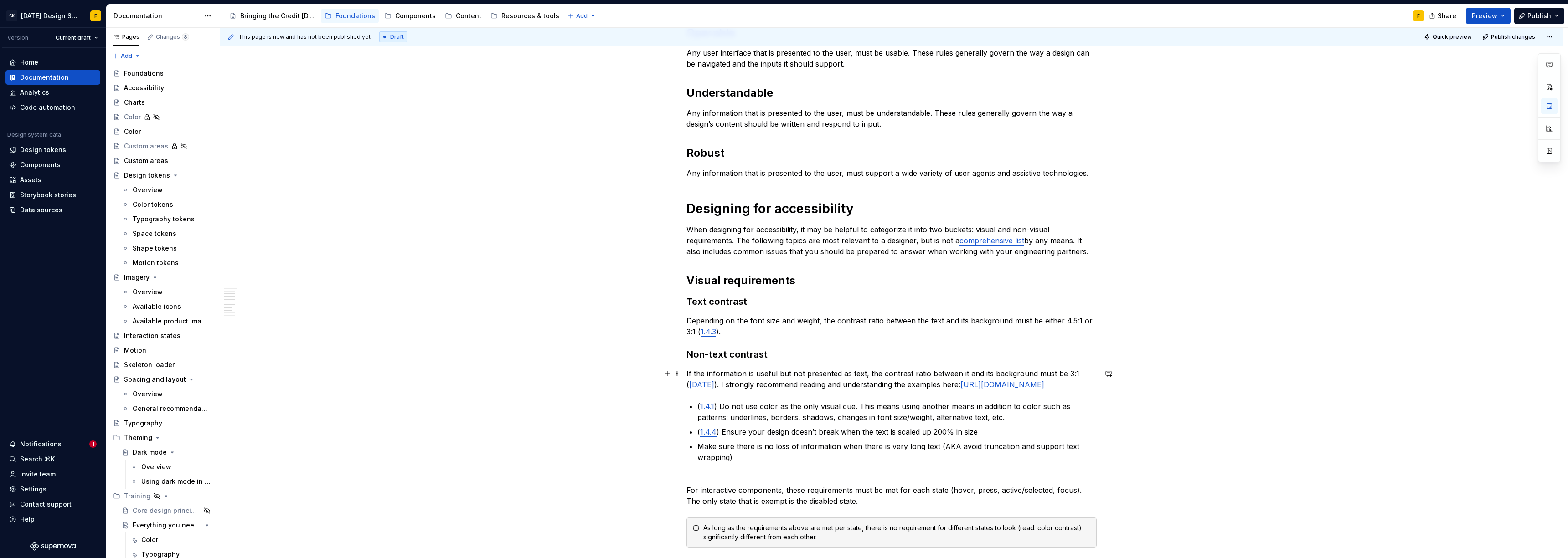
drag, startPoint x: 712, startPoint y: 384, endPoint x: 757, endPoint y: 402, distance: 48.5
click at [712, 384] on p "If the information is useful but not presented as text, the contrast ratio betw…" at bounding box center [892, 379] width 410 height 22
click at [948, 389] on p "If the information is useful but not presented as text, the contrast ratio betw…" at bounding box center [892, 379] width 410 height 22
click at [768, 434] on ul "( 1.4.1 ) Do not use color as the only visual cue. This means using another mea…" at bounding box center [897, 432] width 399 height 62
click at [779, 423] on p "( 1.4.1 ) Do not use color as the only visual cue. This means using another mea…" at bounding box center [897, 412] width 399 height 22
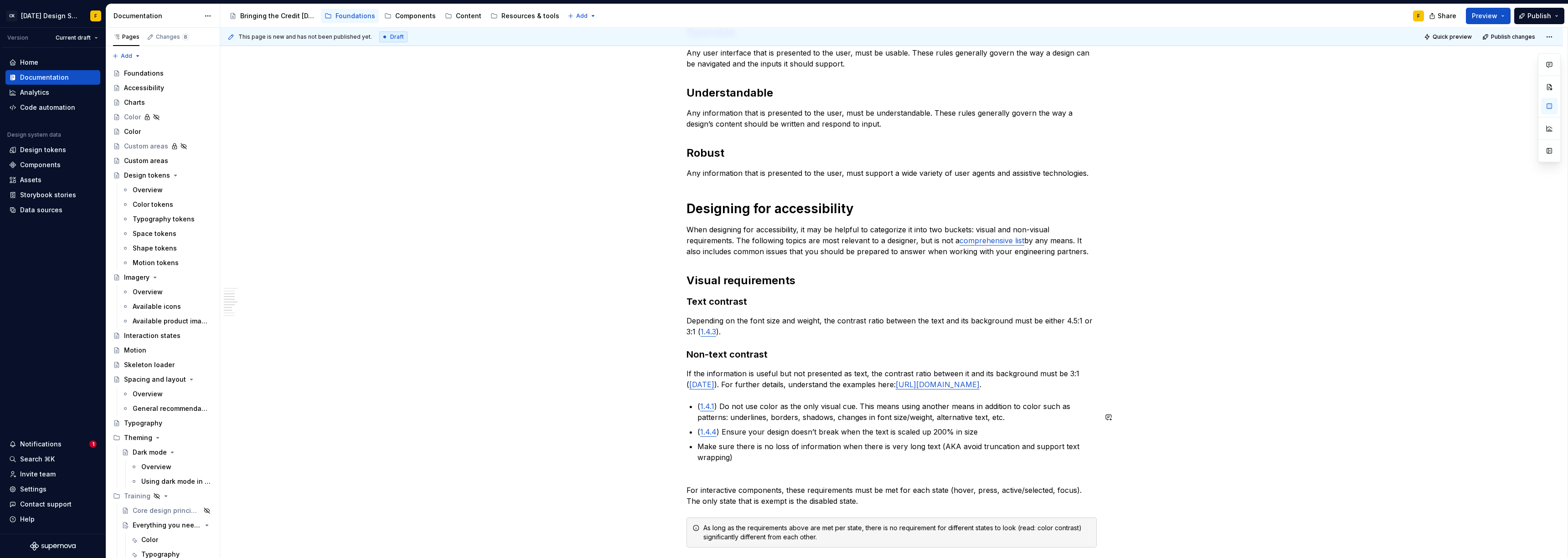
click at [752, 402] on div "Basics of accessibility When it comes to creating accessible designs, we adhere…" at bounding box center [892, 362] width 410 height 940
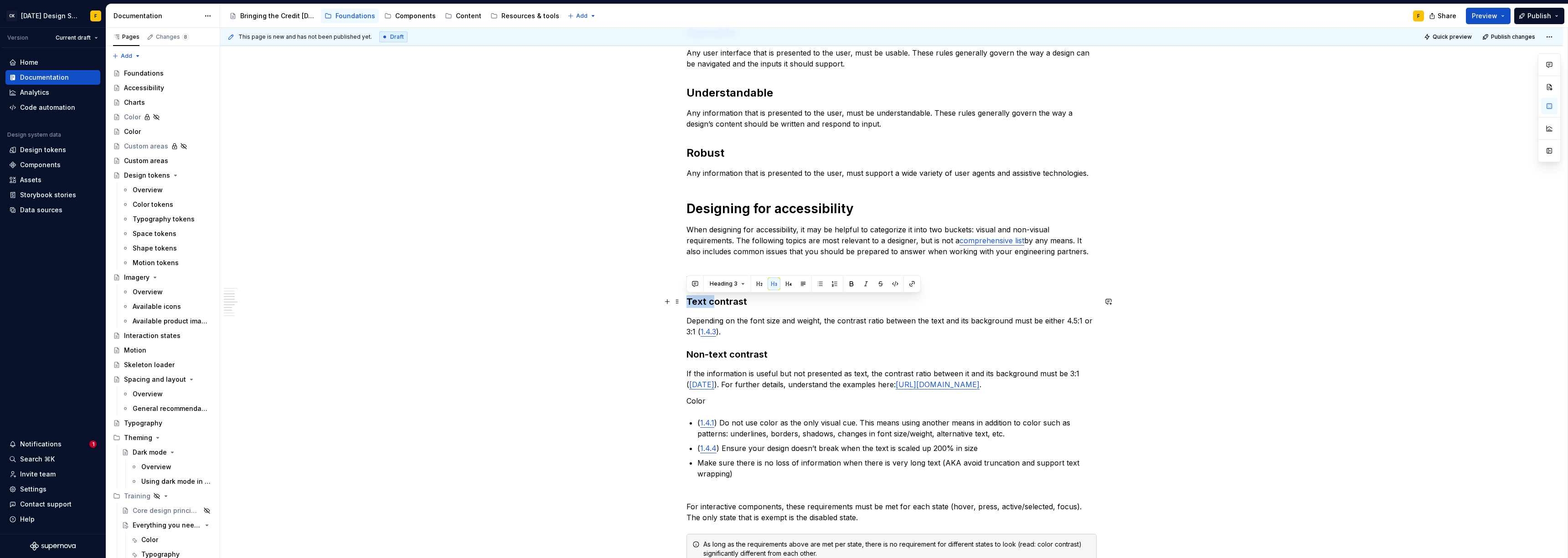
drag, startPoint x: 712, startPoint y: 303, endPoint x: 688, endPoint y: 302, distance: 24.0
click at [688, 302] on h3 "Text contrast" at bounding box center [892, 301] width 410 height 13
click at [699, 406] on p "Color" at bounding box center [892, 401] width 410 height 11
click at [759, 395] on button "button" at bounding box center [758, 395] width 13 height 13
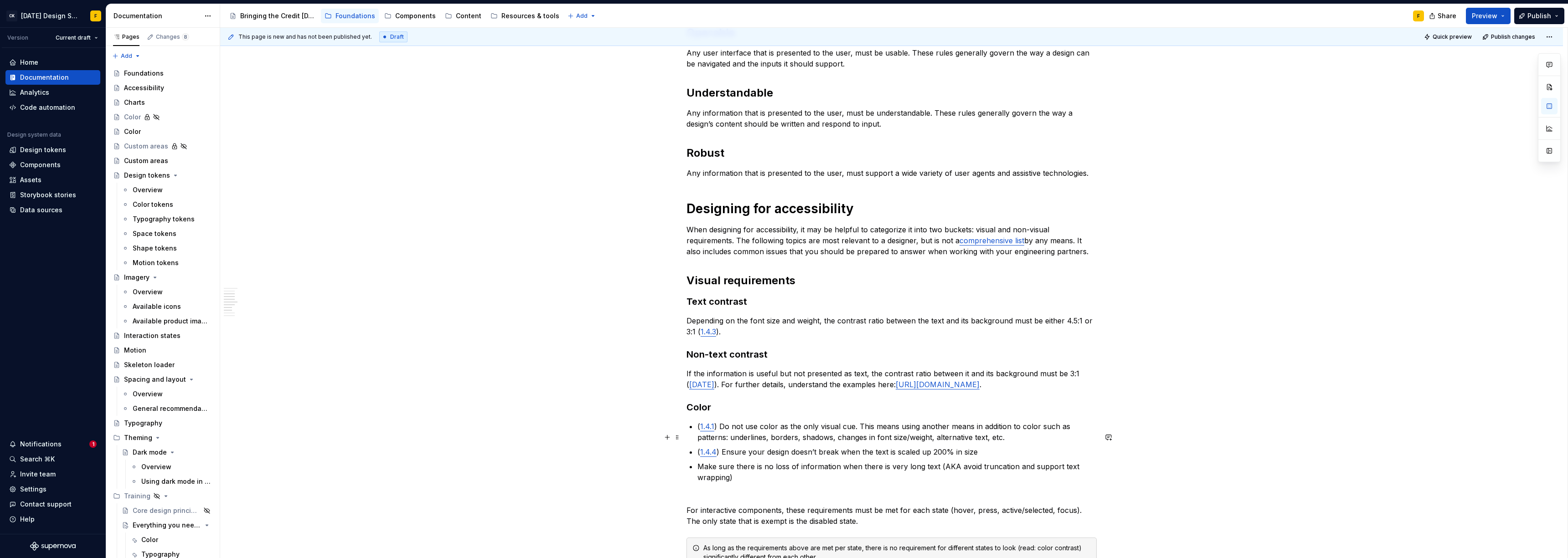
click at [723, 438] on p "( 1.4.1 ) Do not use color as the only visual cue. This means using another mea…" at bounding box center [897, 432] width 399 height 22
drag, startPoint x: 719, startPoint y: 436, endPoint x: 855, endPoint y: 438, distance: 136.0
click at [855, 438] on p "( 1.4.1 ) Do not use color as the only visual cue. This means using another mea…" at bounding box center [897, 432] width 399 height 22
drag, startPoint x: 717, startPoint y: 436, endPoint x: 696, endPoint y: 439, distance: 21.2
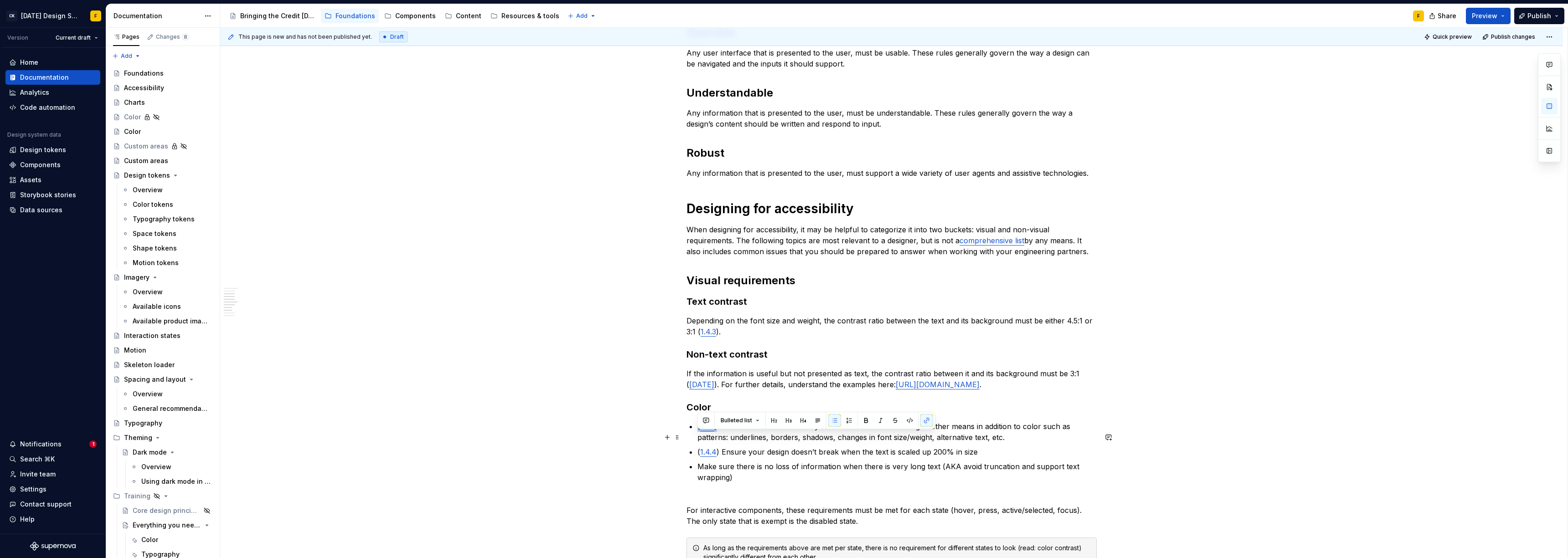
click at [696, 439] on div "Basics of accessibility When it comes to creating accessible designs, we adhere…" at bounding box center [892, 372] width 410 height 960
click at [993, 443] on p "Do not use color as the only visual cue. This means using another means in addi…" at bounding box center [897, 432] width 399 height 22
click at [698, 437] on p "Do not use color as the only visual cue. This means using another means in addi…" at bounding box center [897, 432] width 399 height 22
click at [754, 438] on p "Do not use color as the only visual cue. This means using another means in addi…" at bounding box center [897, 432] width 399 height 22
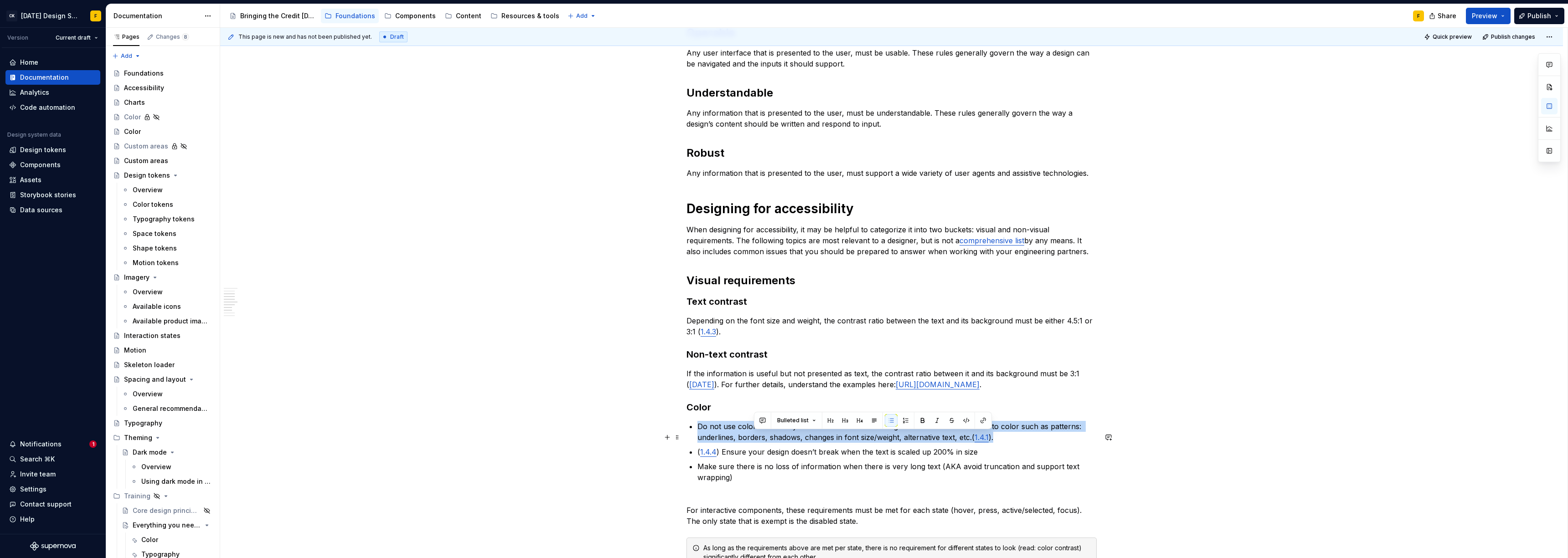
click at [754, 438] on p "Do not use color as the only visual cue. This means using another means in addi…" at bounding box center [897, 432] width 399 height 22
click at [737, 419] on span "Bulleted list" at bounding box center [737, 420] width 32 height 7
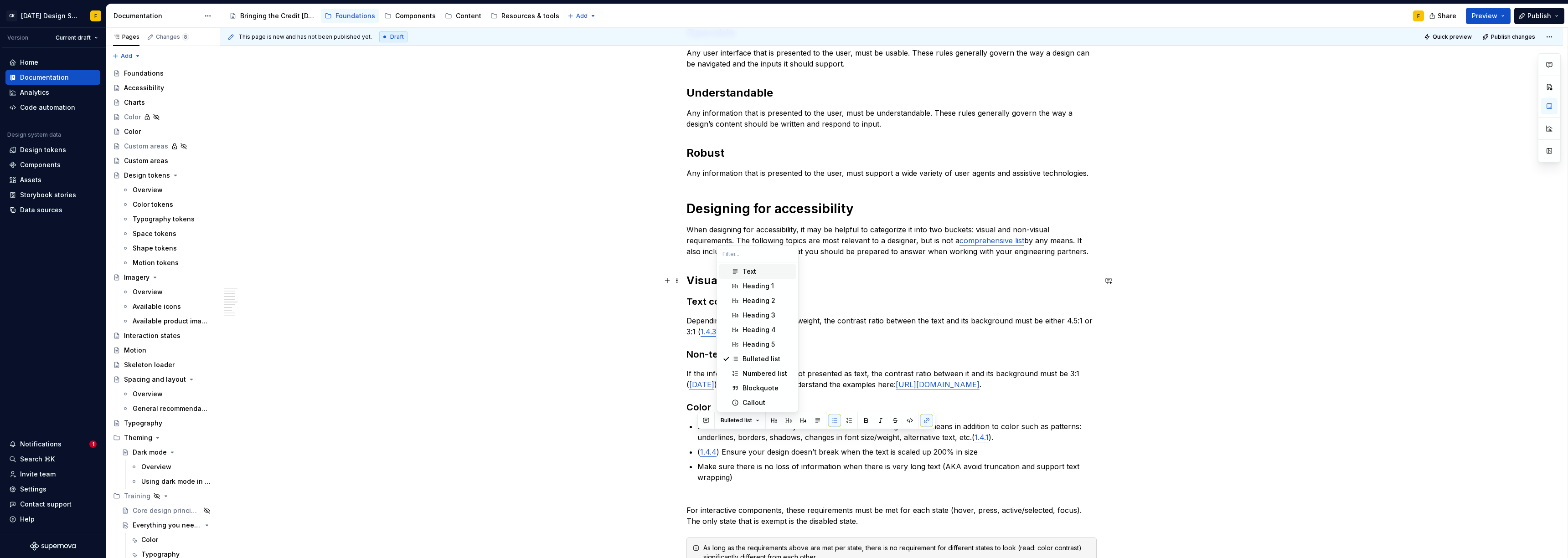
click at [750, 273] on div "Text" at bounding box center [749, 271] width 13 height 9
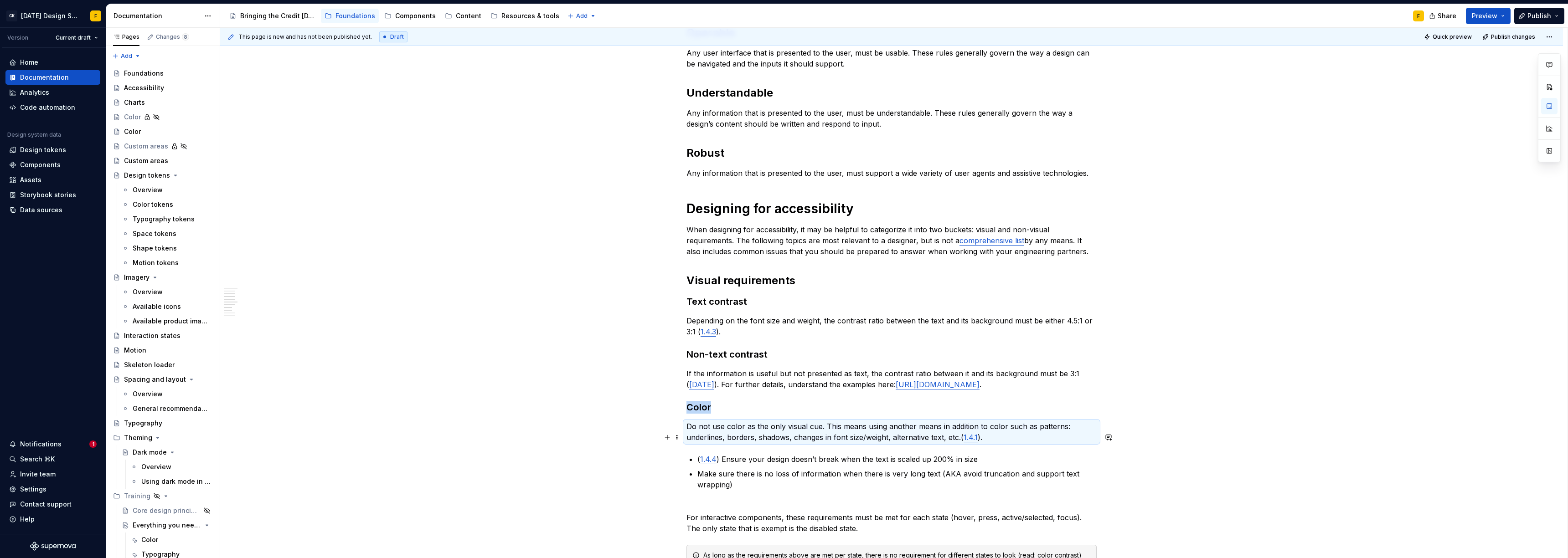
click at [816, 439] on p "Do not use color as the only visual cue. This means using another means in addi…" at bounding box center [892, 432] width 410 height 22
click at [996, 443] on p "Do not use color as the only visual cue. This means using another means in addi…" at bounding box center [892, 432] width 410 height 22
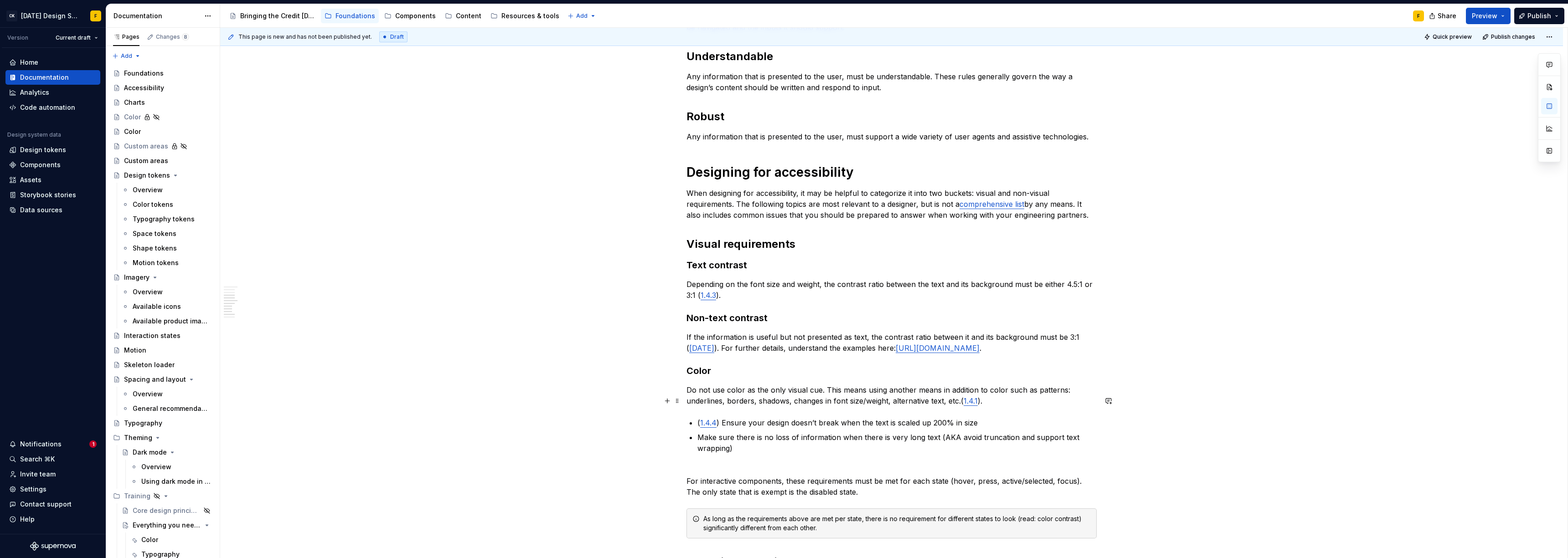
scroll to position [338, 0]
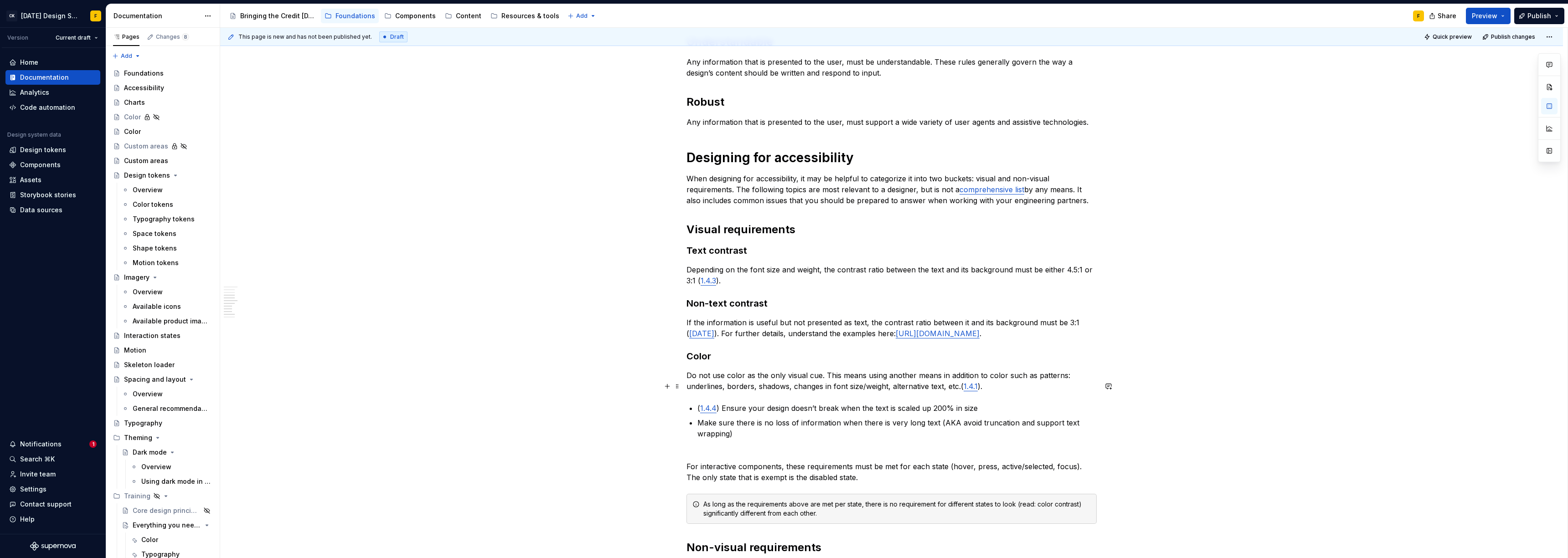
click at [988, 392] on p "Do not use color as the only visual cue. This means using another means in addi…" at bounding box center [892, 381] width 410 height 22
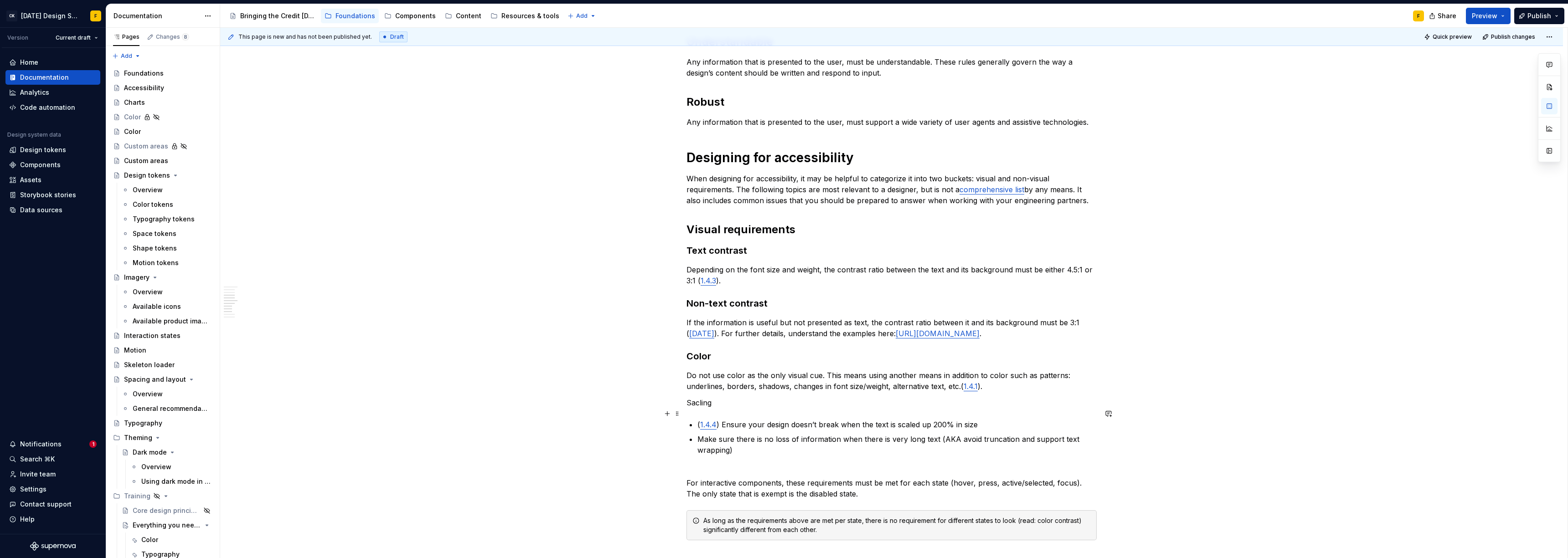
click at [696, 408] on p "Sacling" at bounding box center [892, 403] width 410 height 11
click at [710, 429] on link "1.4.4" at bounding box center [708, 424] width 16 height 9
click at [693, 408] on p "Sacling" at bounding box center [892, 403] width 410 height 11
click at [716, 408] on p "Text scaling" at bounding box center [892, 403] width 410 height 11
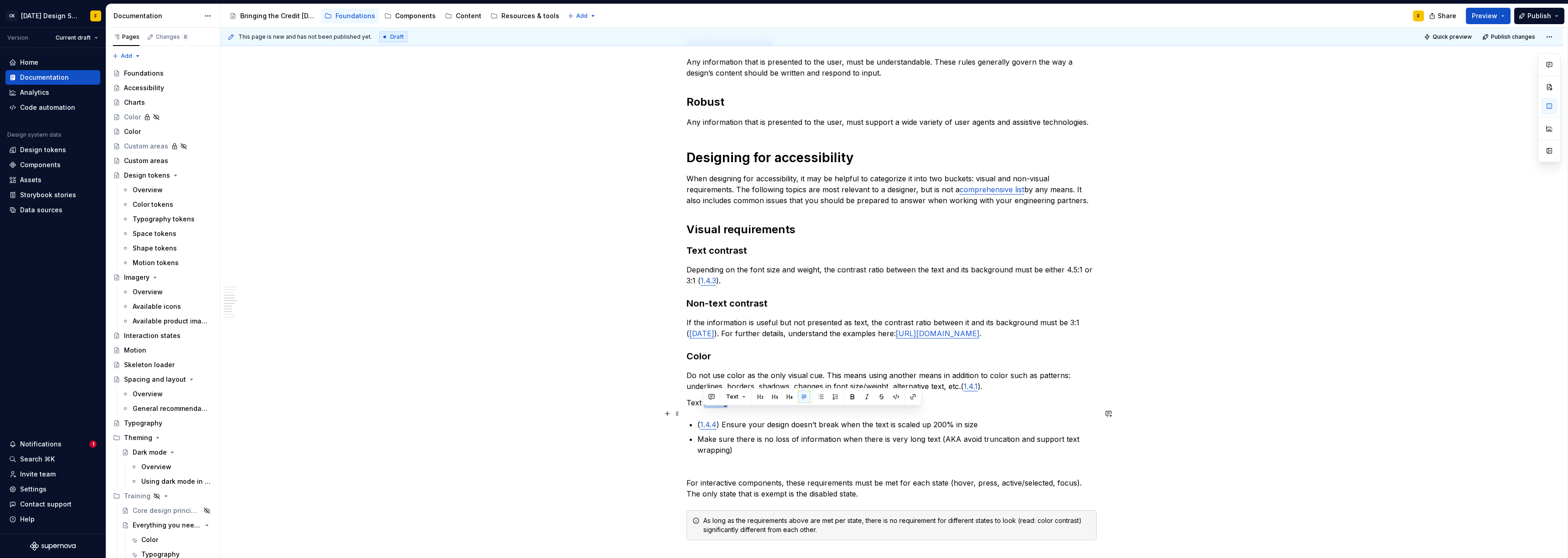
click at [716, 408] on p "Text scaling" at bounding box center [892, 403] width 410 height 11
click at [756, 397] on button "button" at bounding box center [758, 397] width 13 height 13
drag, startPoint x: 721, startPoint y: 440, endPoint x: 698, endPoint y: 441, distance: 23.0
click at [698, 434] on p "( 1.4.4 ) Ensure your design doesn’t break when the text is scaled up 200% in s…" at bounding box center [897, 428] width 399 height 11
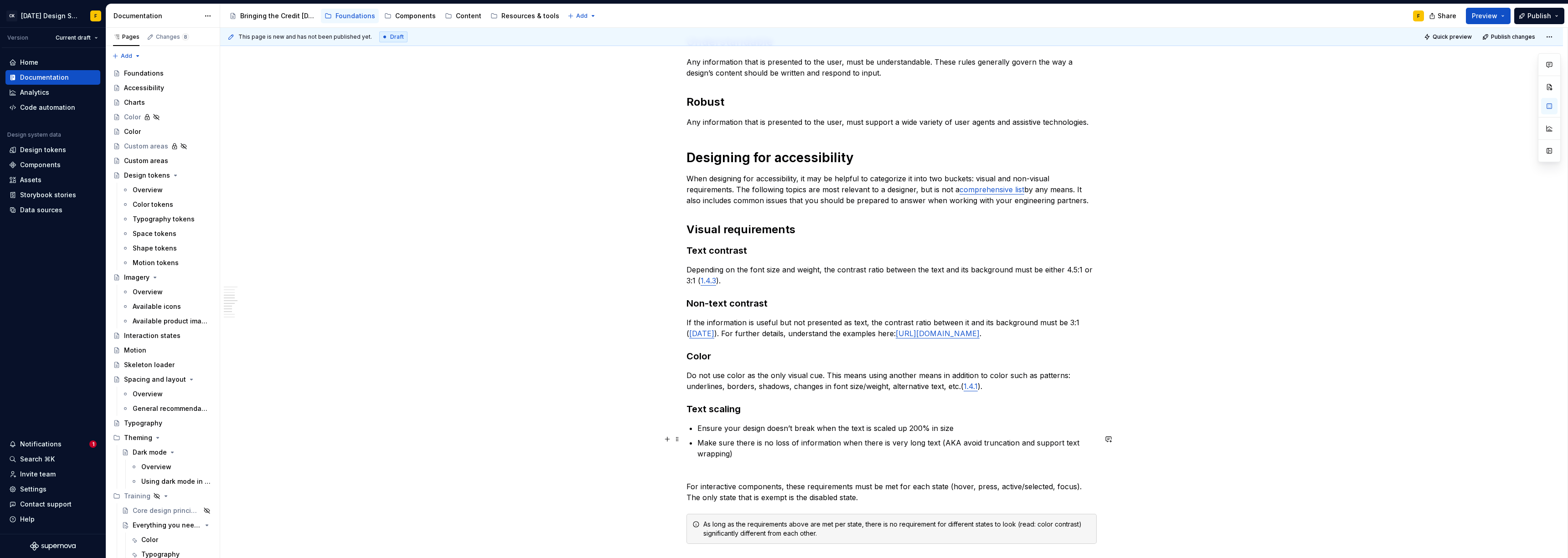
click at [830, 434] on p "Ensure your design doesn’t break when the text is scaled up 200% in size" at bounding box center [897, 428] width 399 height 11
click at [740, 422] on span "Bulleted list" at bounding box center [737, 422] width 32 height 7
click at [743, 278] on span "Text" at bounding box center [757, 273] width 77 height 15
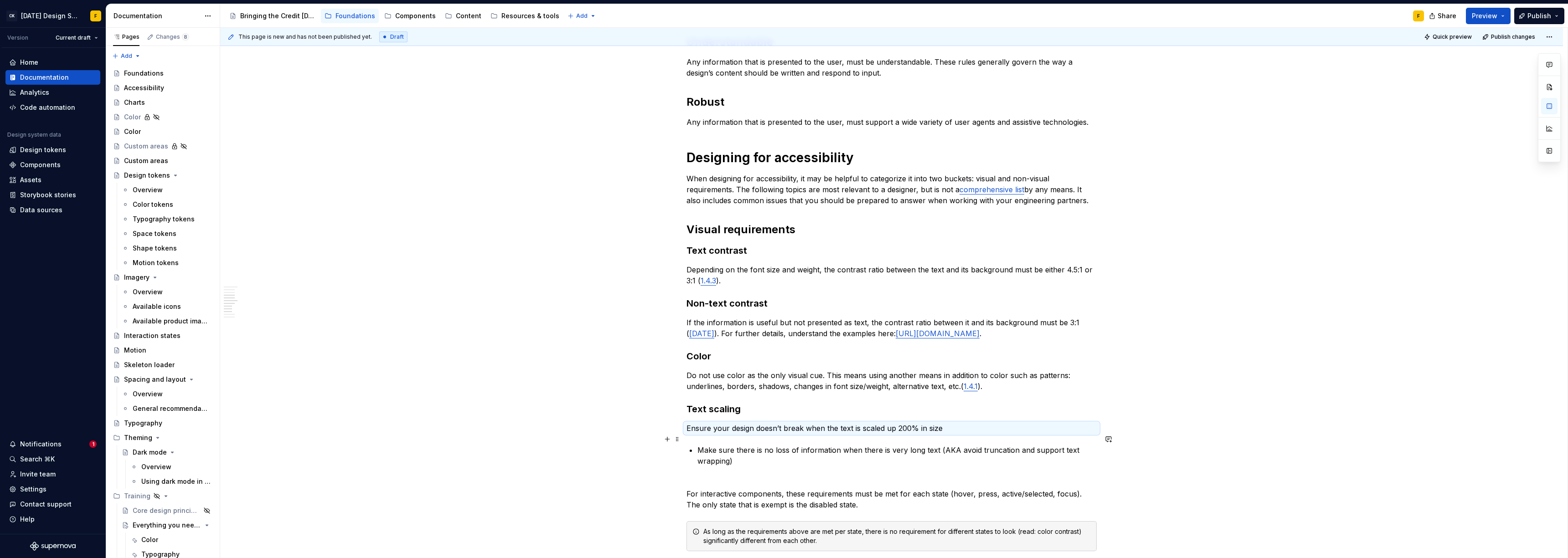
click at [950, 434] on p "Ensure your design doesn’t break when the text is scaled up 200% in size" at bounding box center [892, 428] width 410 height 11
click at [941, 434] on p "Ensure your design doesn’t break when the text is scaled up 200% in size( 1.4.4…" at bounding box center [892, 428] width 410 height 11
click at [972, 434] on p "Ensure your design doesn’t break when the text is scaled up 200% in size ( 1.4.…" at bounding box center [892, 428] width 410 height 11
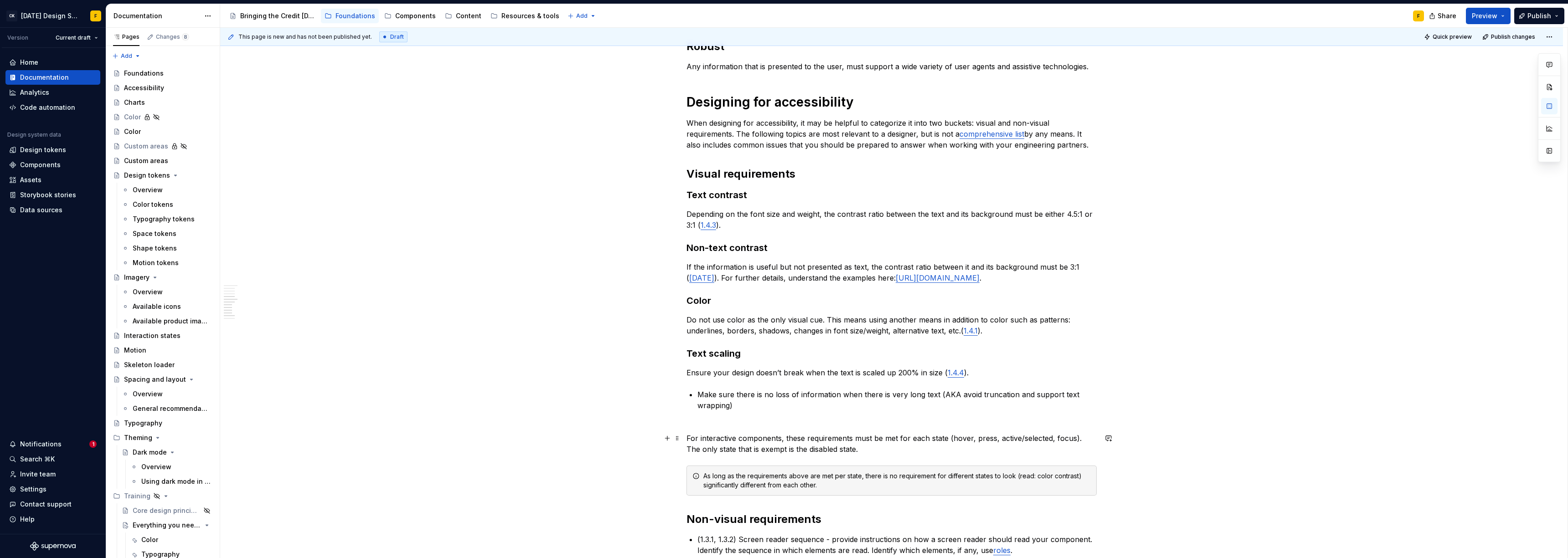
scroll to position [396, 0]
drag, startPoint x: 714, startPoint y: 277, endPoint x: 746, endPoint y: 285, distance: 33.0
click at [746, 282] on p "If the information is useful but not presented as text, the contrast ratio betw…" at bounding box center [892, 271] width 410 height 22
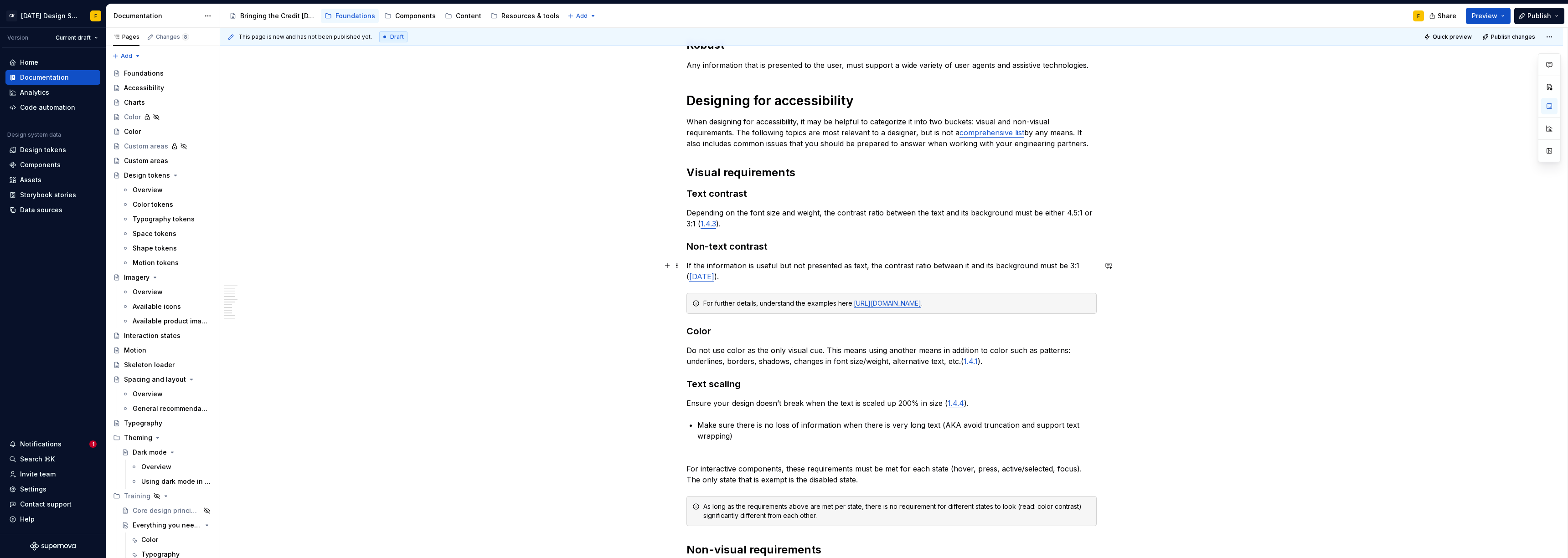
click at [786, 276] on p "If the information is useful but not presented as text, the contrast ratio betw…" at bounding box center [892, 271] width 410 height 22
click at [761, 335] on h3 "Color" at bounding box center [892, 331] width 410 height 13
click at [774, 271] on p "If the information is useful but not presented as text, the contrast ratio betw…" at bounding box center [892, 271] width 410 height 22
click at [1080, 305] on div "For further details, understand the examples here: [URL][DOMAIN_NAME] ." at bounding box center [897, 303] width 388 height 9
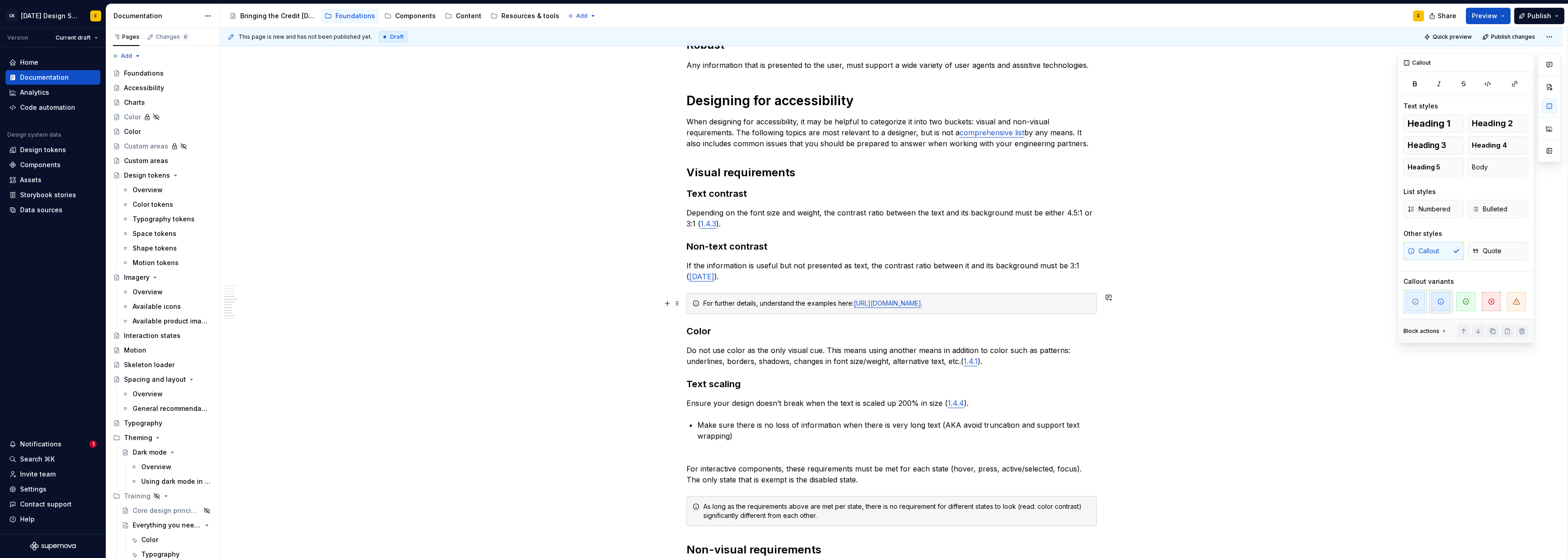
click at [1445, 300] on span "button" at bounding box center [1440, 301] width 19 height 19
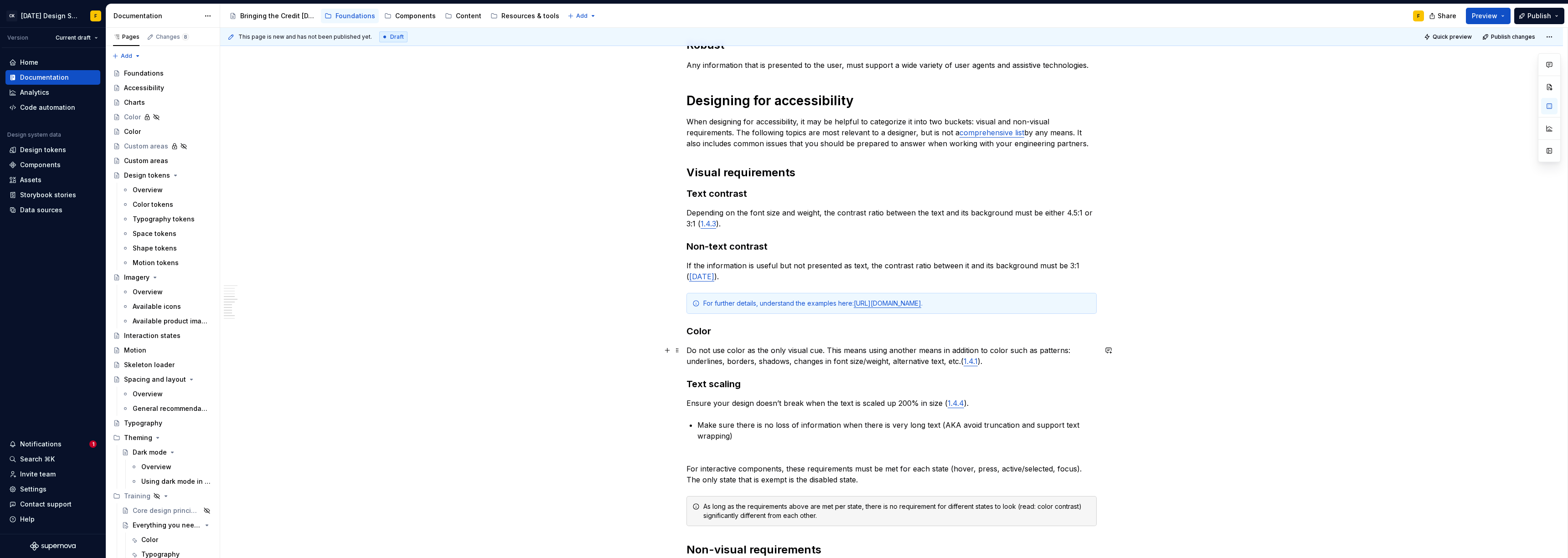
click at [814, 361] on p "Do not use color as the only visual cue. This means using another means in addi…" at bounding box center [892, 356] width 410 height 22
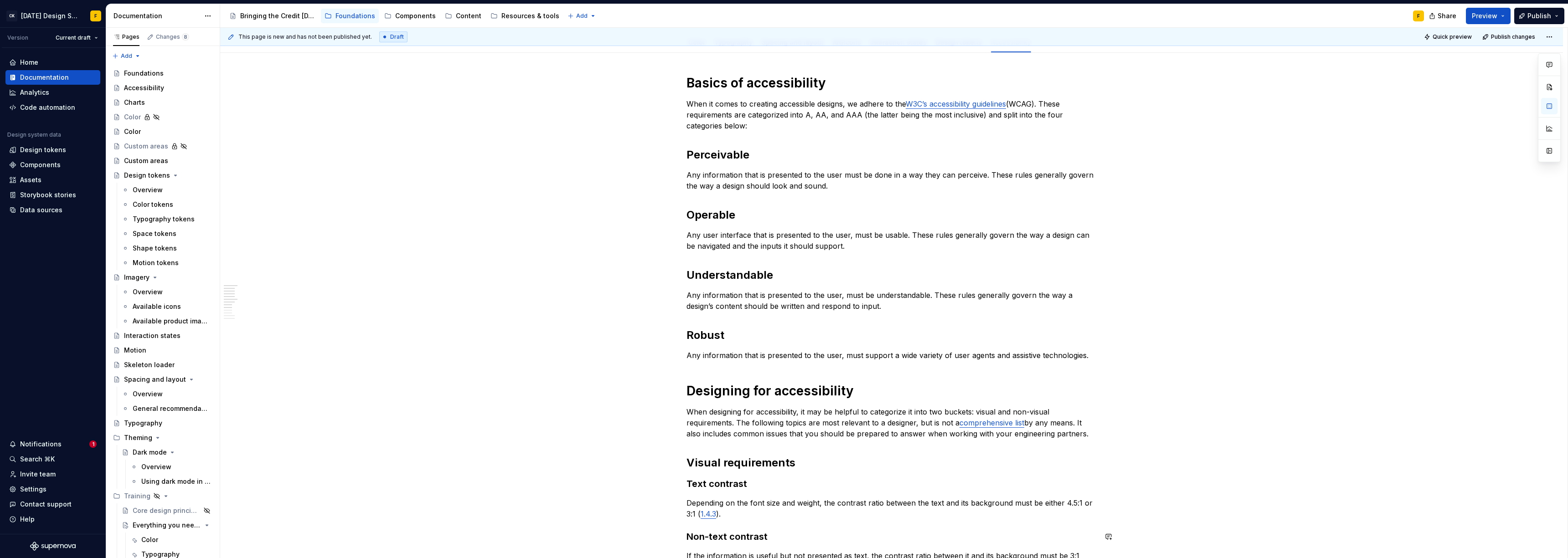
scroll to position [104, 0]
click at [688, 176] on p "Any information that is presented to the user must be done in a way they can pe…" at bounding box center [892, 181] width 410 height 22
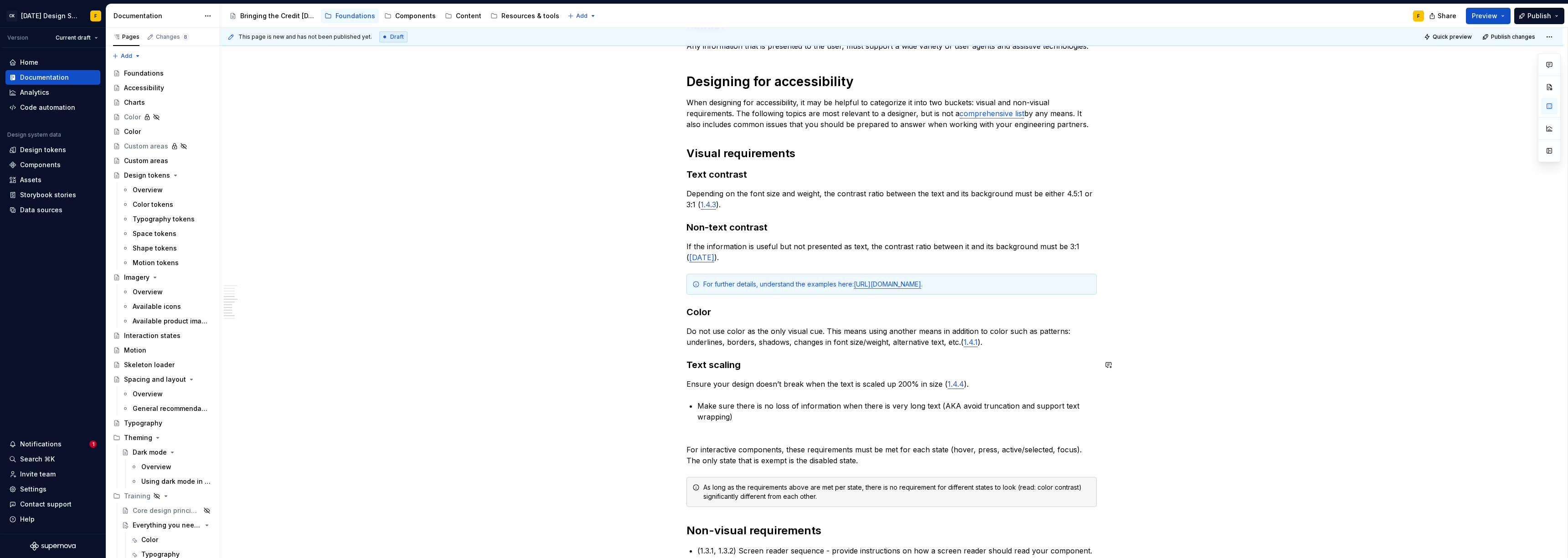
scroll to position [420, 0]
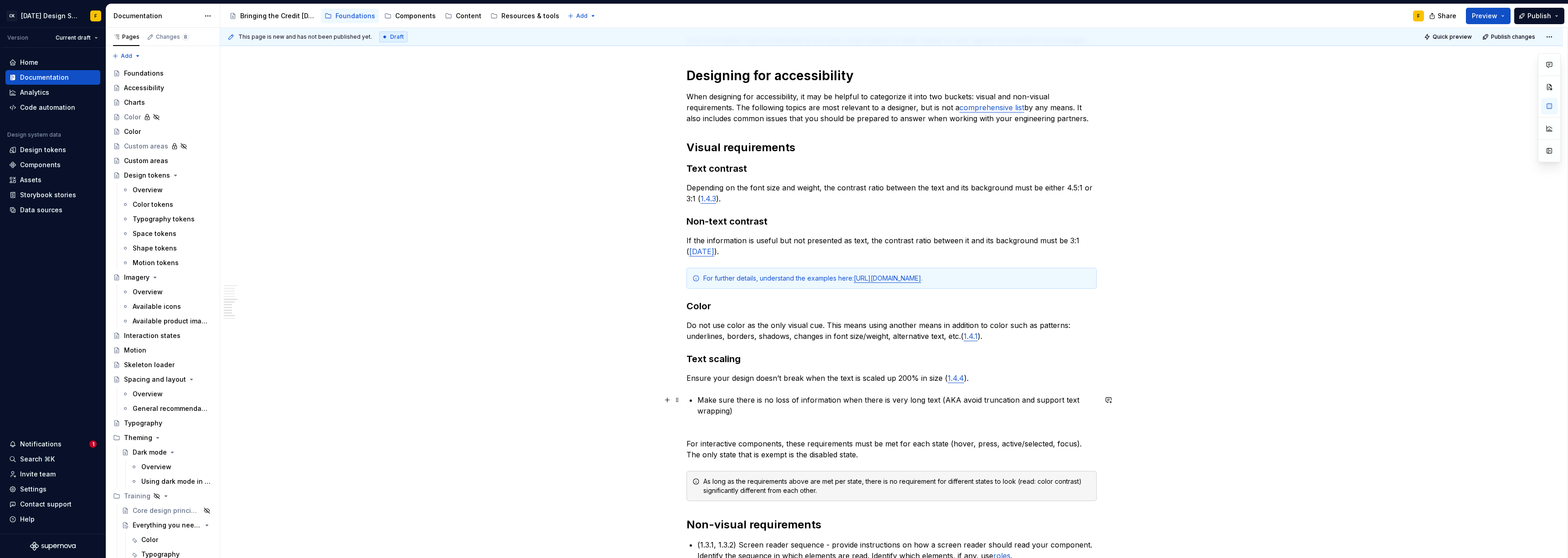
click at [698, 400] on p "Make sure there is no loss of information when there is very long text (AKA avo…" at bounding box center [897, 405] width 399 height 22
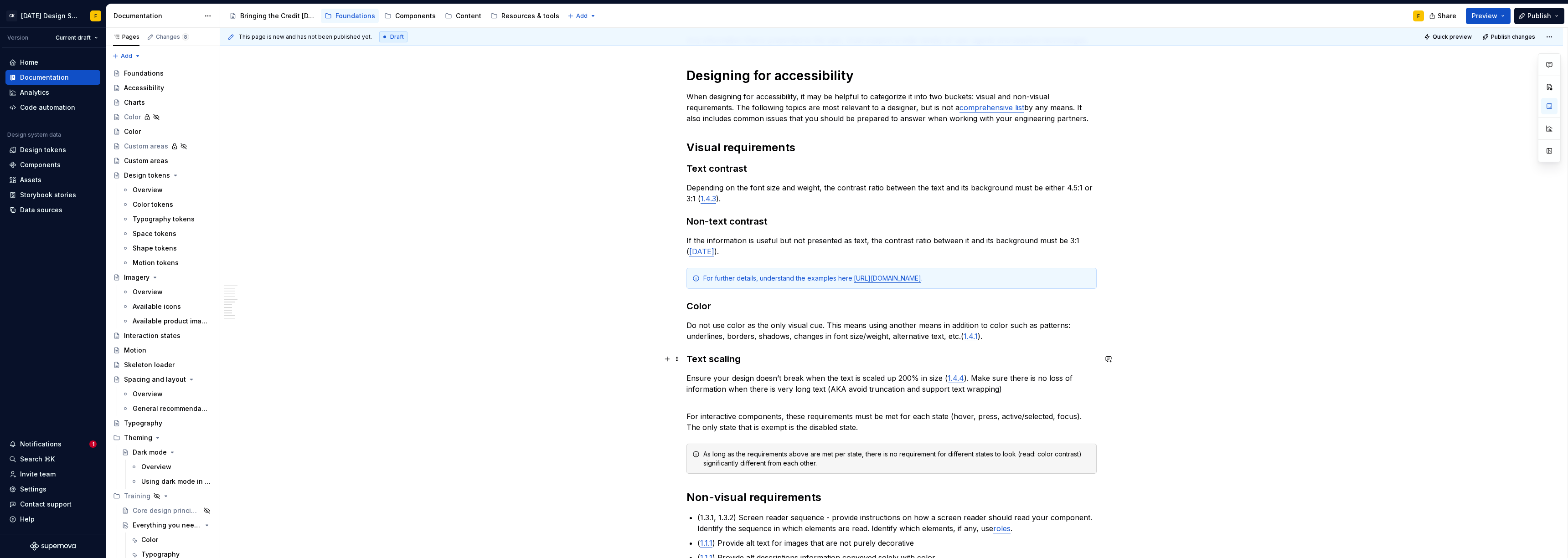
click at [719, 357] on h3 "Text scaling" at bounding box center [892, 359] width 410 height 13
drag, startPoint x: 746, startPoint y: 167, endPoint x: 690, endPoint y: 170, distance: 56.1
click at [690, 170] on h3 "Text contrast" at bounding box center [892, 169] width 410 height 13
drag, startPoint x: 688, startPoint y: 170, endPoint x: 744, endPoint y: 168, distance: 56.0
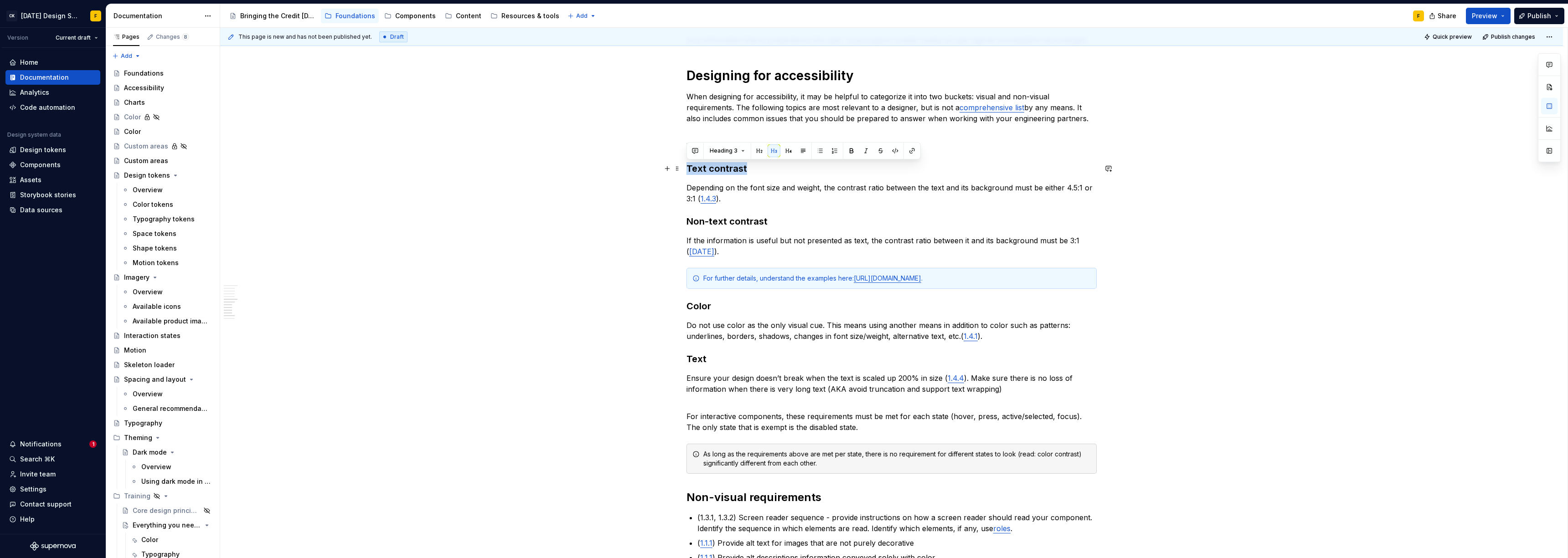
click at [744, 168] on h3 "Text contrast" at bounding box center [892, 169] width 410 height 13
drag, startPoint x: 772, startPoint y: 223, endPoint x: 682, endPoint y: 223, distance: 90.0
click at [682, 223] on div "Basics of accessibility When it comes to creating accessible designs, we adhere…" at bounding box center [892, 337] width 1343 height 1199
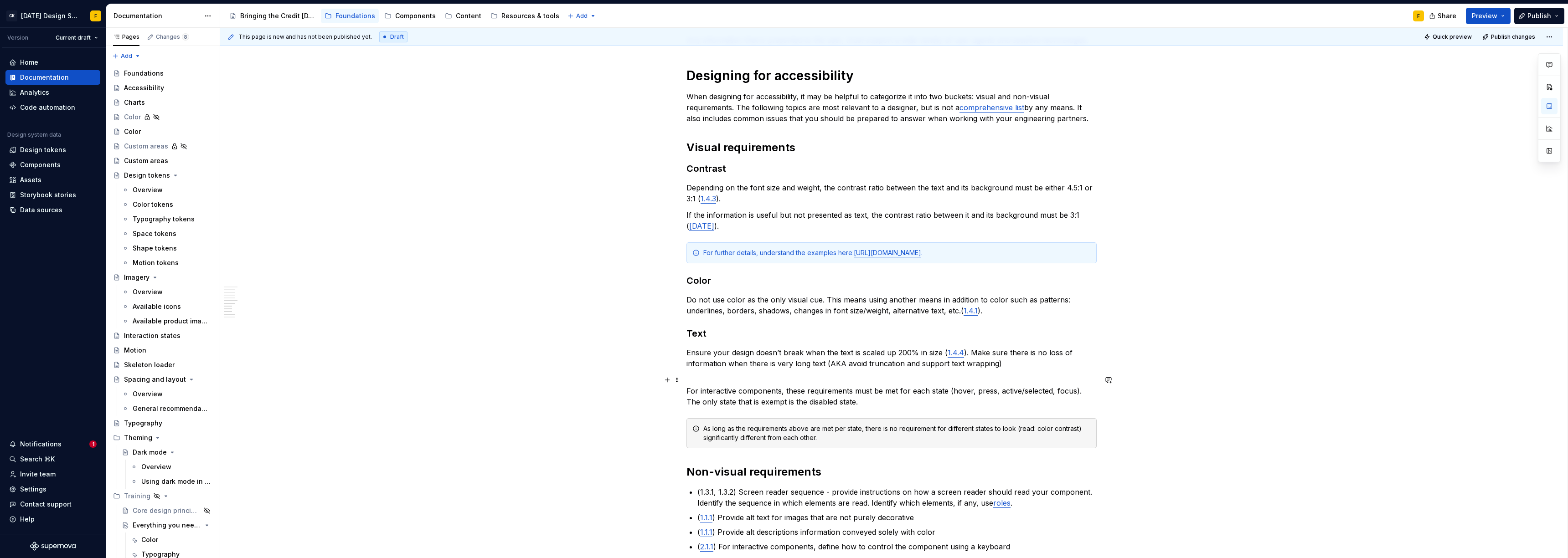
click at [689, 394] on p "For interactive components, these requirements must be met for each state (hove…" at bounding box center [892, 391] width 410 height 33
click at [688, 392] on p "For interactive components, these requirements must be met for each state (hove…" at bounding box center [892, 391] width 410 height 33
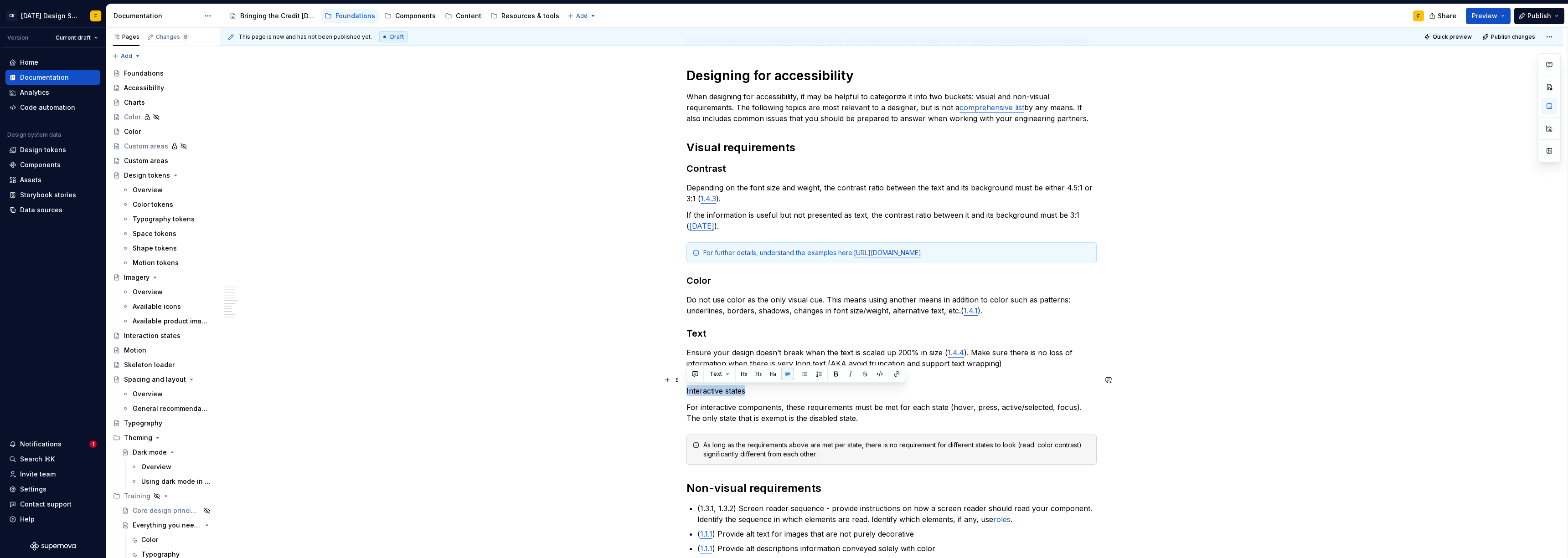
drag, startPoint x: 749, startPoint y: 389, endPoint x: 674, endPoint y: 391, distance: 75.0
click at [674, 391] on div "Basics of accessibility When it comes to creating accessible designs, we adhere…" at bounding box center [892, 333] width 1343 height 1190
click at [747, 373] on button "button" at bounding box center [744, 374] width 13 height 13
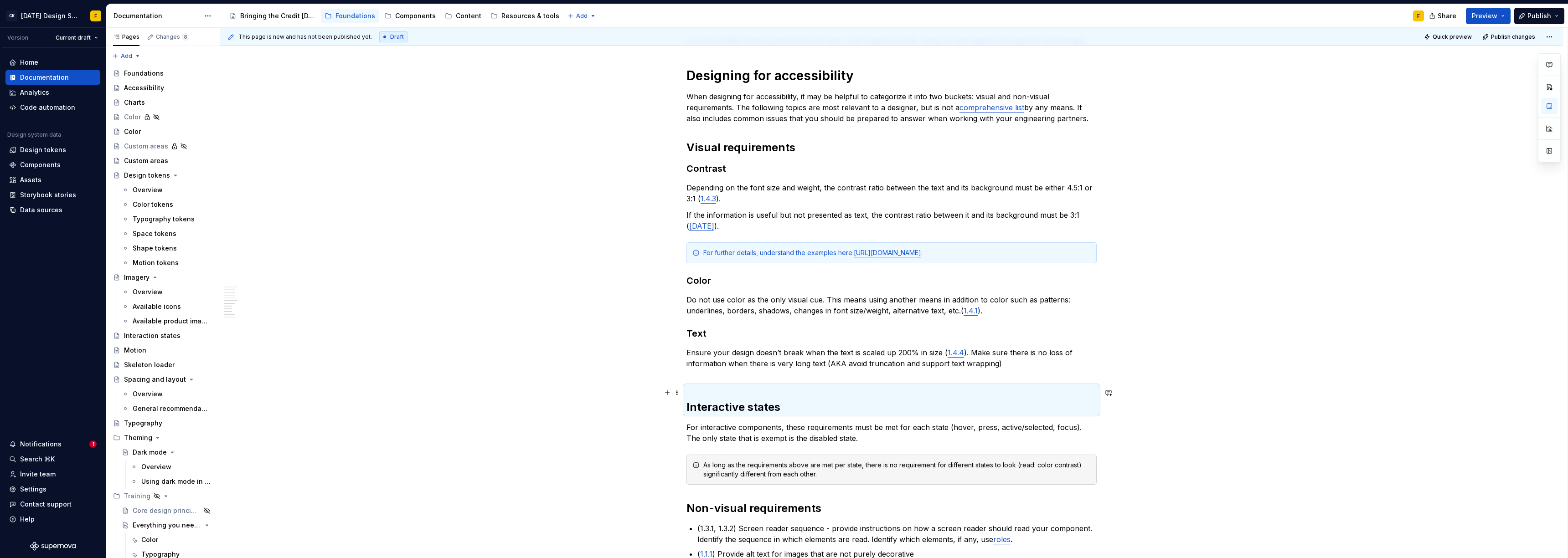
click at [801, 402] on h2 "Interactive states" at bounding box center [892, 400] width 410 height 29
drag, startPoint x: 784, startPoint y: 411, endPoint x: 741, endPoint y: 389, distance: 48.3
click at [684, 412] on div "Basics of accessibility When it comes to creating accessible designs, we adhere…" at bounding box center [892, 343] width 1343 height 1210
click at [777, 389] on button "button" at bounding box center [774, 388] width 13 height 13
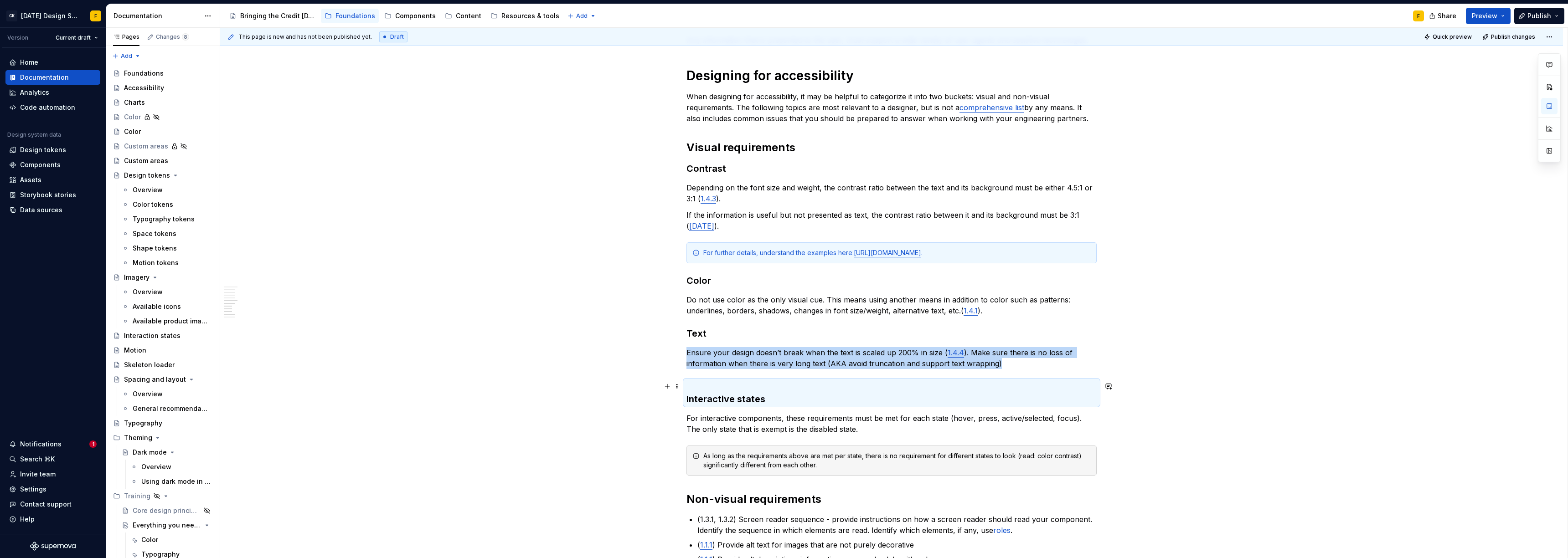
click at [756, 388] on h3 "Interactive states" at bounding box center [892, 393] width 410 height 26
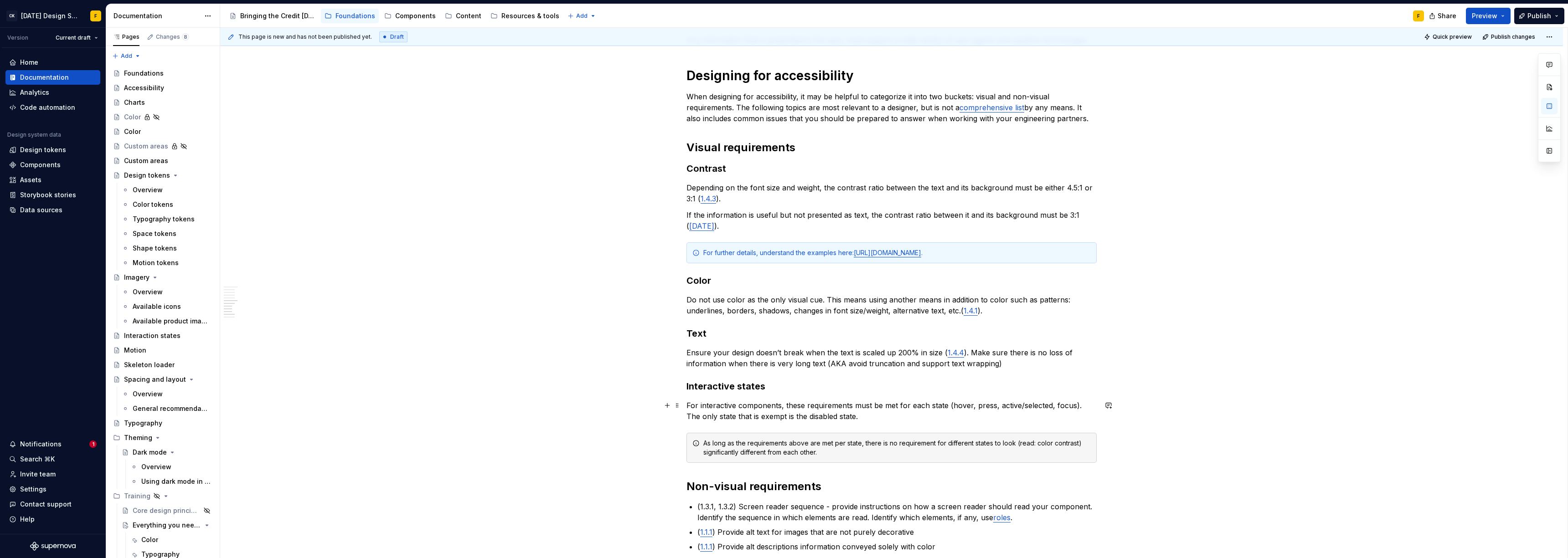
click at [802, 406] on p "For interactive components, these requirements must be met for each state (hove…" at bounding box center [892, 411] width 410 height 22
click at [822, 403] on p "For interactive components, the requirements must be met for each state (hover,…" at bounding box center [892, 411] width 410 height 22
click at [1065, 407] on p "For interactive components, the accessibility must be met for each state (hover…" at bounding box center [892, 411] width 410 height 22
click at [841, 405] on p "For interactive components, the accessibility must be met for each state (hover…" at bounding box center [892, 411] width 410 height 22
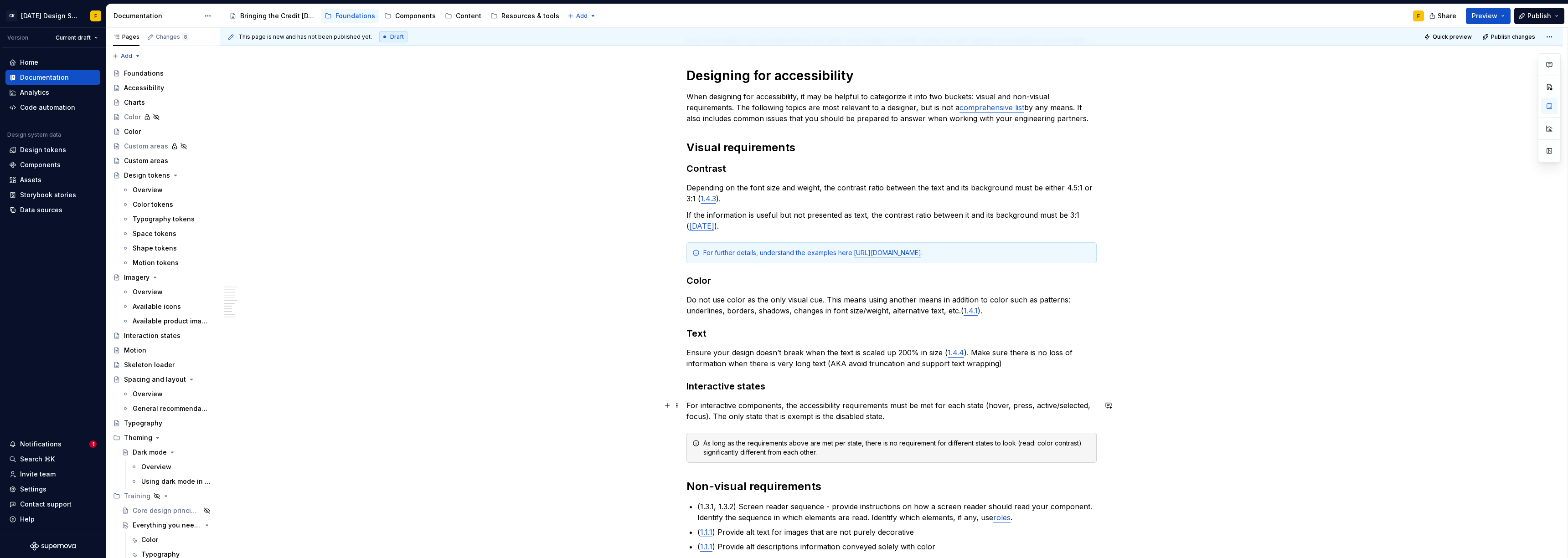
click at [707, 417] on p "For interactive components, the accessibility requirements must be met for each…" at bounding box center [892, 411] width 410 height 22
click at [714, 420] on p "For interactive components, the accessibility requirements must be met for each…" at bounding box center [892, 411] width 410 height 22
click at [712, 419] on p "For interactive components, the accessibility requirements must be met for each…" at bounding box center [892, 411] width 410 height 22
click at [716, 416] on p "For interactive components, the accessibility requirements must be met for each…" at bounding box center [892, 411] width 410 height 22
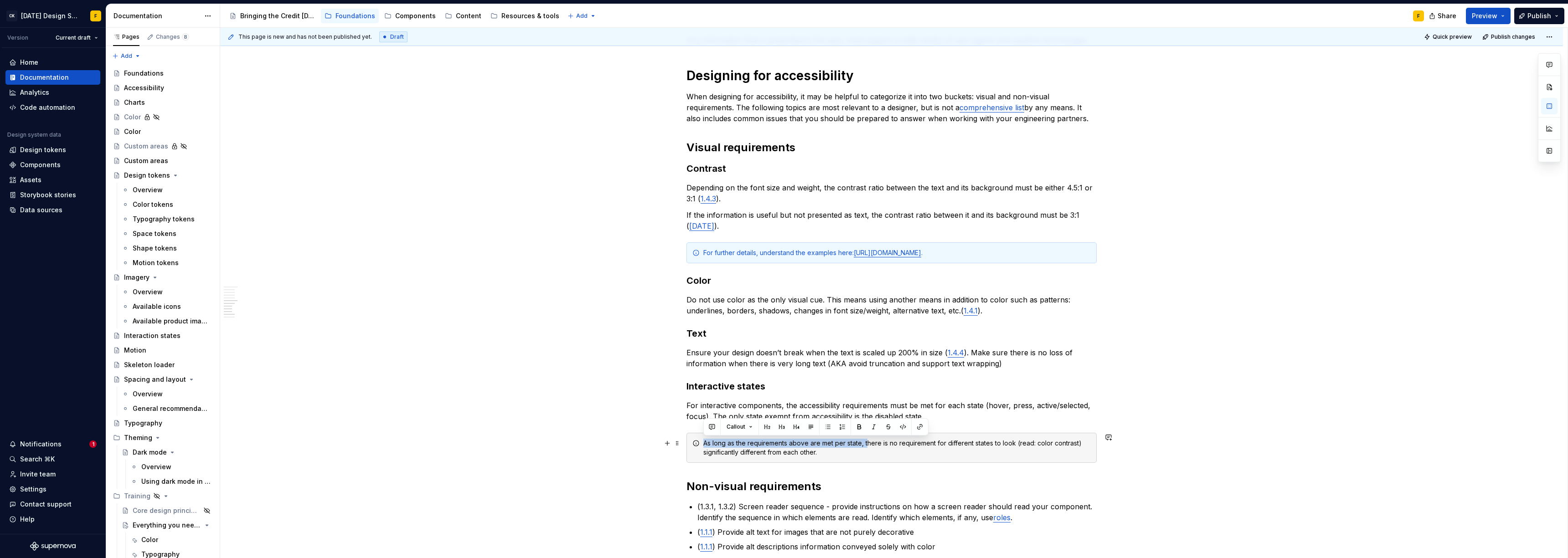
drag, startPoint x: 704, startPoint y: 447, endPoint x: 866, endPoint y: 444, distance: 162.0
click at [866, 444] on div "As long as the requirements above are met per state, there is no requirement fo…" at bounding box center [897, 448] width 388 height 18
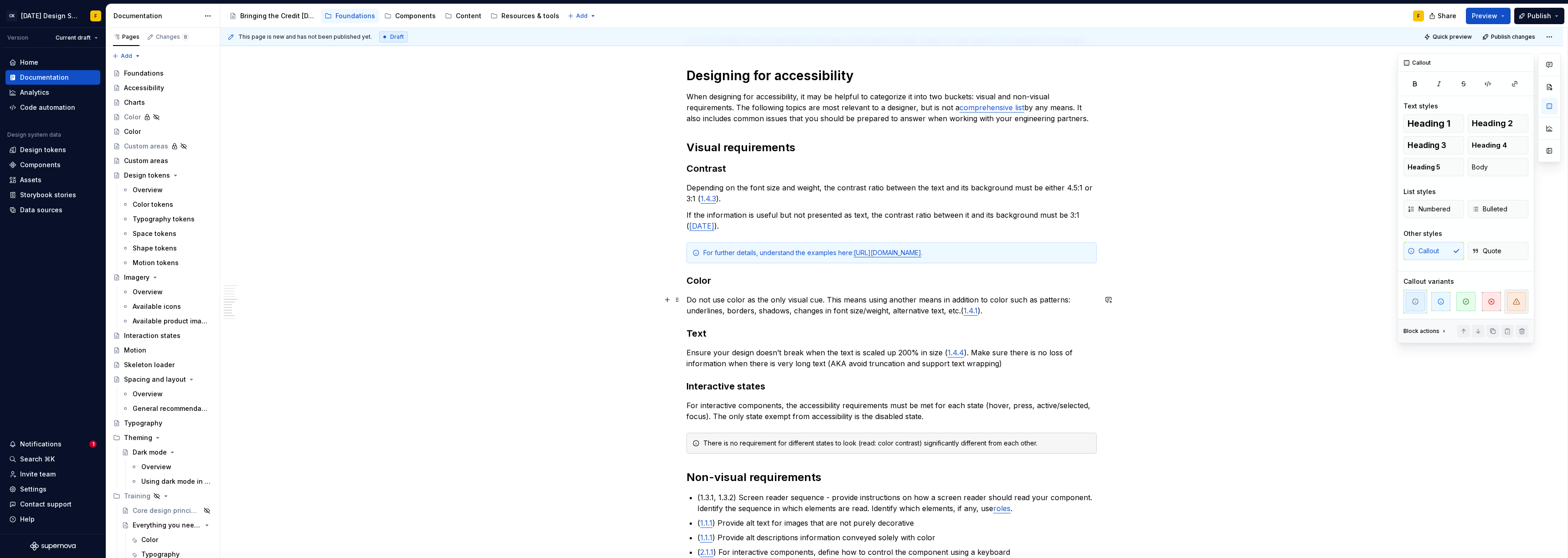
click at [1518, 297] on span "button" at bounding box center [1516, 301] width 19 height 19
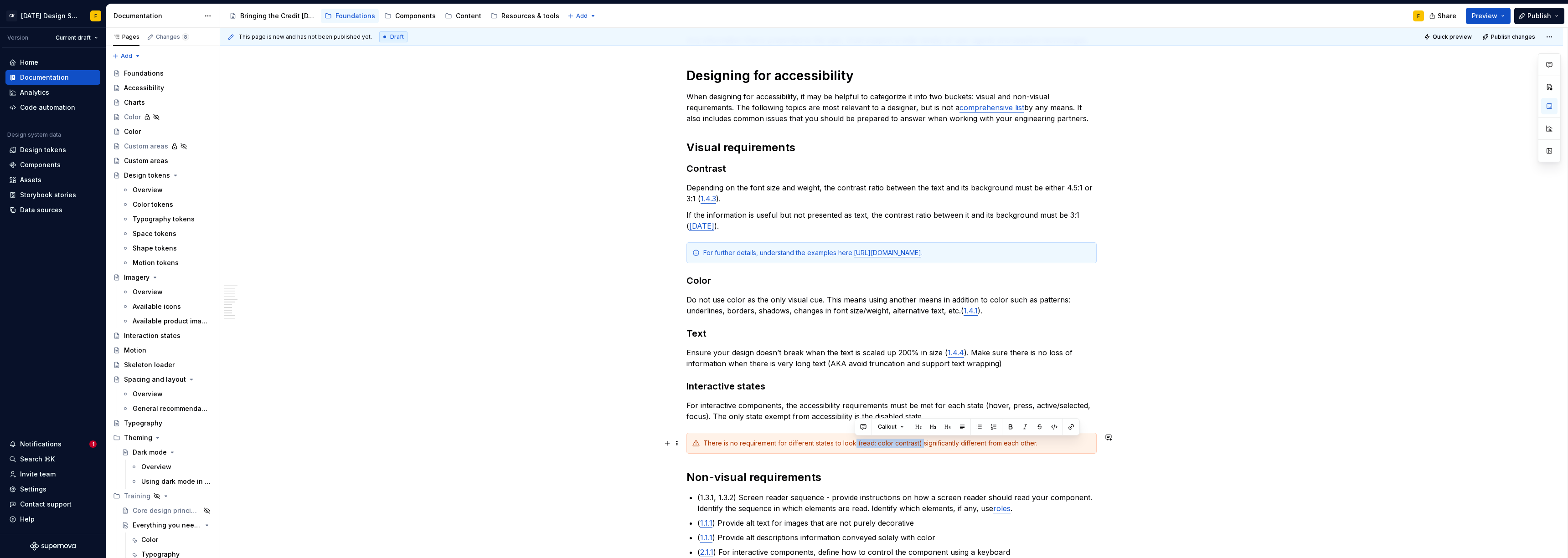
drag, startPoint x: 855, startPoint y: 442, endPoint x: 921, endPoint y: 440, distance: 66.0
click at [921, 440] on div "There is no requirement for different states to look (read: color contrast) sig…" at bounding box center [897, 443] width 388 height 9
click at [839, 442] on div "There is no requirement for different states to look (read: color contrast) sig…" at bounding box center [897, 443] width 388 height 9
drag, startPoint x: 857, startPoint y: 443, endPoint x: 922, endPoint y: 445, distance: 65.0
click at [922, 445] on div "There is no requirement for different states to look (read: color contrast) sig…" at bounding box center [897, 443] width 388 height 9
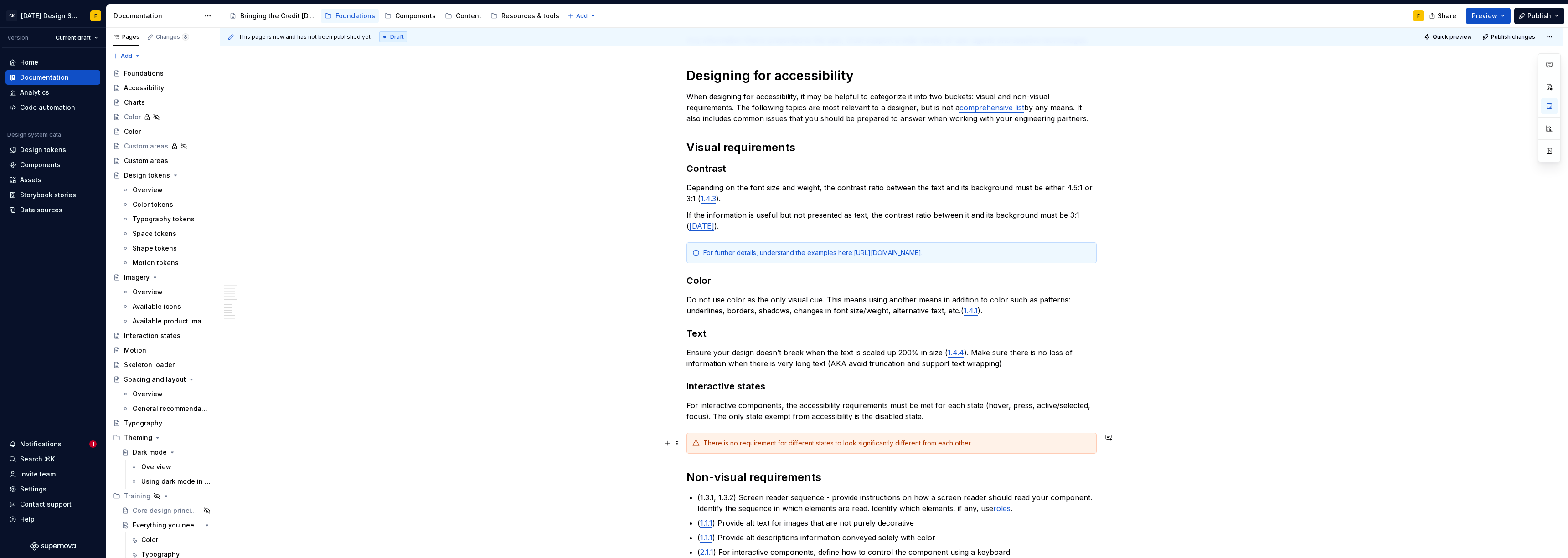
click at [704, 444] on div "There is no requirement for different states to look significantly different fr…" at bounding box center [897, 443] width 388 height 9
click at [704, 443] on div "There is no requirement for different states to look significantly different fr…" at bounding box center [897, 443] width 388 height 9
click at [888, 439] on div "There is no requirement for different states to look significantly different fr…" at bounding box center [897, 443] width 388 height 9
click at [883, 444] on div "There is no requirement for different states to look significantly different fr…" at bounding box center [897, 443] width 388 height 9
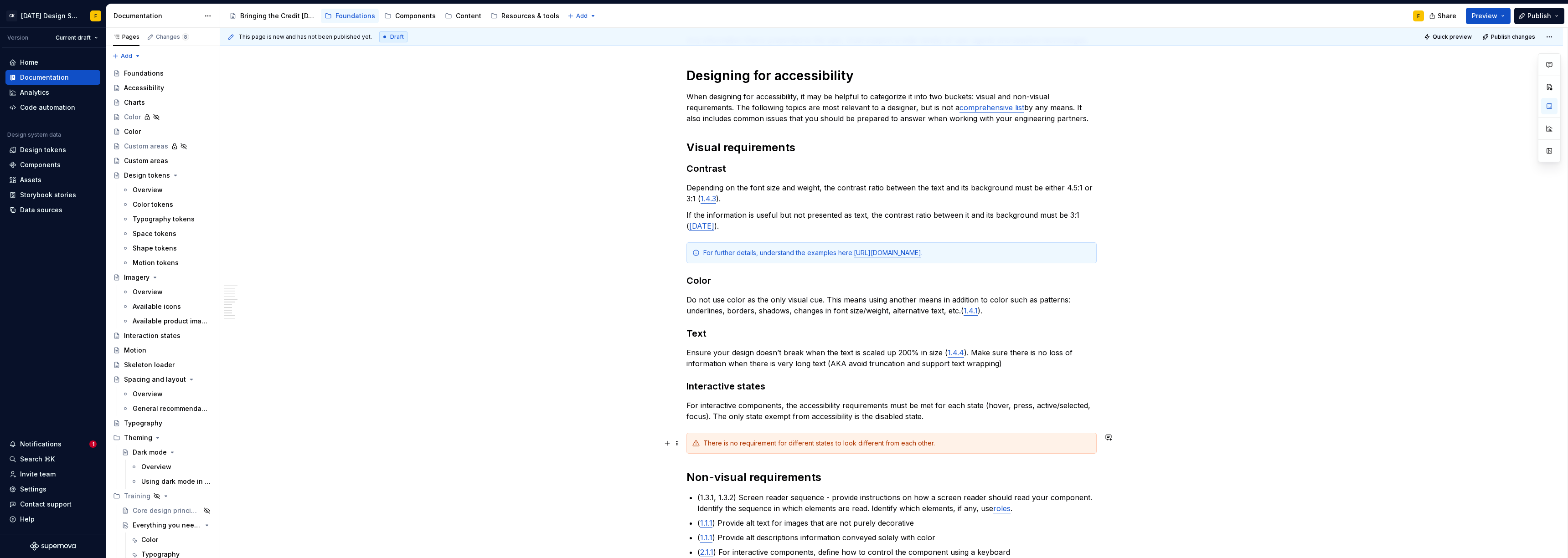
click at [941, 442] on div "There is no requirement for different states to look different from each other." at bounding box center [897, 443] width 388 height 9
click at [796, 444] on div "There is no requirement for different states to look different from each other." at bounding box center [897, 443] width 388 height 9
click at [863, 475] on h2 "Non-visual requirements" at bounding box center [892, 478] width 410 height 15
click at [915, 439] on div "There is no requirement for states to look different from each other." at bounding box center [897, 443] width 388 height 9
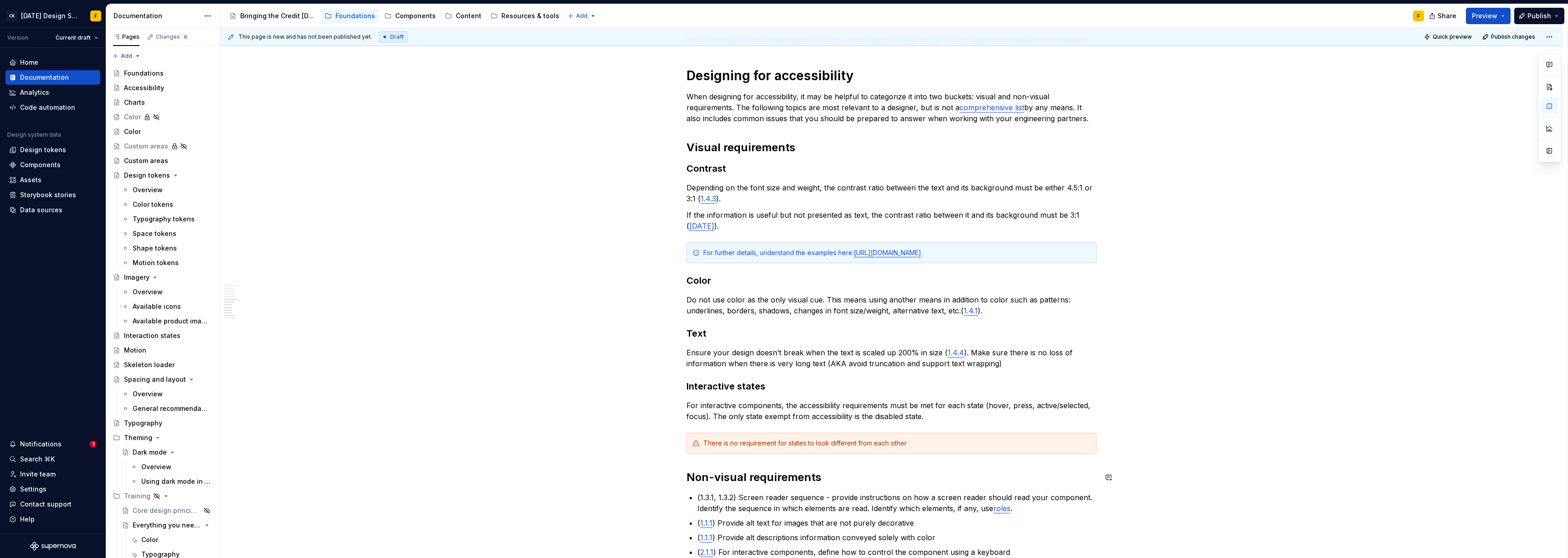
click at [881, 486] on div "Basics of accessibility When it comes to creating accessible designs, we adhere…" at bounding box center [892, 249] width 410 height 979
click at [908, 445] on div "There is no requirement for states to look different from each other" at bounding box center [897, 443] width 388 height 9
click at [1084, 254] on div "For further details, understand the examples here: [URL][DOMAIN_NAME] ." at bounding box center [897, 253] width 388 height 9
click at [956, 491] on div "Basics of accessibility When it comes to creating accessible designs, we adhere…" at bounding box center [892, 249] width 410 height 979
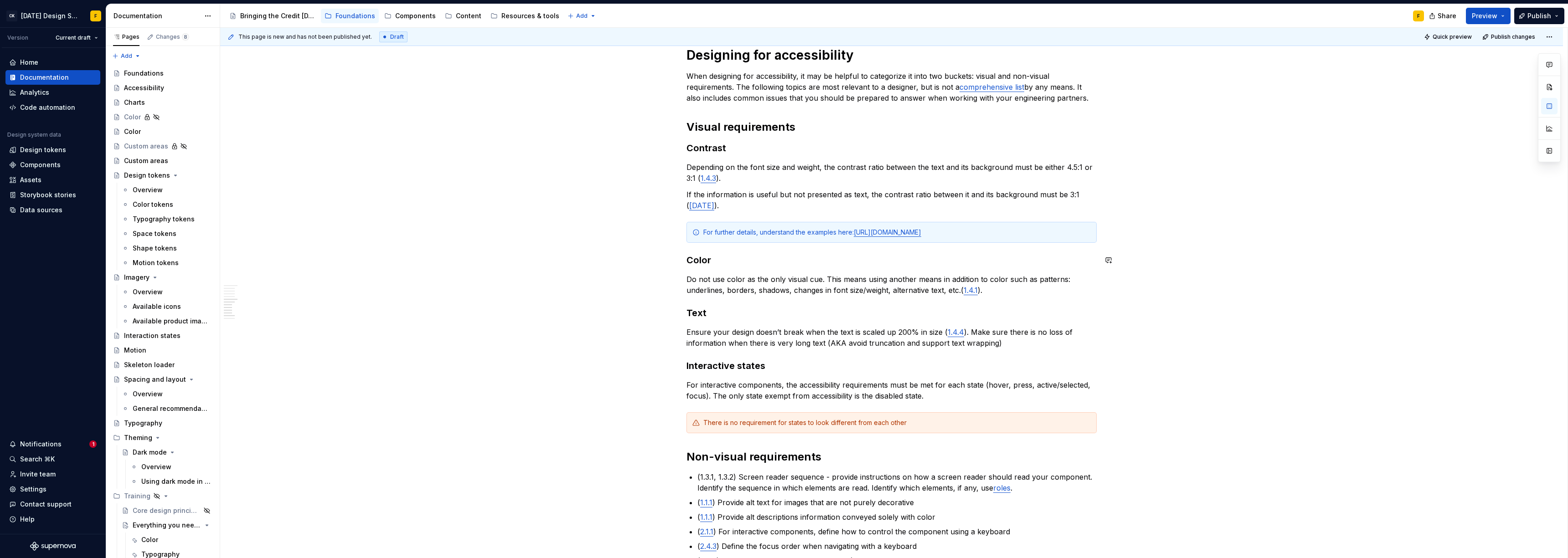
scroll to position [436, 0]
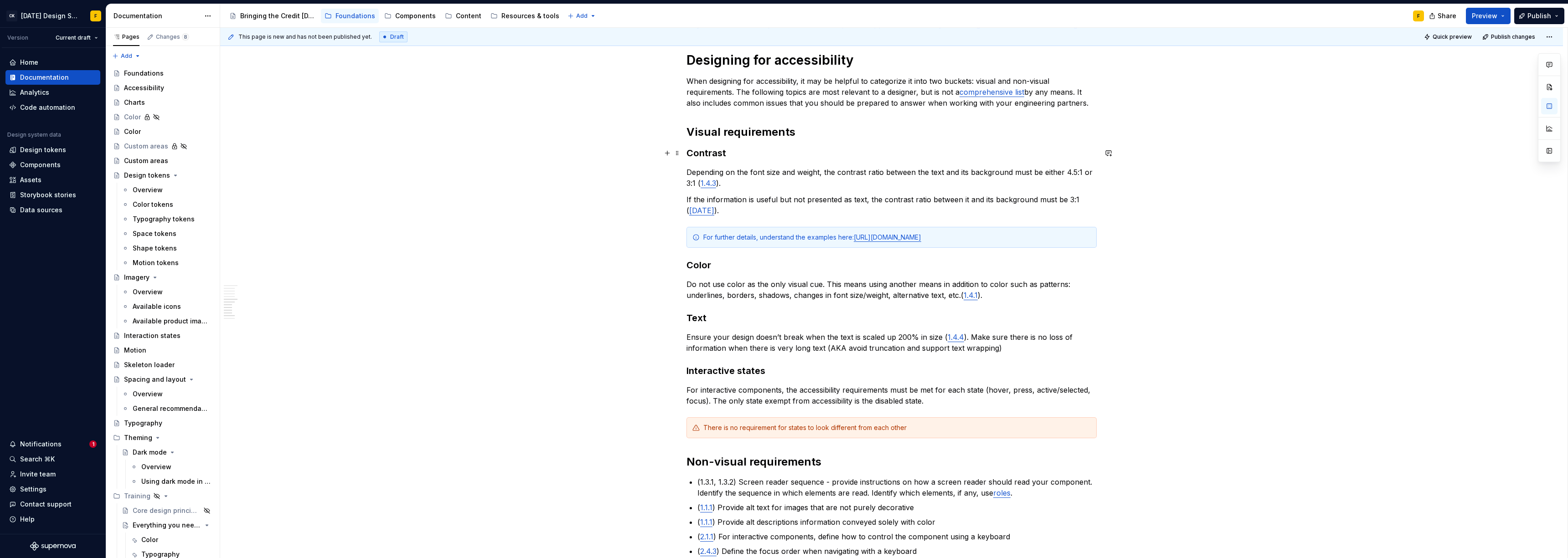
click at [688, 156] on h3 "Contrast" at bounding box center [892, 153] width 410 height 13
click at [835, 349] on p "Ensure your design doesn’t break when the text is scaled up 200% in size ( 1.4.…" at bounding box center [892, 343] width 410 height 22
click at [822, 348] on p "Ensure your design doesn’t break when the text is scaled up 200% in size ( 1.4.…" at bounding box center [892, 343] width 410 height 22
click at [968, 337] on p "Ensure your design doesn’t break when the text is scaled up 200% in size ( 1.4.…" at bounding box center [892, 343] width 410 height 22
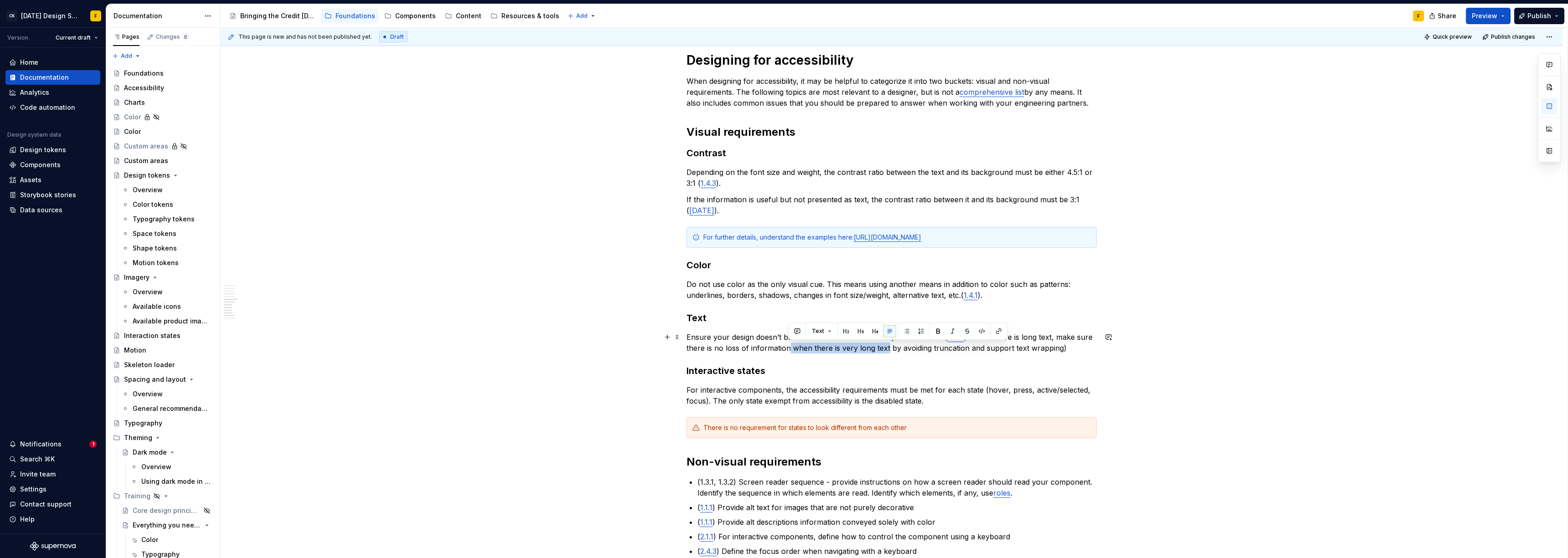
drag, startPoint x: 787, startPoint y: 349, endPoint x: 887, endPoint y: 350, distance: 100.0
click at [887, 350] on p "Ensure your design doesn’t break when the text is scaled up 200% in size ( 1.4.…" at bounding box center [892, 343] width 410 height 22
click at [909, 349] on p "Ensure your design doesn’t break when the text is scaled up 200% in size ( 1.4.…" at bounding box center [892, 343] width 410 height 22
click at [993, 348] on p "Ensure your design doesn’t break when the text is scaled up 200% in size ( 1.4.…" at bounding box center [892, 343] width 410 height 22
click at [847, 387] on p "For interactive components, the accessibility requirements must be met for each…" at bounding box center [892, 396] width 410 height 22
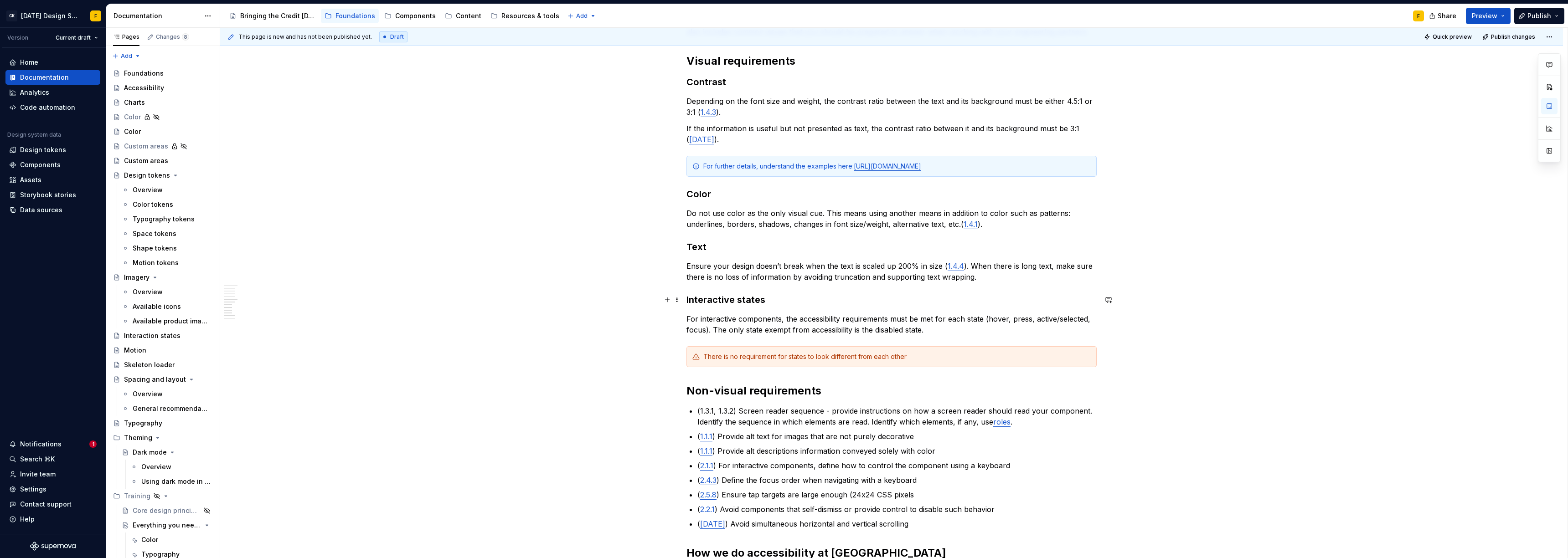
scroll to position [509, 0]
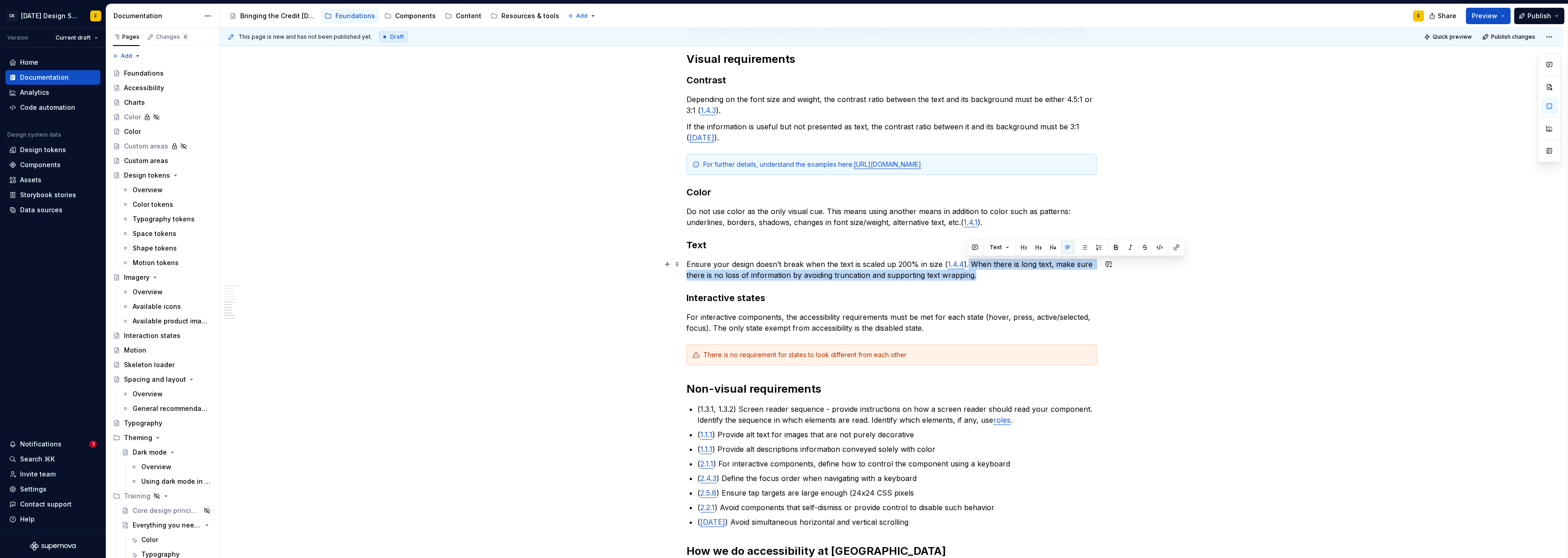
drag, startPoint x: 967, startPoint y: 265, endPoint x: 974, endPoint y: 276, distance: 13.0
click at [974, 276] on p "Ensure your design doesn’t break when the text is scaled up 200% in size ( 1.4.…" at bounding box center [892, 270] width 410 height 22
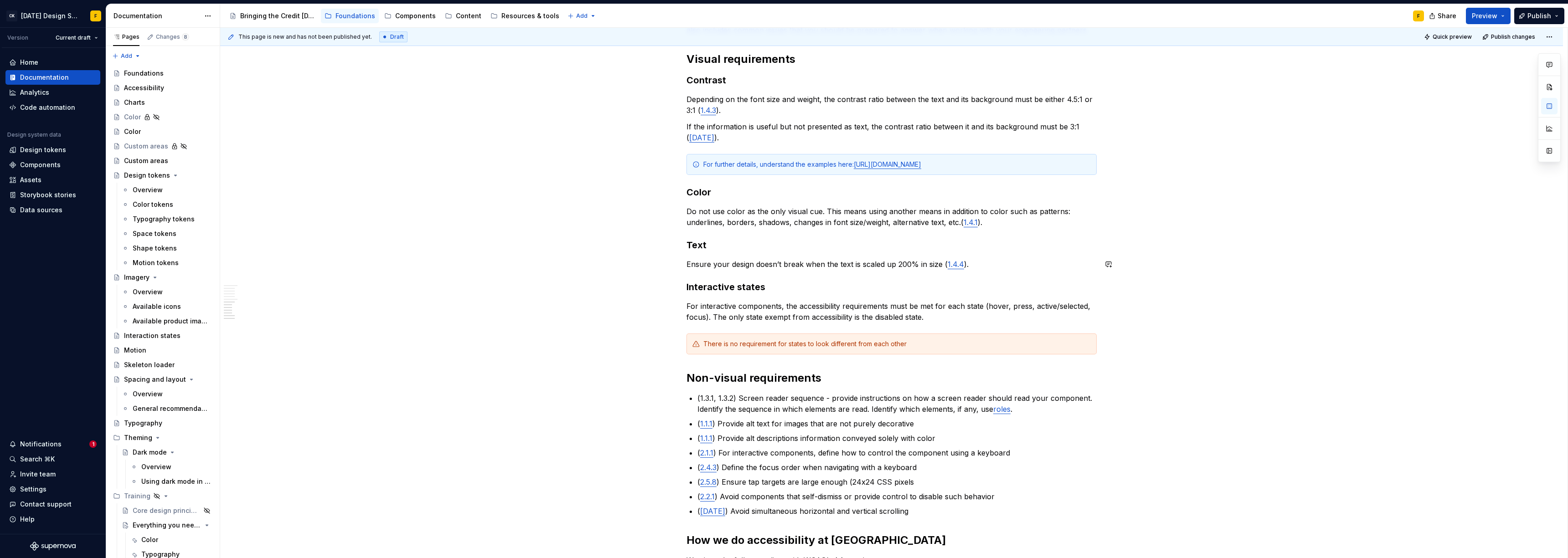
scroll to position [757, 0]
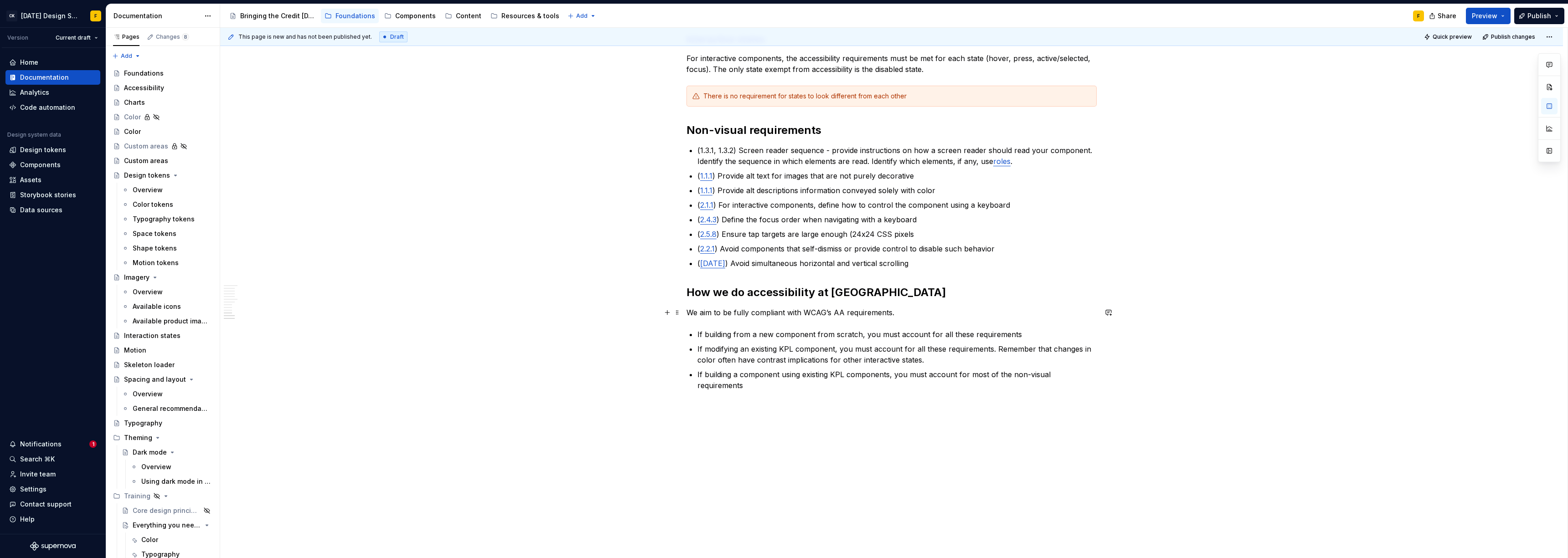
click at [906, 316] on p "We aim to be fully compliant with WCAG’s AA requirements." at bounding box center [892, 313] width 410 height 11
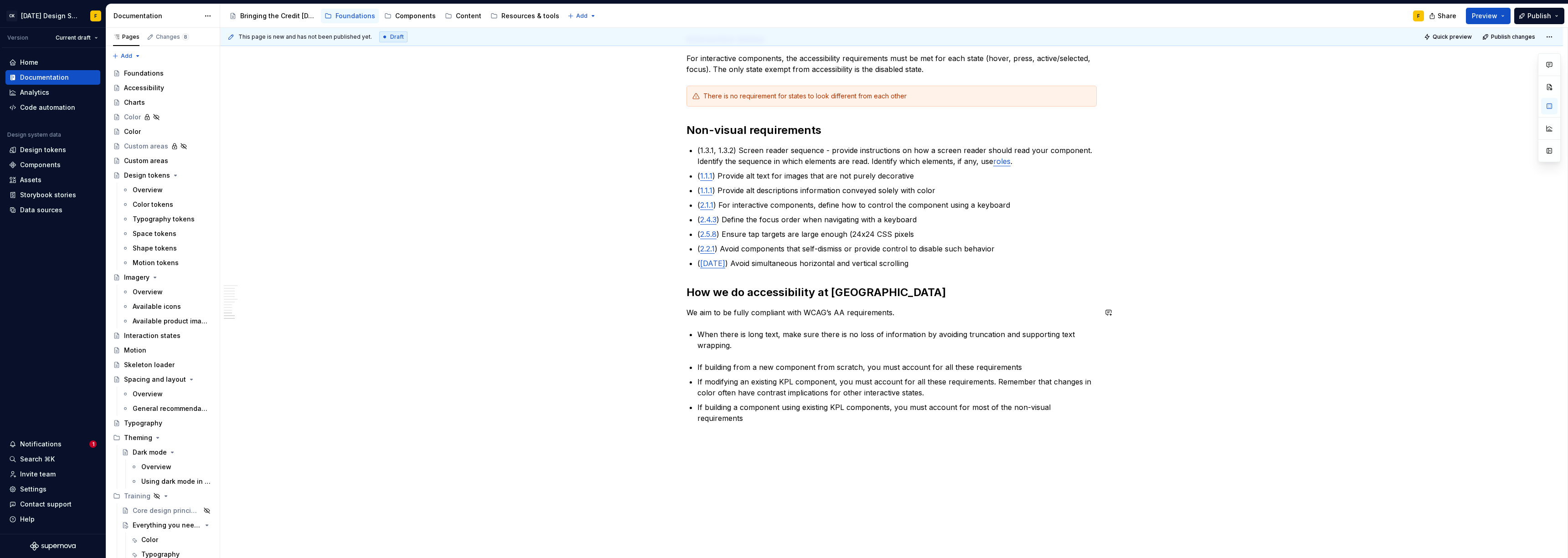
click at [967, 310] on p "We aim to be fully compliant with WCAG’s AA requirements." at bounding box center [892, 313] width 410 height 11
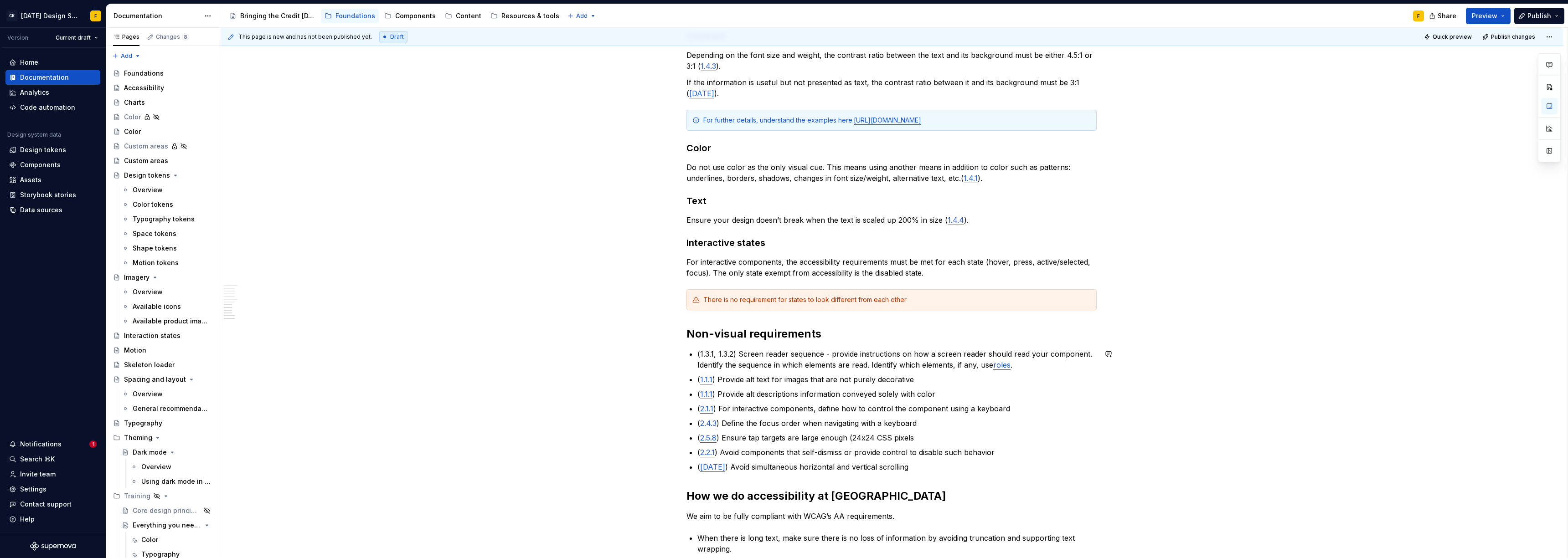
scroll to position [414, 0]
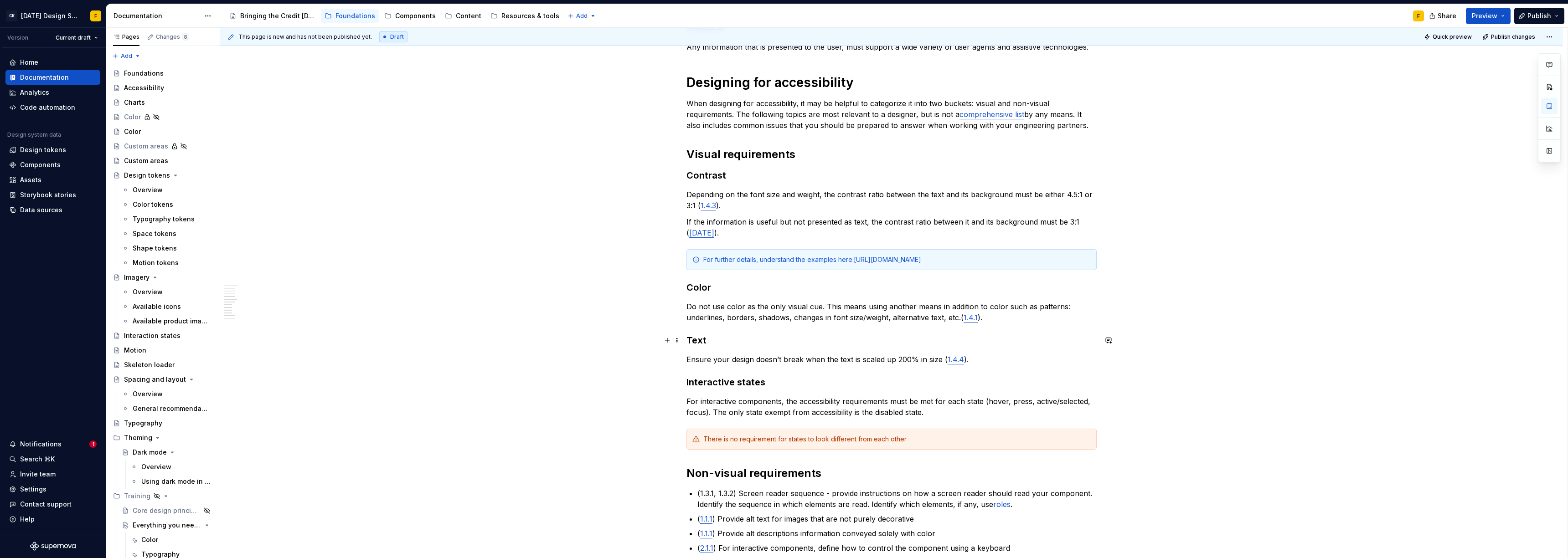
click at [701, 341] on h3 "Text" at bounding box center [892, 340] width 410 height 13
click at [726, 343] on h3 "Text" at bounding box center [892, 340] width 410 height 13
click at [688, 178] on h3 "Contrast" at bounding box center [892, 175] width 410 height 13
click at [747, 214] on div "Basics of accessibility When it comes to creating accessible designs, we adhere…" at bounding box center [892, 267] width 410 height 1000
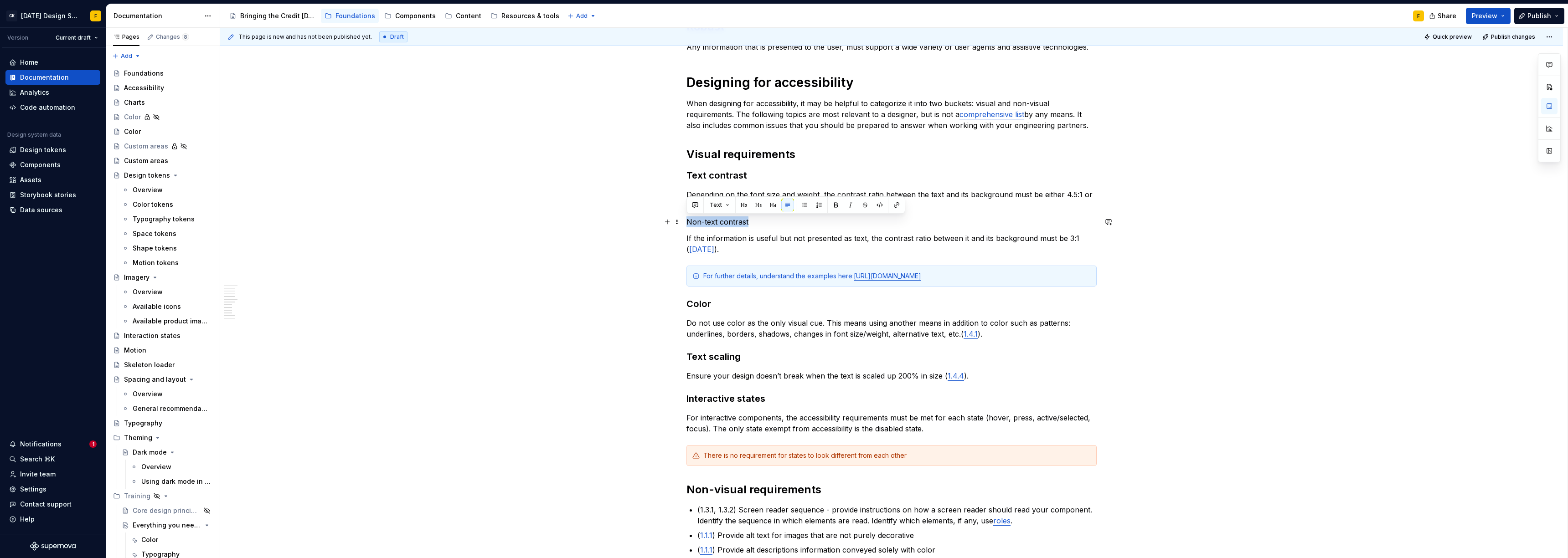
drag, startPoint x: 750, startPoint y: 221, endPoint x: 682, endPoint y: 217, distance: 68.1
click at [682, 217] on div "Basics of accessibility When it comes to creating accessible designs, we adhere…" at bounding box center [892, 353] width 1343 height 1218
click at [713, 206] on span "Text" at bounding box center [716, 205] width 12 height 7
click at [755, 208] on button "button" at bounding box center [758, 204] width 13 height 13
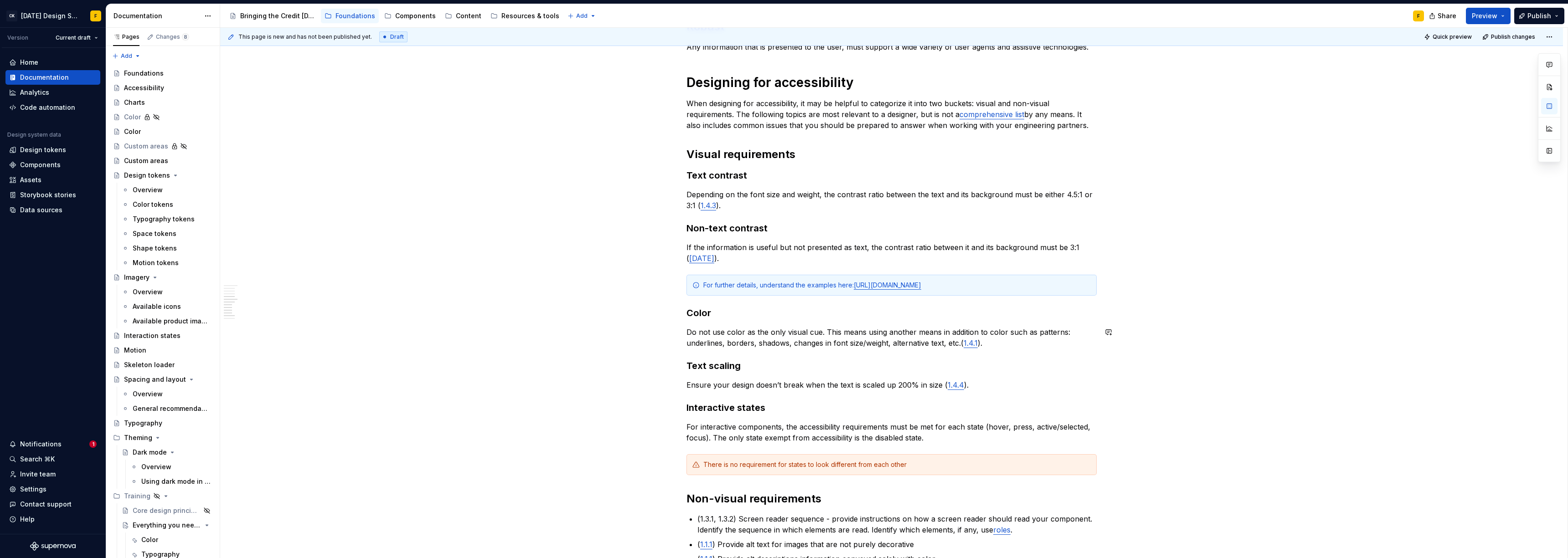
click at [734, 326] on div "Basics of accessibility When it comes to creating accessible designs, we adhere…" at bounding box center [892, 279] width 410 height 1026
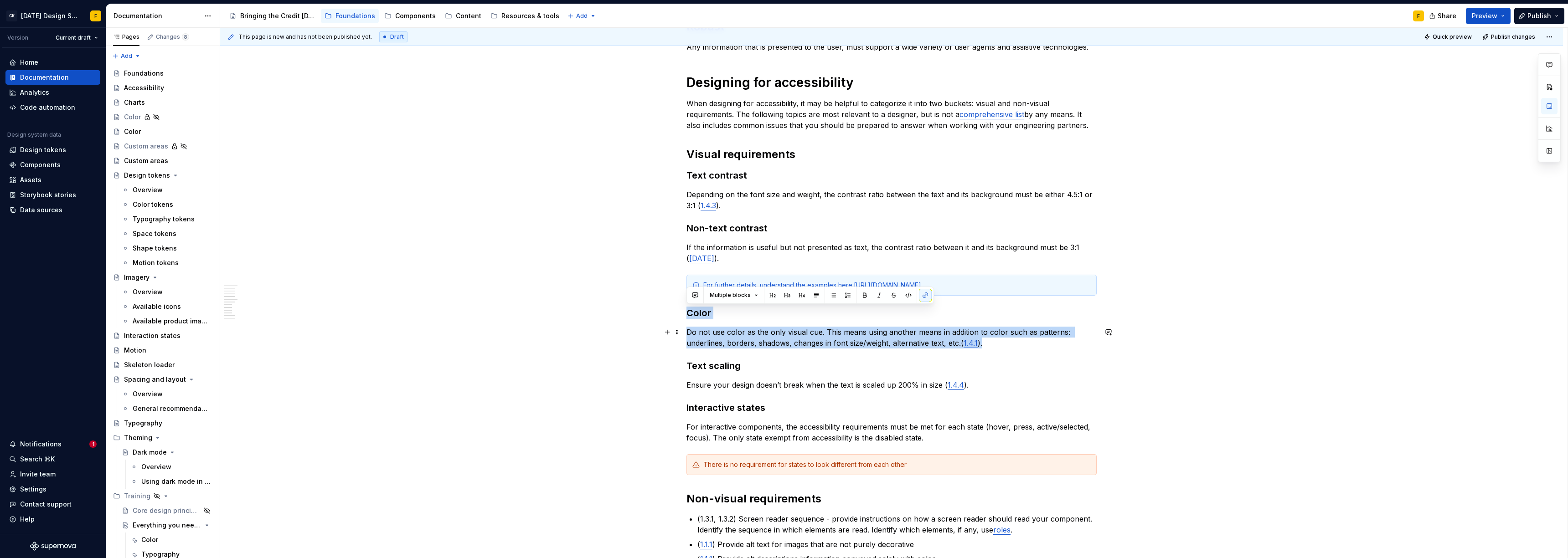
drag, startPoint x: 687, startPoint y: 313, endPoint x: 989, endPoint y: 344, distance: 303.6
click at [989, 344] on div "Basics of accessibility When it comes to creating accessible designs, we adhere…" at bounding box center [892, 279] width 410 height 1026
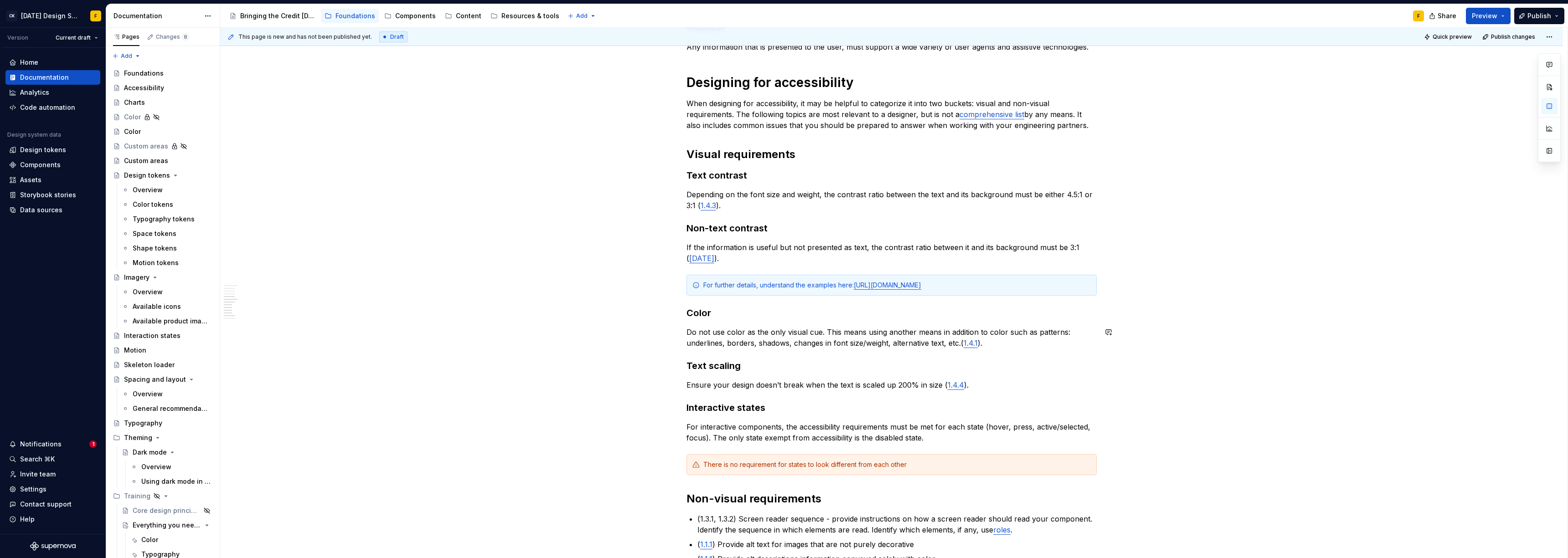
click at [968, 358] on div "Basics of accessibility When it comes to creating accessible designs, we adhere…" at bounding box center [892, 279] width 410 height 1026
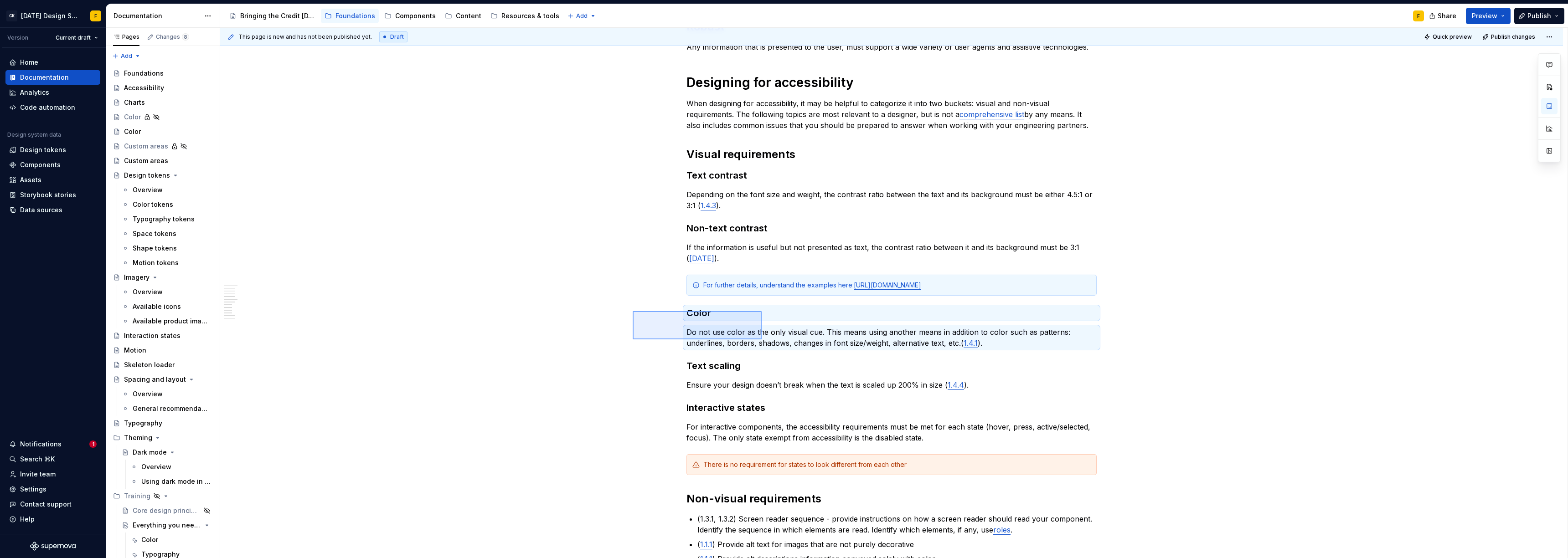
drag, startPoint x: 632, startPoint y: 311, endPoint x: 761, endPoint y: 340, distance: 132.2
click at [761, 340] on div "This page is new and has not been published yet. Draft Quick preview Publish ch…" at bounding box center [894, 293] width 1348 height 531
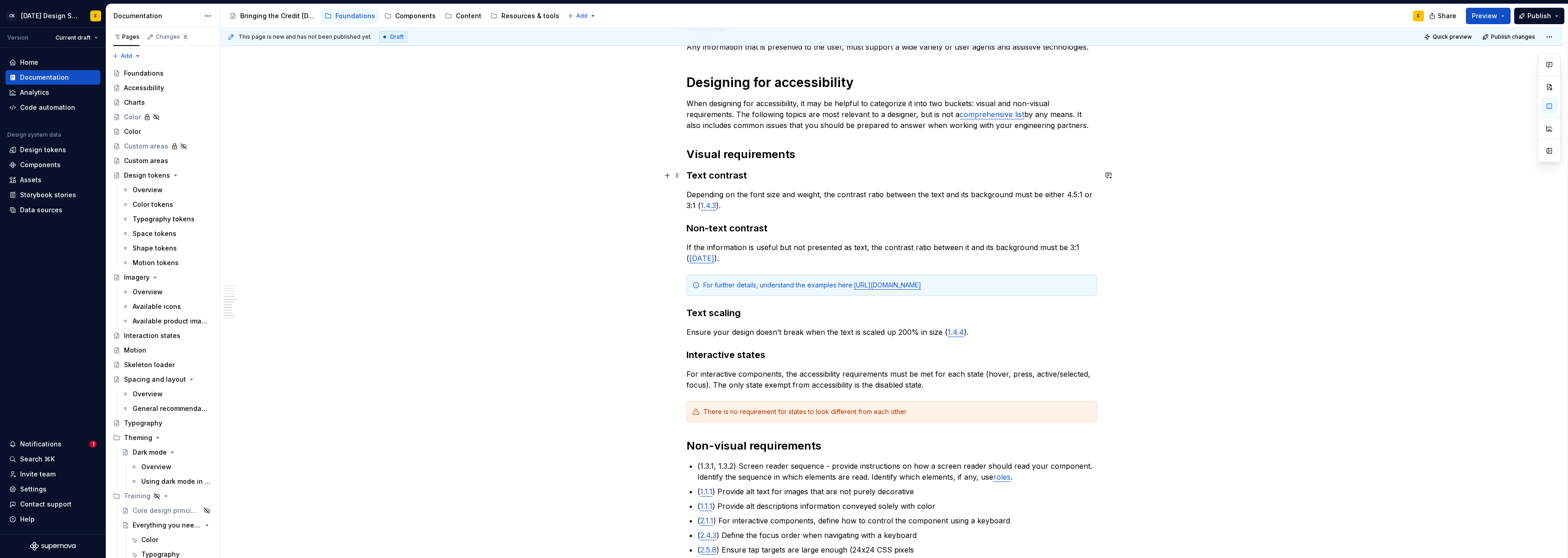
click at [687, 175] on h3 "Text contrast" at bounding box center [892, 175] width 410 height 13
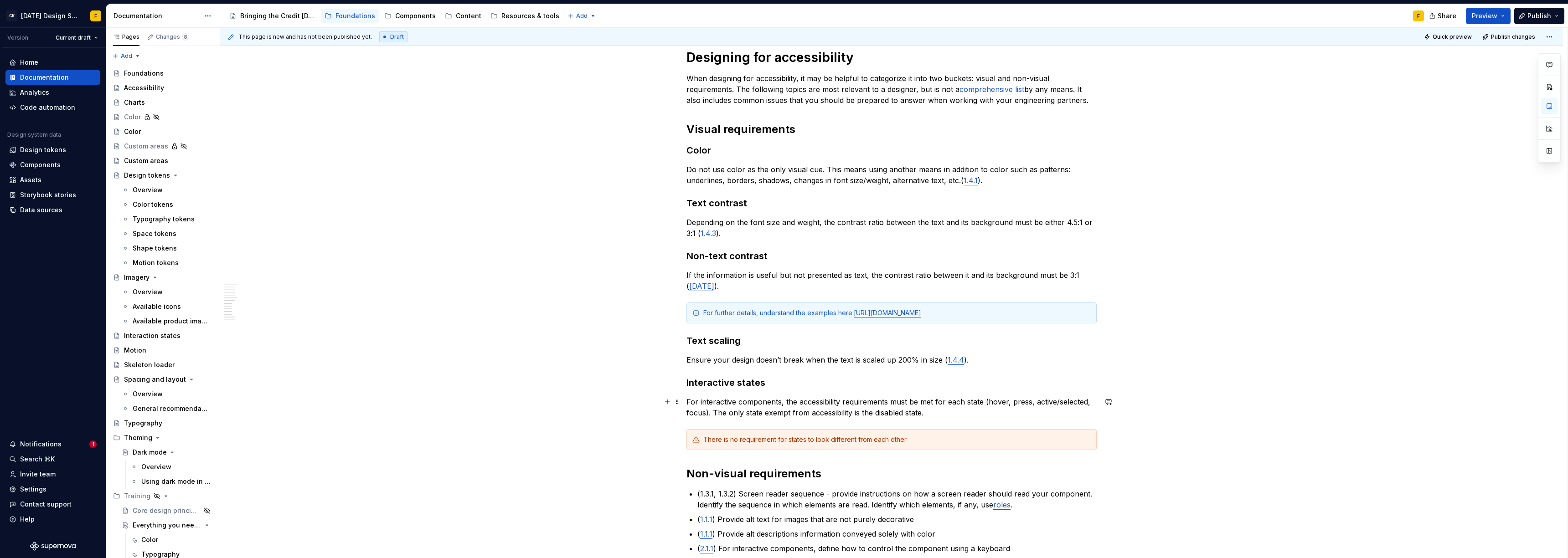
scroll to position [448, 0]
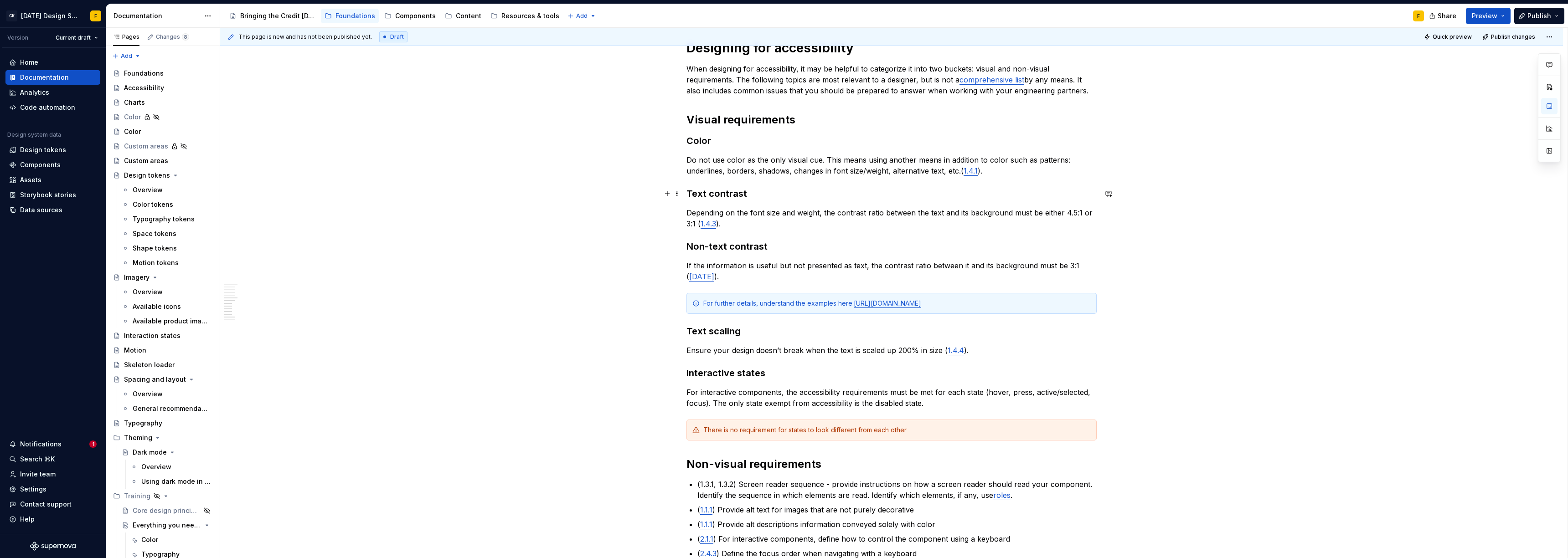
click at [705, 193] on h3 "Text contrast" at bounding box center [892, 194] width 410 height 13
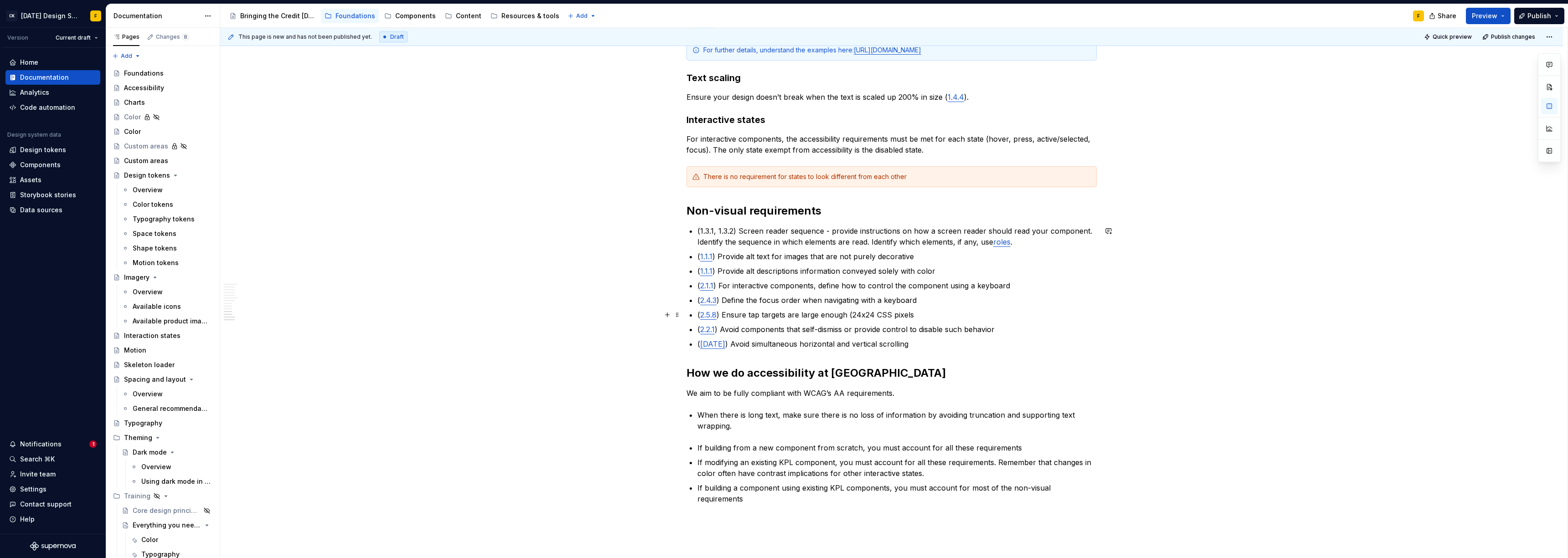
scroll to position [752, 0]
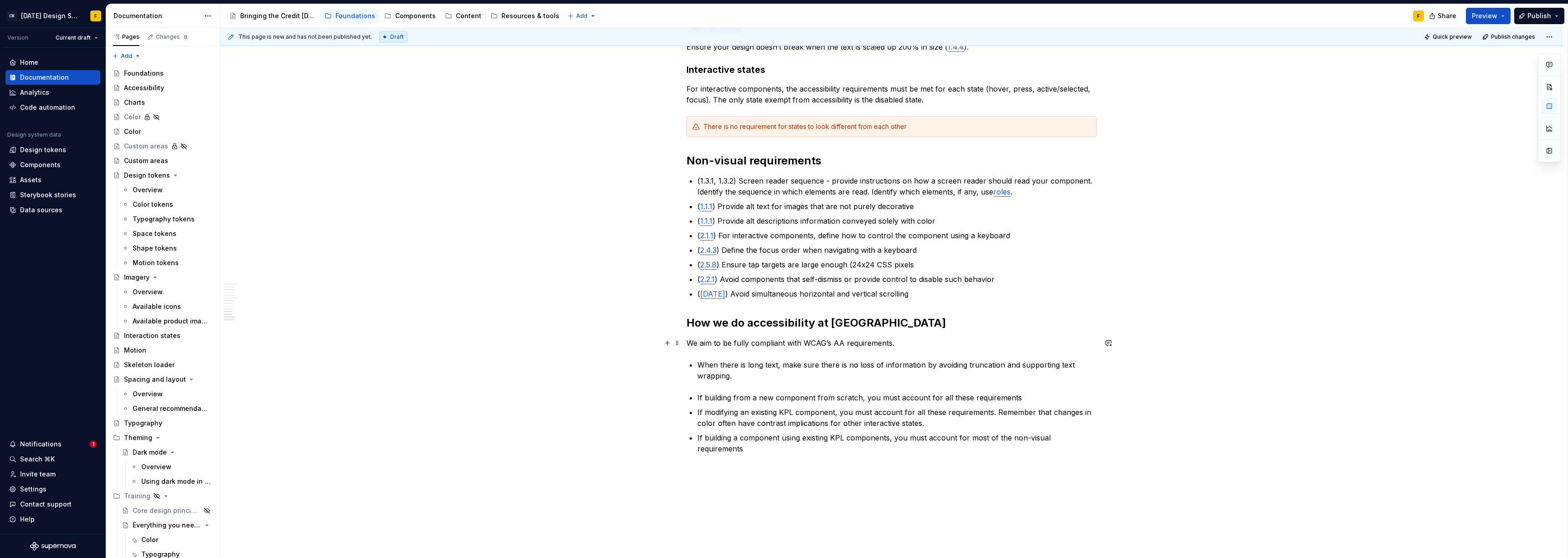
click at [910, 346] on p "We aim to be fully compliant with WCAG’s AA requirements." at bounding box center [892, 343] width 410 height 11
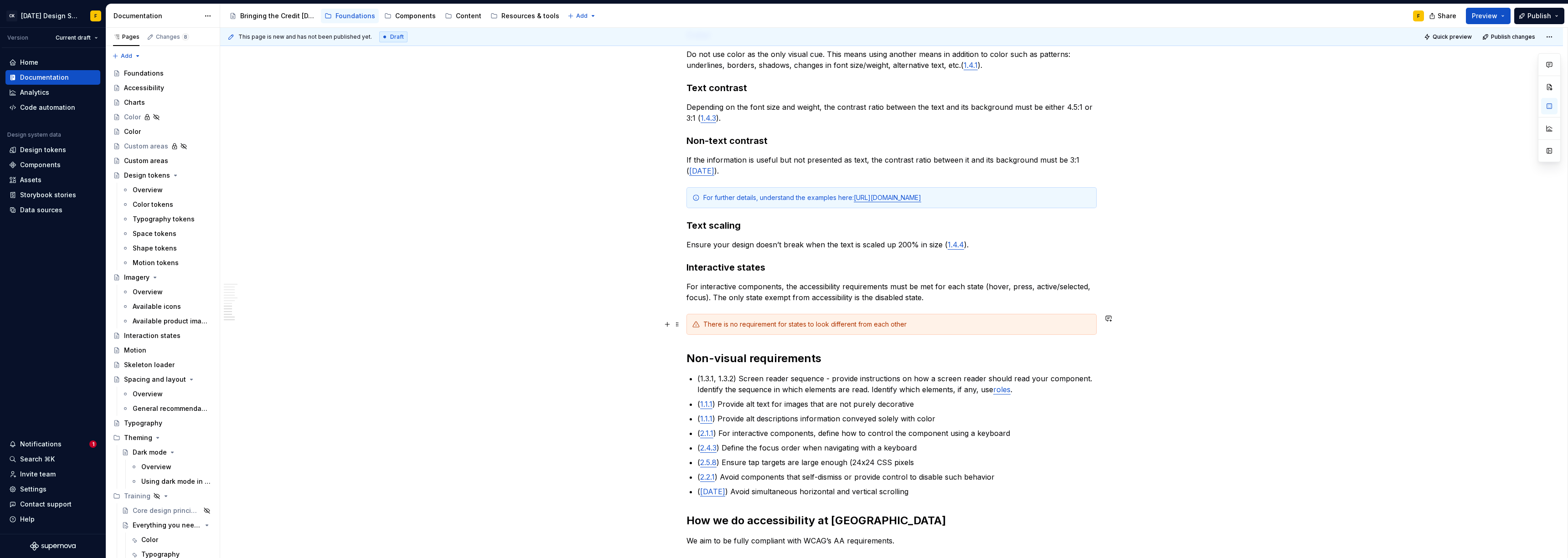
scroll to position [655, 0]
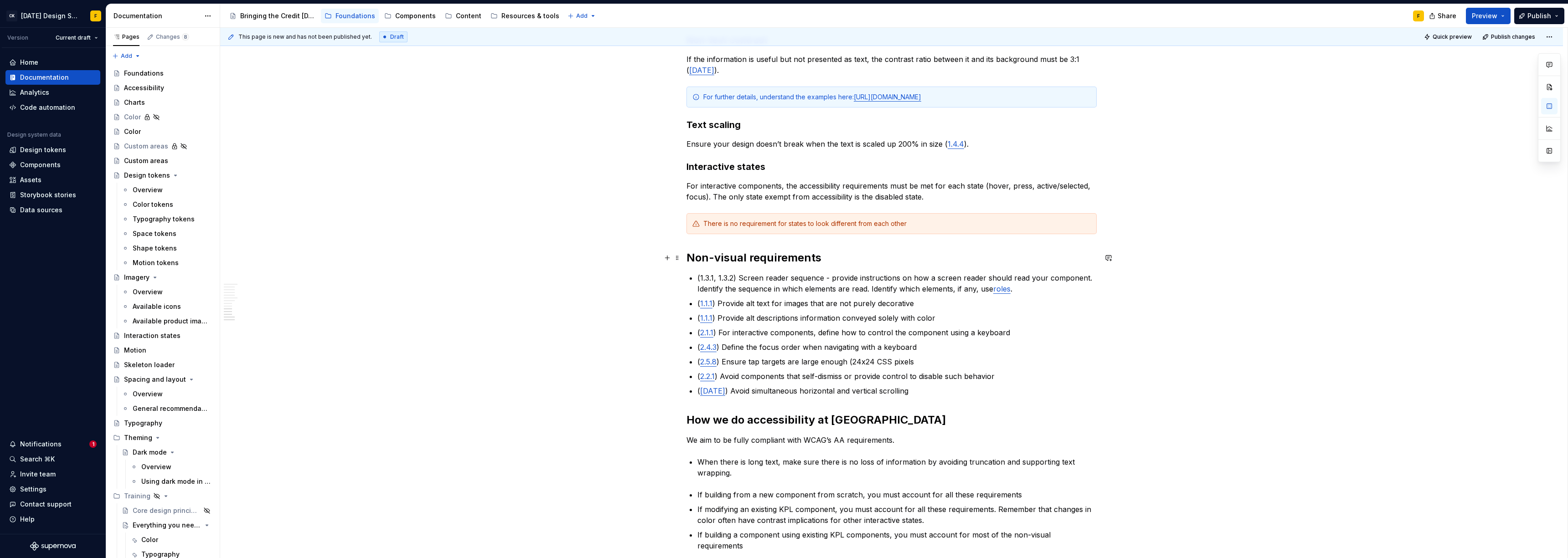
click at [821, 258] on h2 "Non-visual requirements" at bounding box center [892, 258] width 410 height 15
click at [707, 318] on link "1.1.1" at bounding box center [706, 318] width 12 height 9
click at [768, 323] on p "( 1.1.1 ) Provide alt descriptions information conveyed solely with color" at bounding box center [897, 318] width 399 height 11
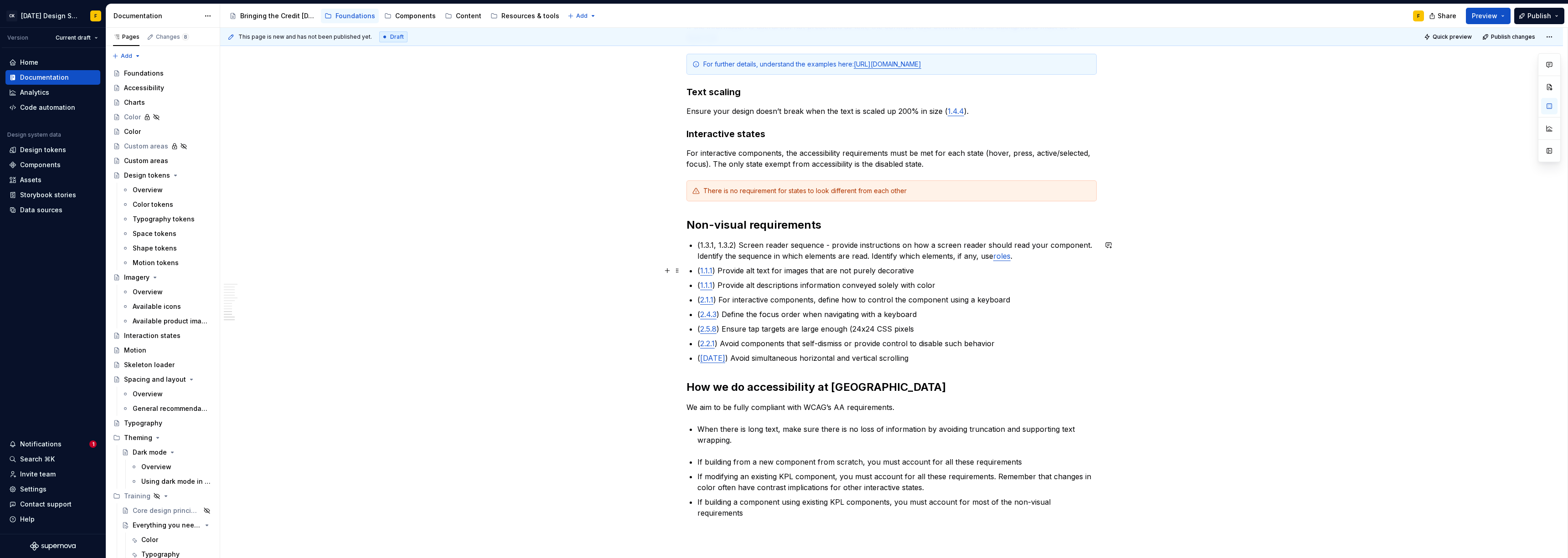
click at [707, 273] on link "1.1.1" at bounding box center [706, 270] width 12 height 9
click at [750, 266] on p "( 1.1.1 ) Provide alt text for images that are not purely decorative" at bounding box center [897, 271] width 399 height 11
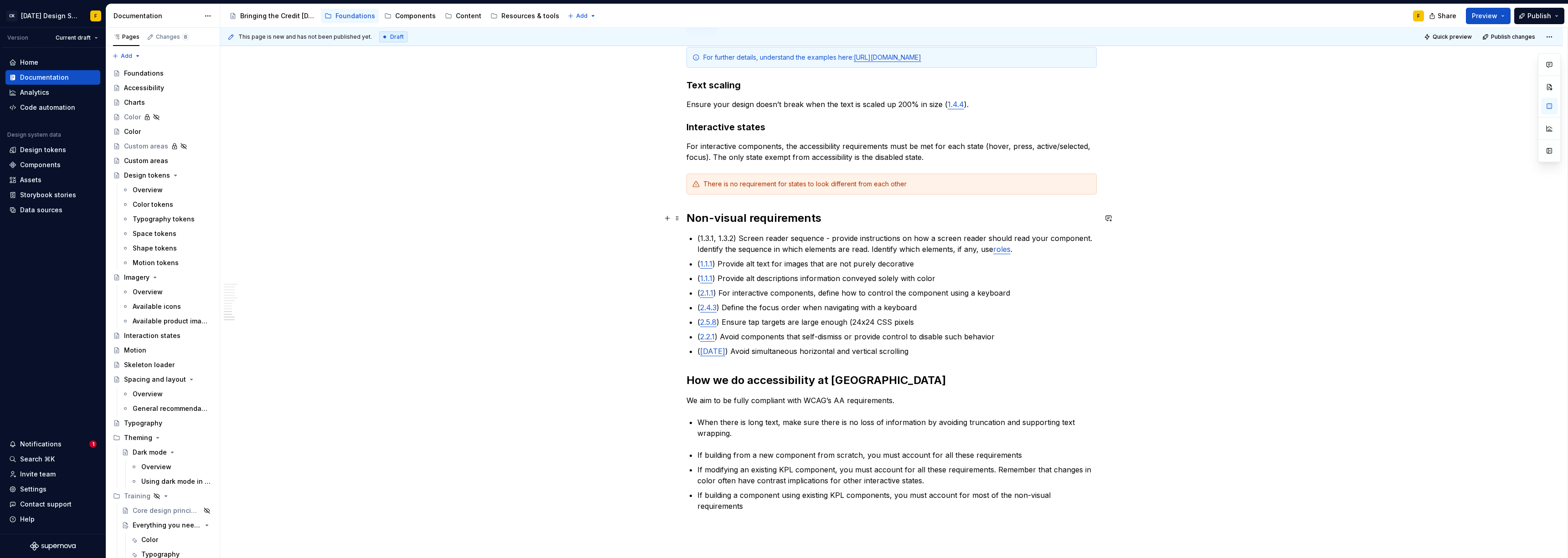
click at [828, 222] on h2 "Non-visual requirements" at bounding box center [892, 218] width 410 height 15
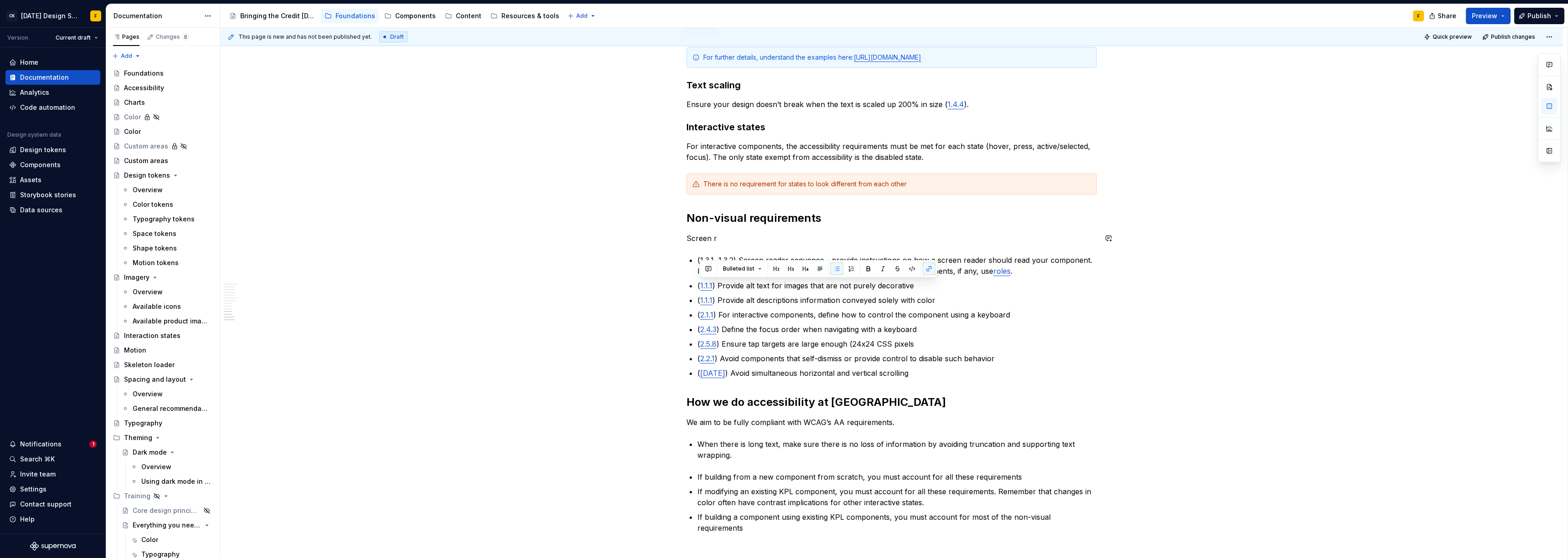
click at [754, 232] on div "Basics of accessibility When it comes to creating accessible designs, we adhere…" at bounding box center [892, 10] width 410 height 1048
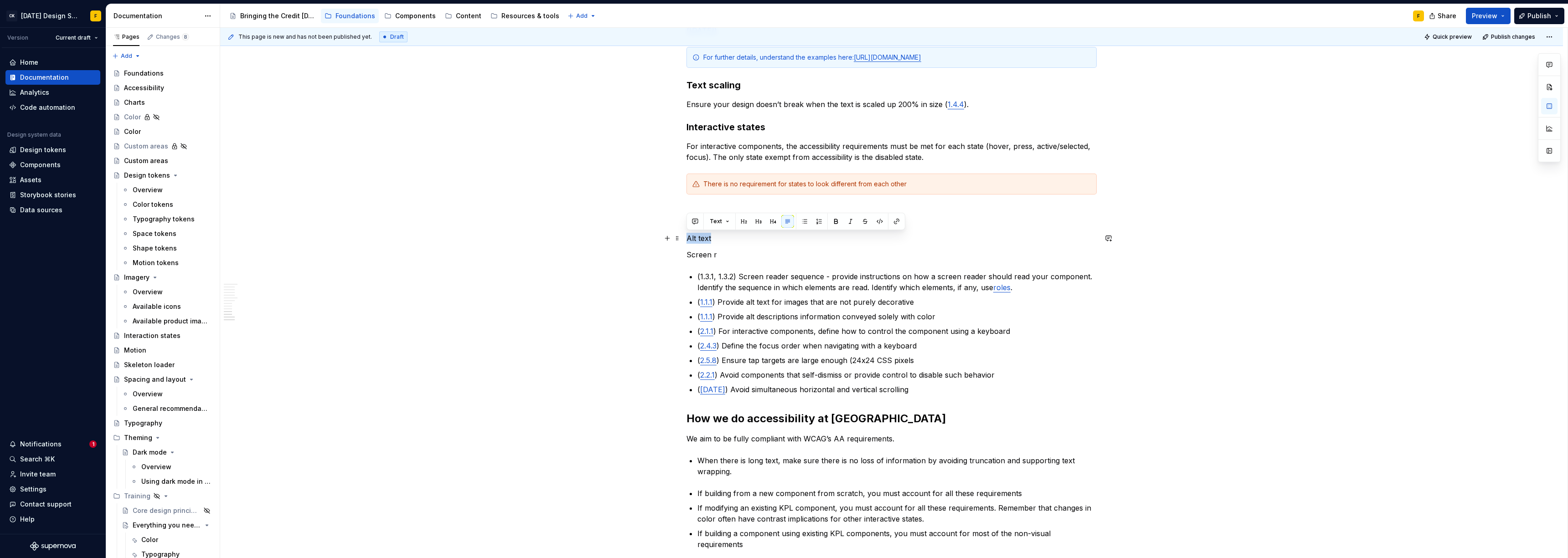
drag, startPoint x: 725, startPoint y: 240, endPoint x: 642, endPoint y: 240, distance: 83.0
click at [642, 240] on div "Basics of accessibility When it comes to creating accessible designs, we adhere…" at bounding box center [892, 96] width 1343 height 1265
click at [754, 221] on button "button" at bounding box center [758, 221] width 13 height 13
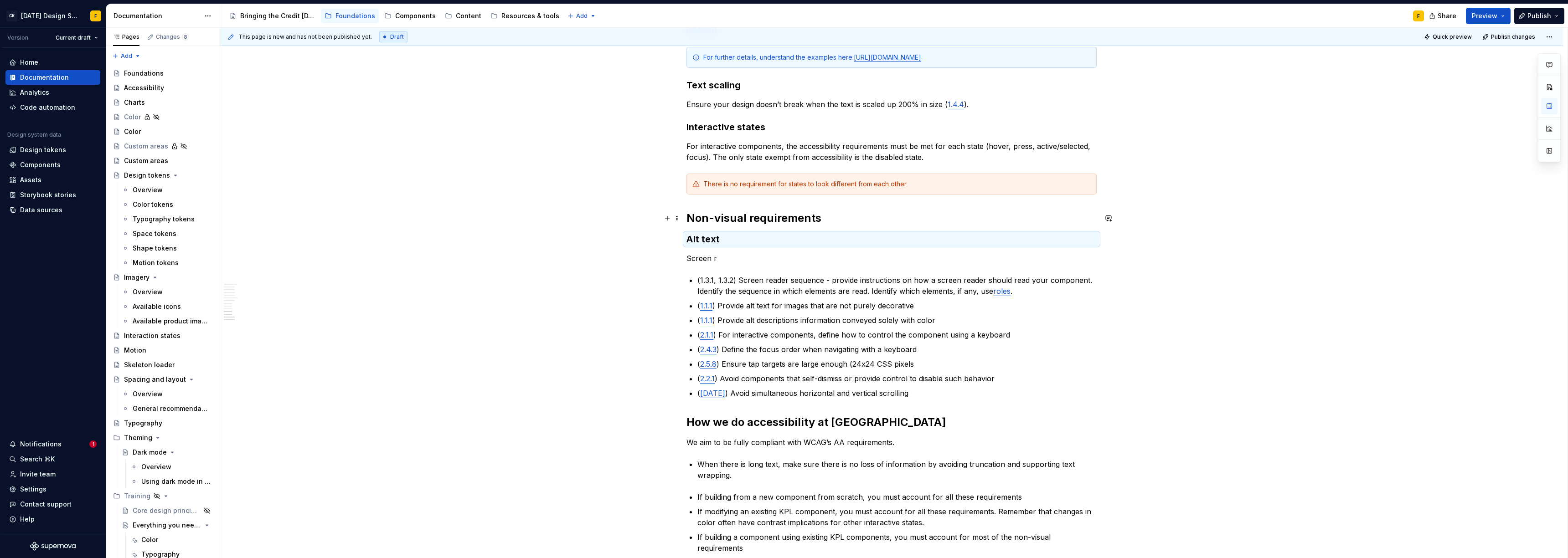
click at [726, 215] on h2 "Non-visual requirements" at bounding box center [892, 218] width 410 height 15
drag, startPoint x: 722, startPoint y: 255, endPoint x: 684, endPoint y: 260, distance: 38.3
click at [684, 260] on div "Basics of accessibility When it comes to creating accessible designs, we adhere…" at bounding box center [892, 98] width 1343 height 1269
click at [721, 260] on p "Provide de" at bounding box center [892, 259] width 410 height 11
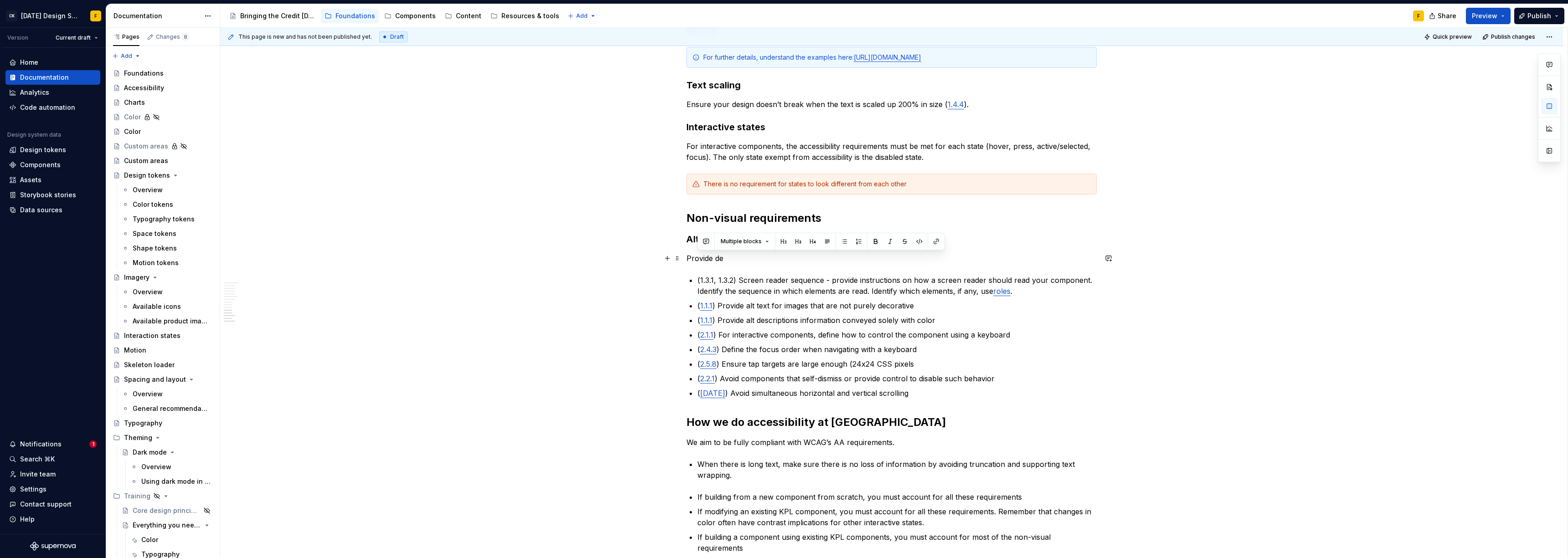
click at [718, 257] on p "Provide de" at bounding box center [892, 259] width 410 height 11
click at [696, 257] on p "Provide alt text for all non-text content" at bounding box center [892, 259] width 410 height 11
click at [747, 259] on p "Provide alt text for all non-text content" at bounding box center [892, 259] width 410 height 11
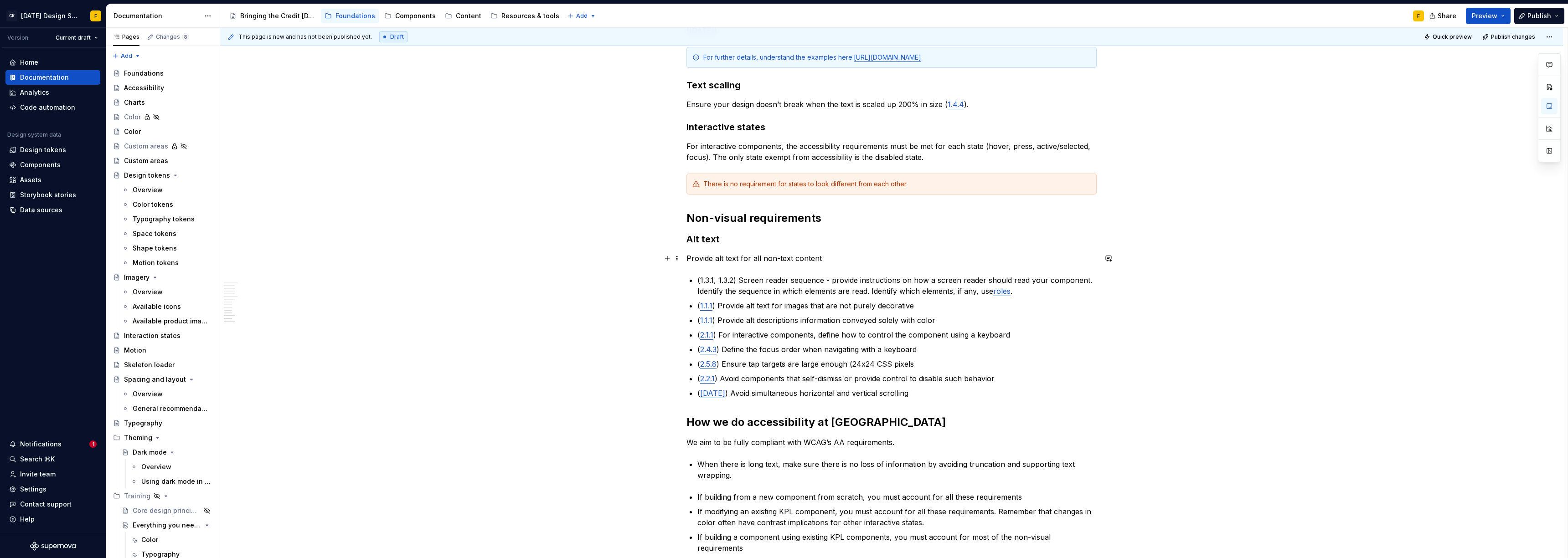
click at [825, 259] on p "Provide alt text for all non-text content" at bounding box center [892, 259] width 410 height 11
drag, startPoint x: 713, startPoint y: 305, endPoint x: 697, endPoint y: 304, distance: 16.0
click at [698, 304] on p "( 1.1.1 ) Provide alt text for images that are not purely decorative" at bounding box center [897, 305] width 399 height 11
click at [835, 254] on p "Provide alt text for all non-text content" at bounding box center [892, 259] width 410 height 11
drag, startPoint x: 1010, startPoint y: 336, endPoint x: 811, endPoint y: 324, distance: 199.4
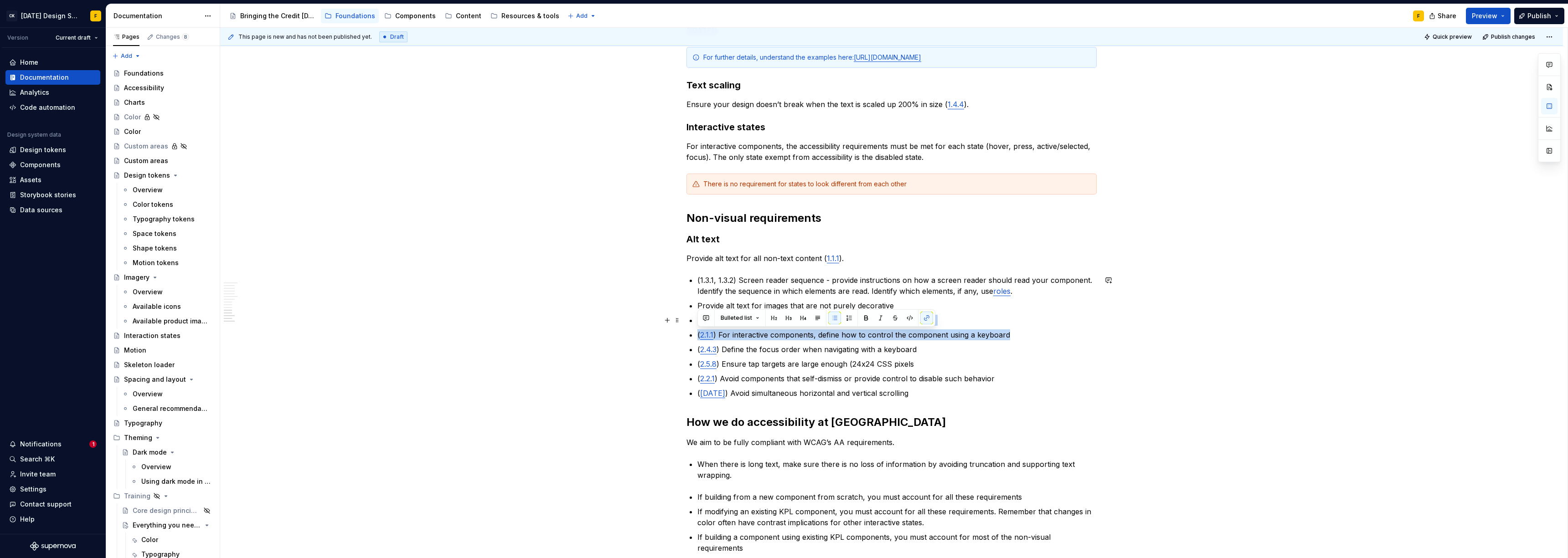
click at [790, 324] on ul "(1.3.1, 1.3.2) Screen reader sequence - provide instructions on how a screen re…" at bounding box center [897, 337] width 399 height 124
click at [741, 333] on p "( 2.1.1 ) For interactive components, define how to control the component using…" at bounding box center [897, 335] width 399 height 11
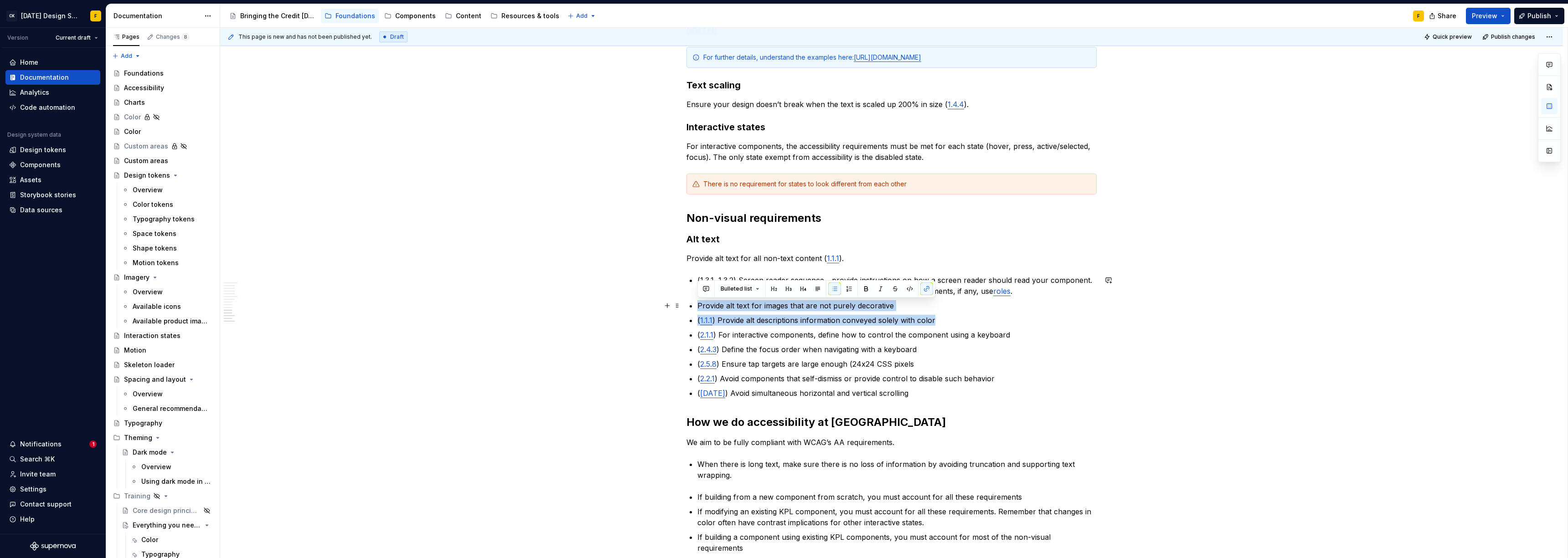
drag, startPoint x: 932, startPoint y: 320, endPoint x: 687, endPoint y: 305, distance: 245.5
click at [687, 305] on div "Basics of accessibility When it comes to creating accessible designs, we adhere…" at bounding box center [892, 19] width 410 height 1068
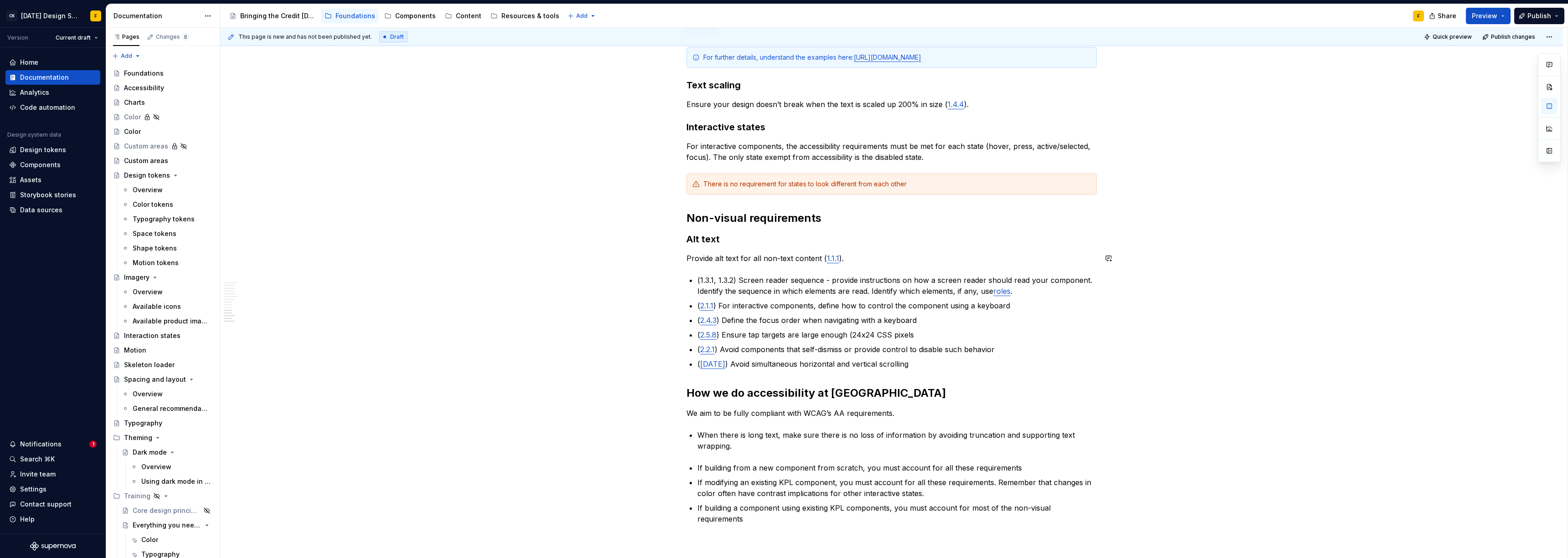
click at [869, 264] on div "Basics of accessibility When it comes to creating accessible designs, we adhere…" at bounding box center [892, 5] width 410 height 1039
click at [856, 256] on p "Provide alt text for all non-text content ( 1.1.1 )." at bounding box center [892, 259] width 410 height 11
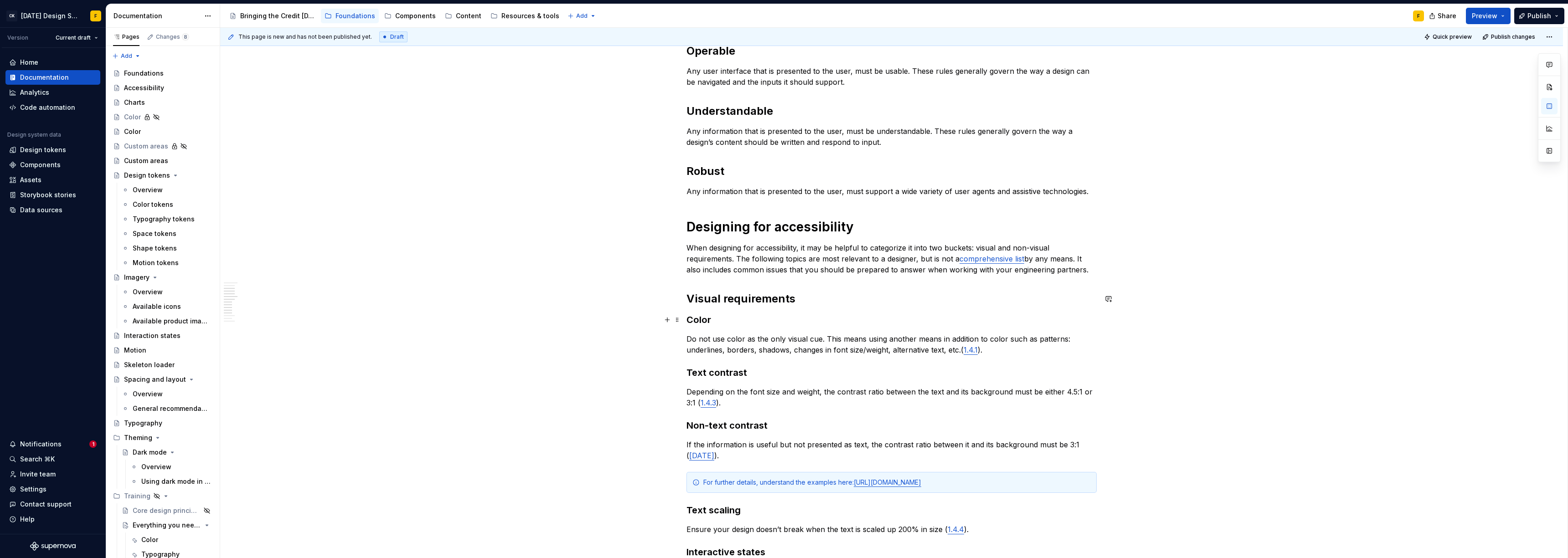
scroll to position [270, 0]
click at [1080, 269] on p "When designing for accessibility, it may be helpful to categorize it into two b…" at bounding box center [892, 258] width 410 height 33
click at [1080, 265] on p "When designing for accessibility, it may be helpful to categorize it into two b…" at bounding box center [892, 258] width 410 height 33
click at [1085, 270] on p "When designing for accessibility, it may be helpful to categorize it into two b…" at bounding box center [892, 258] width 410 height 33
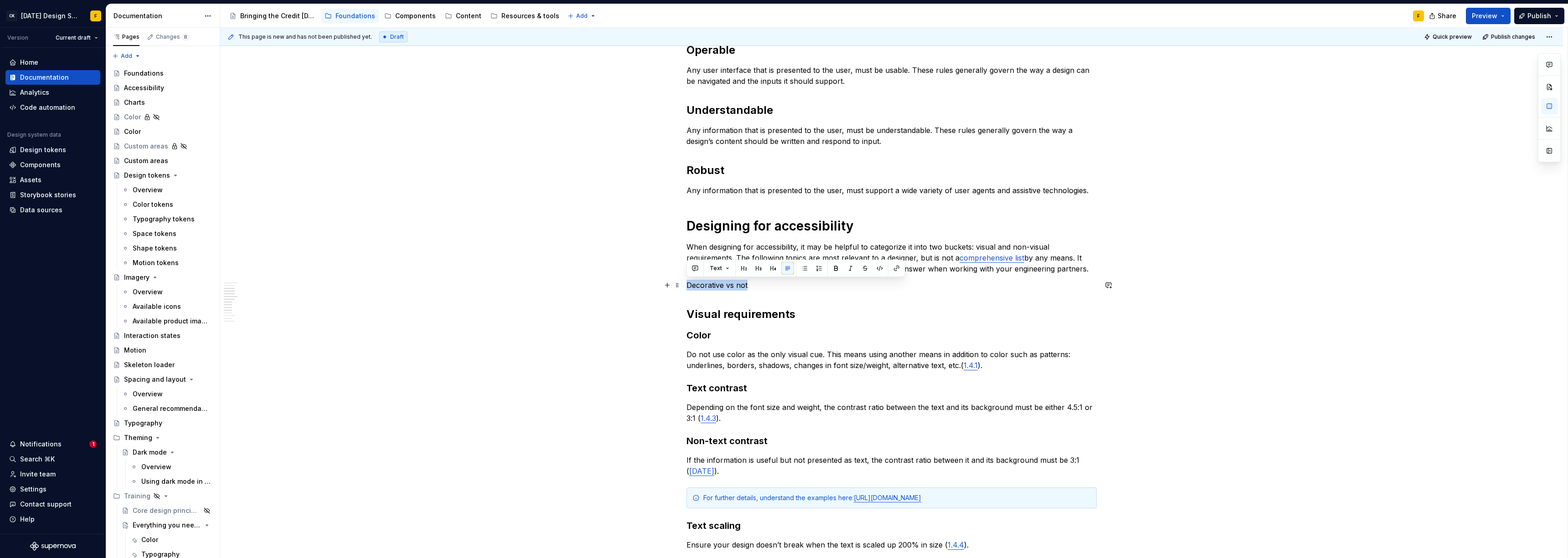
drag, startPoint x: 763, startPoint y: 288, endPoint x: 687, endPoint y: 286, distance: 76.0
click at [687, 286] on p "Decorative vs not" at bounding box center [892, 285] width 410 height 11
click at [744, 269] on button "button" at bounding box center [744, 268] width 13 height 13
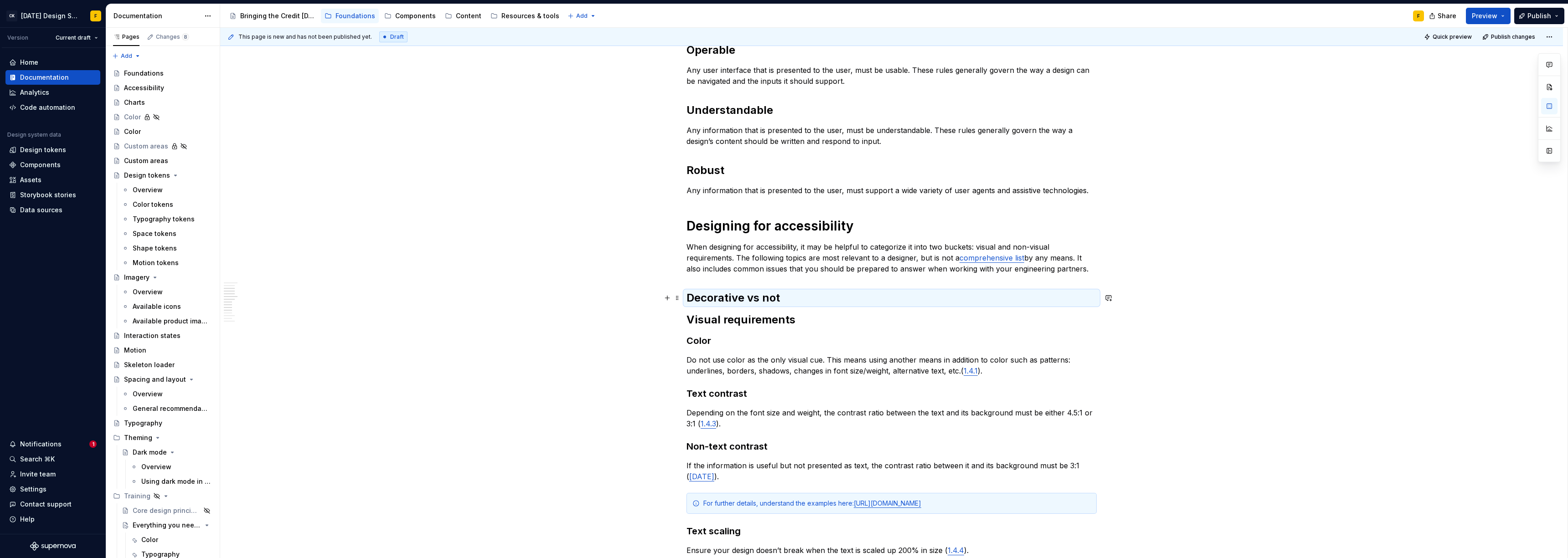
click at [791, 296] on h2 "Decorative vs not" at bounding box center [892, 298] width 410 height 15
click at [794, 295] on h2 "Decorative vs not" at bounding box center [892, 298] width 410 height 15
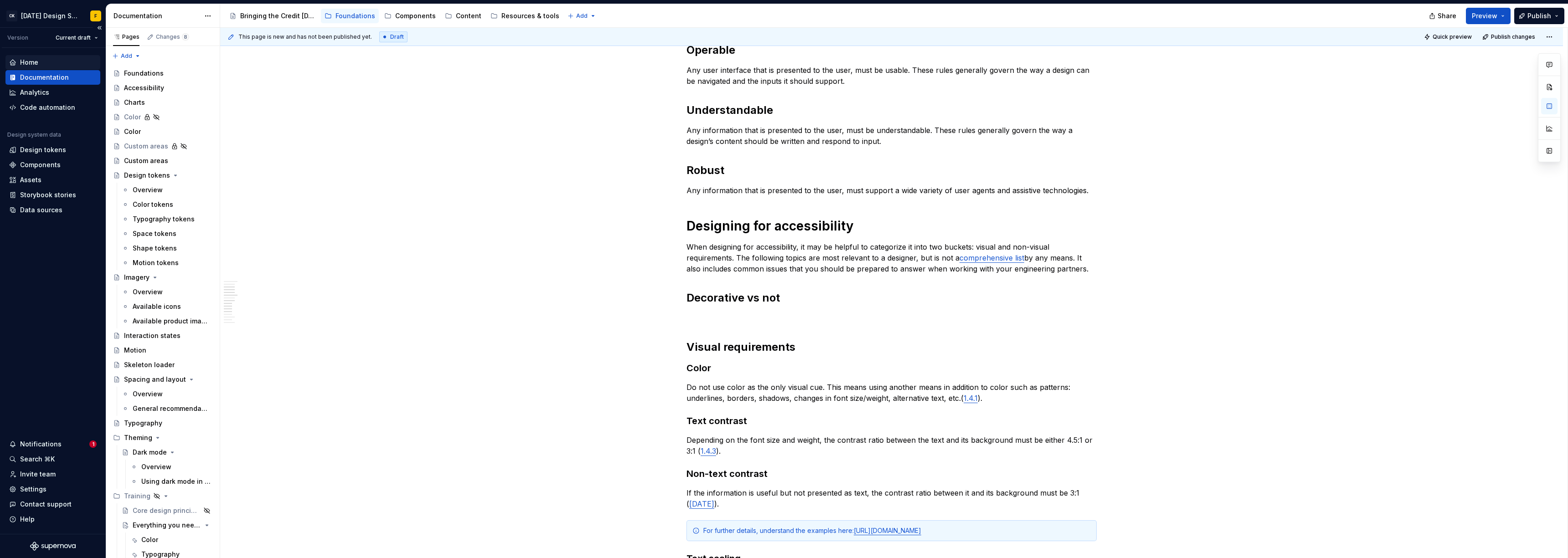
type textarea "*"
